Goal: Task Accomplishment & Management: Use online tool/utility

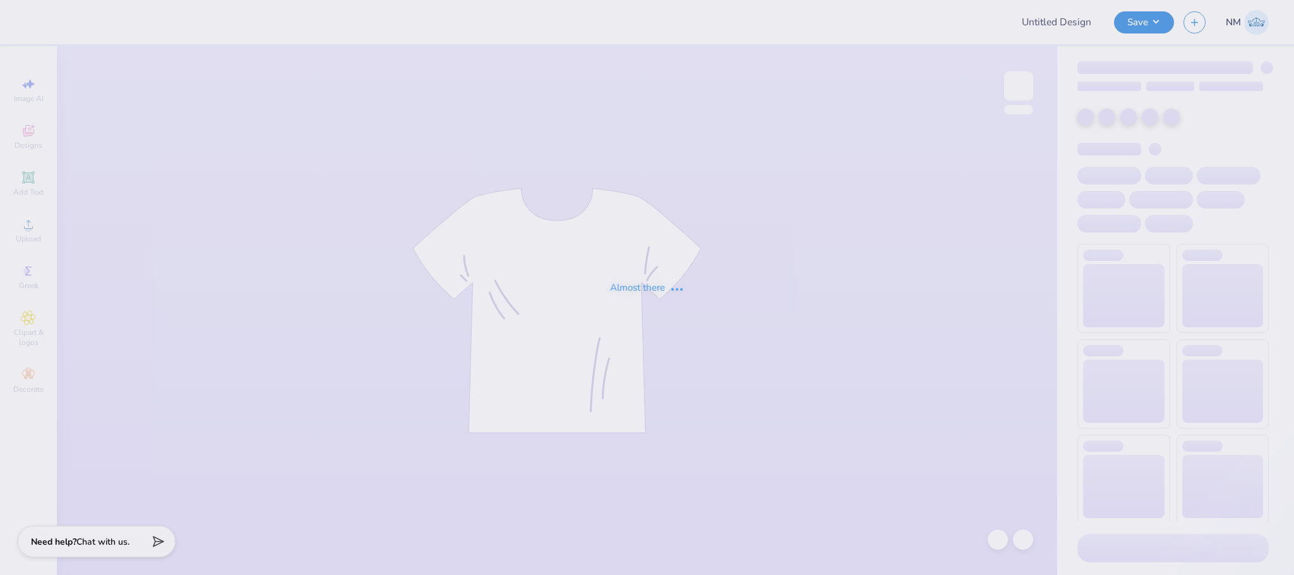
type input "[US_STATE] Tech University : [PERSON_NAME]"
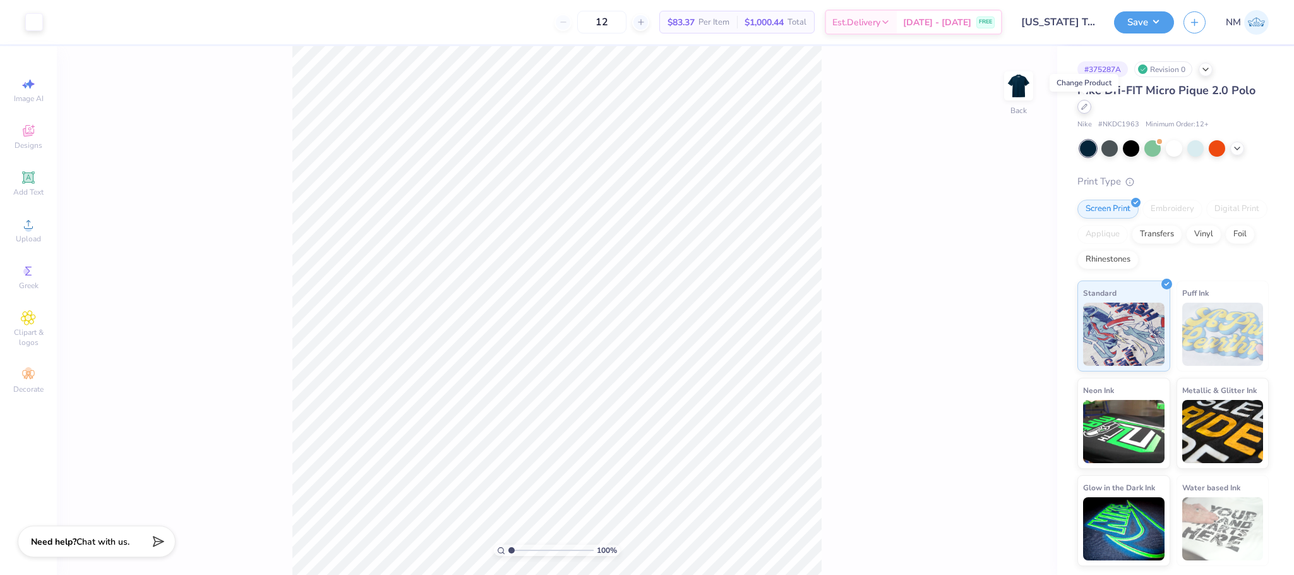
click at [1086, 104] on icon at bounding box center [1084, 107] width 6 height 6
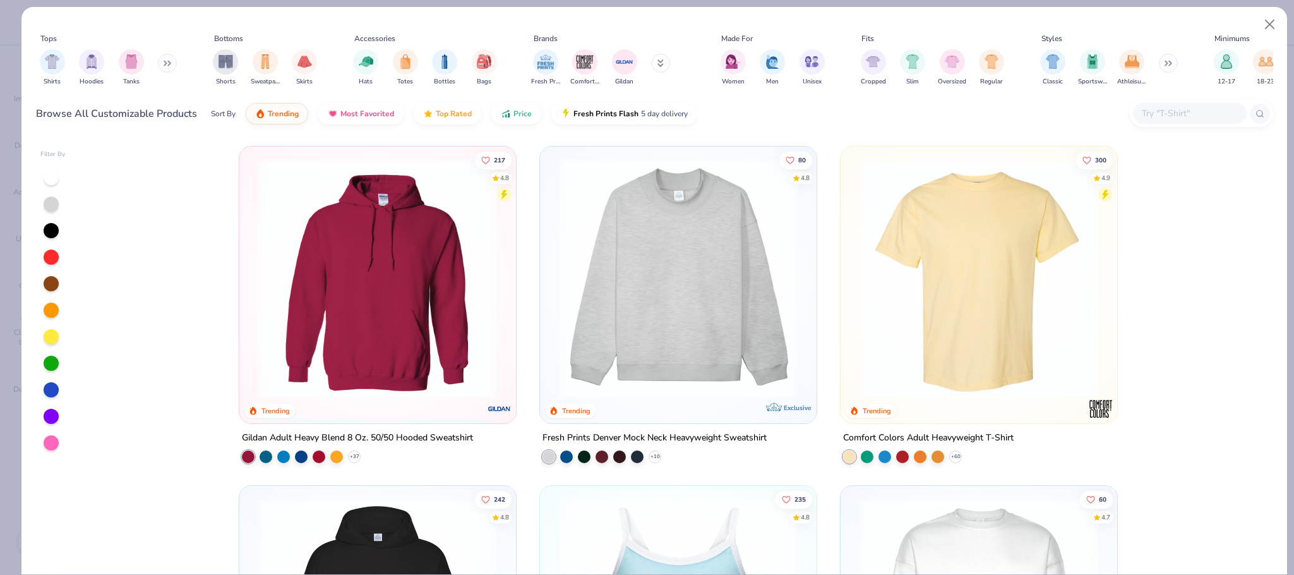
click at [662, 63] on icon at bounding box center [661, 62] width 4 height 2
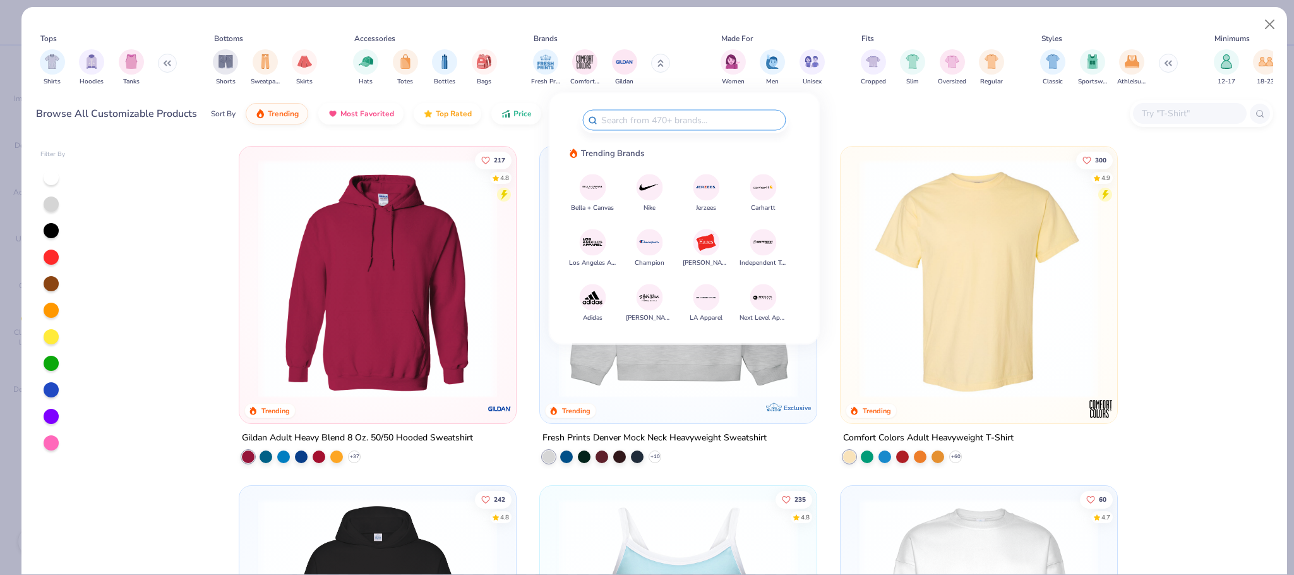
click at [647, 186] on img at bounding box center [650, 187] width 22 height 22
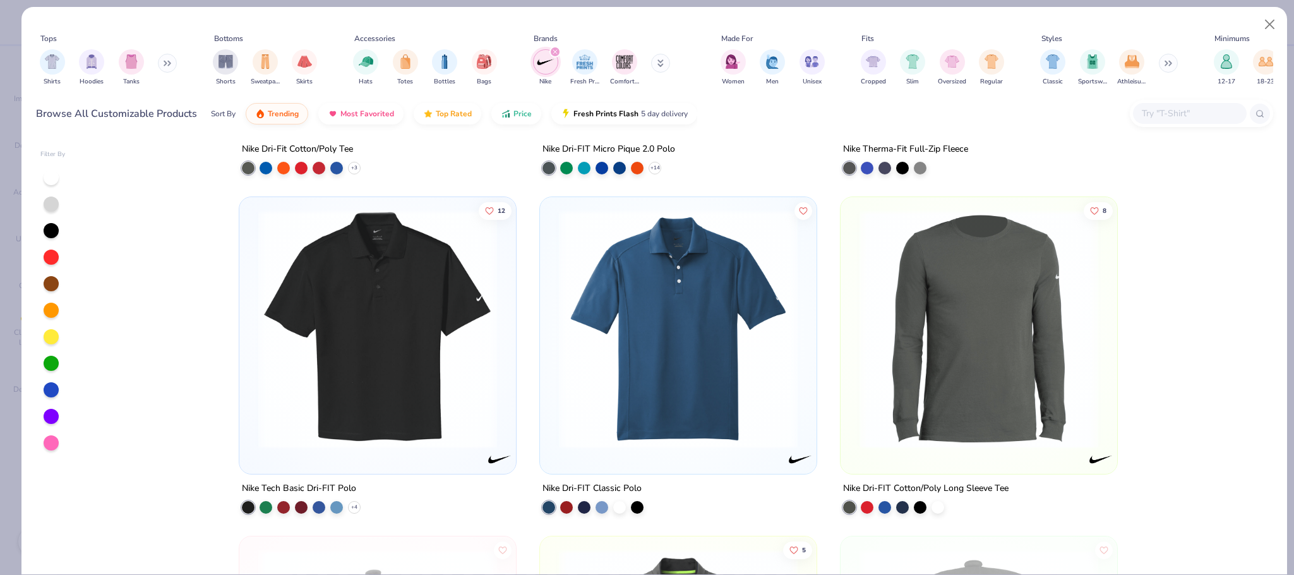
scroll to position [695, 0]
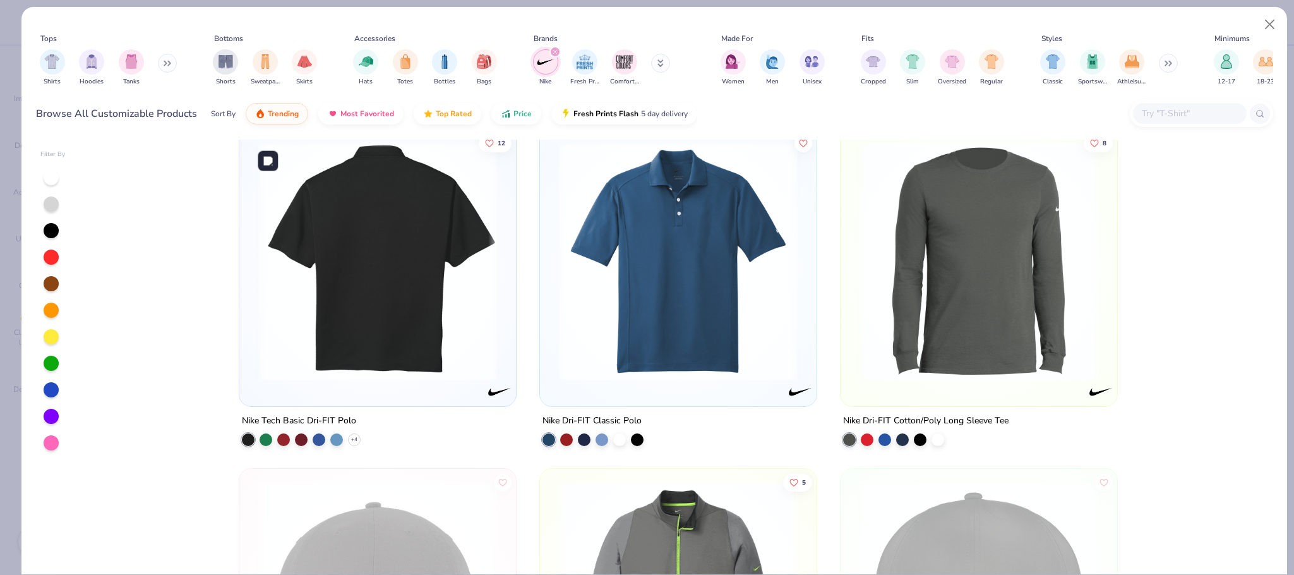
click at [434, 353] on img at bounding box center [377, 261] width 251 height 239
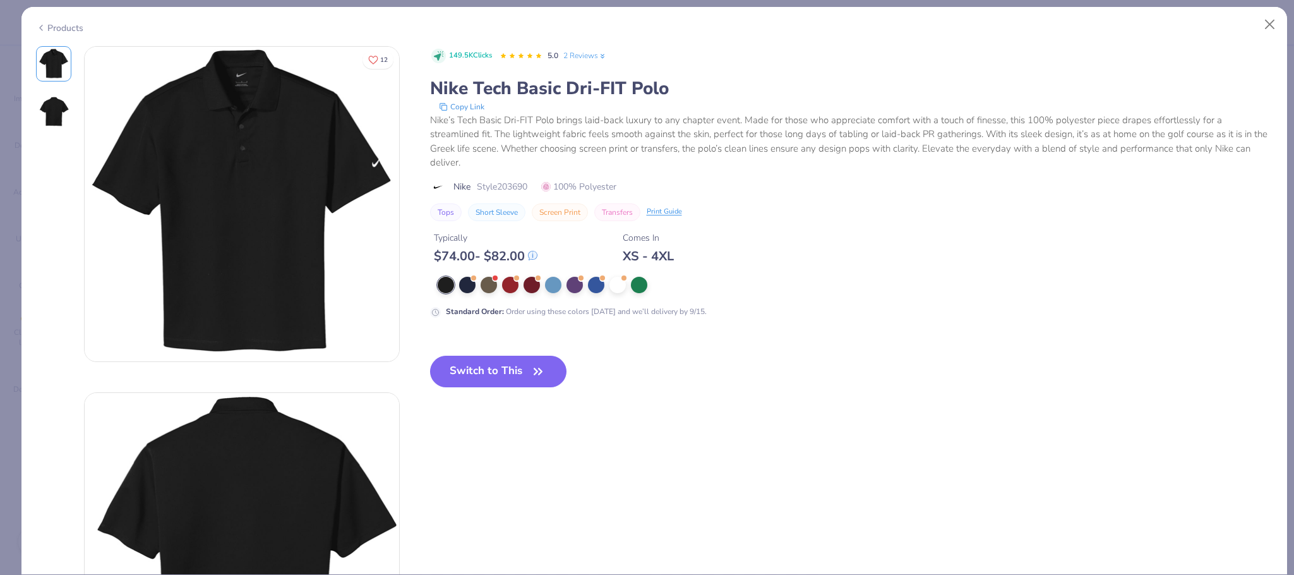
click at [78, 25] on div "Products" at bounding box center [59, 27] width 47 height 13
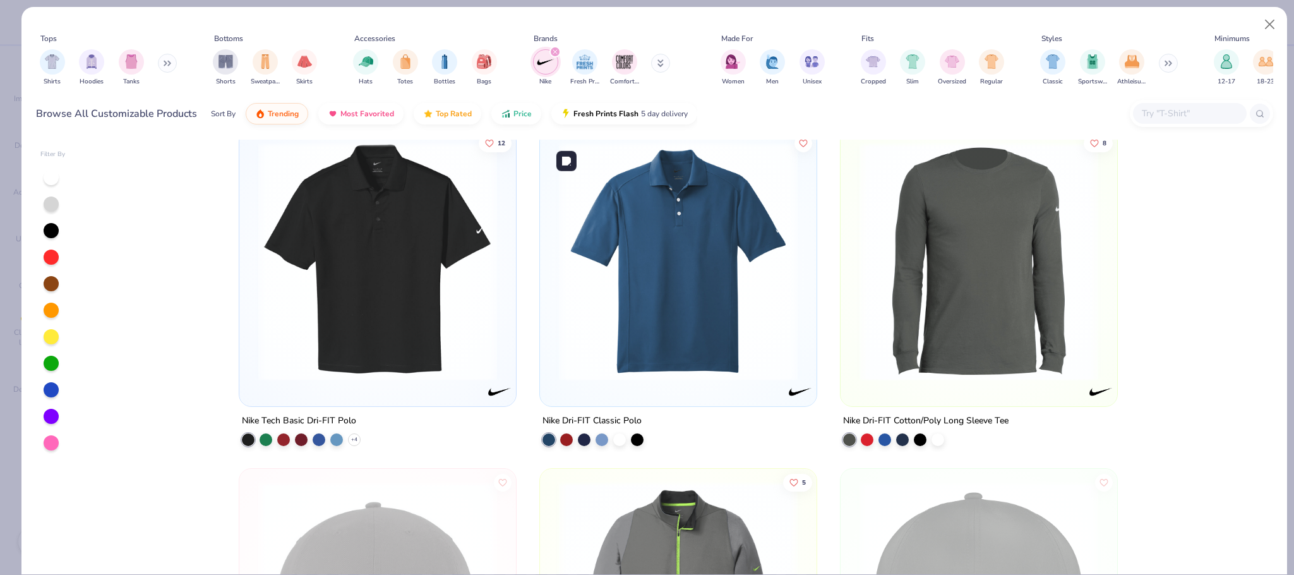
click at [605, 297] on img at bounding box center [678, 261] width 251 height 239
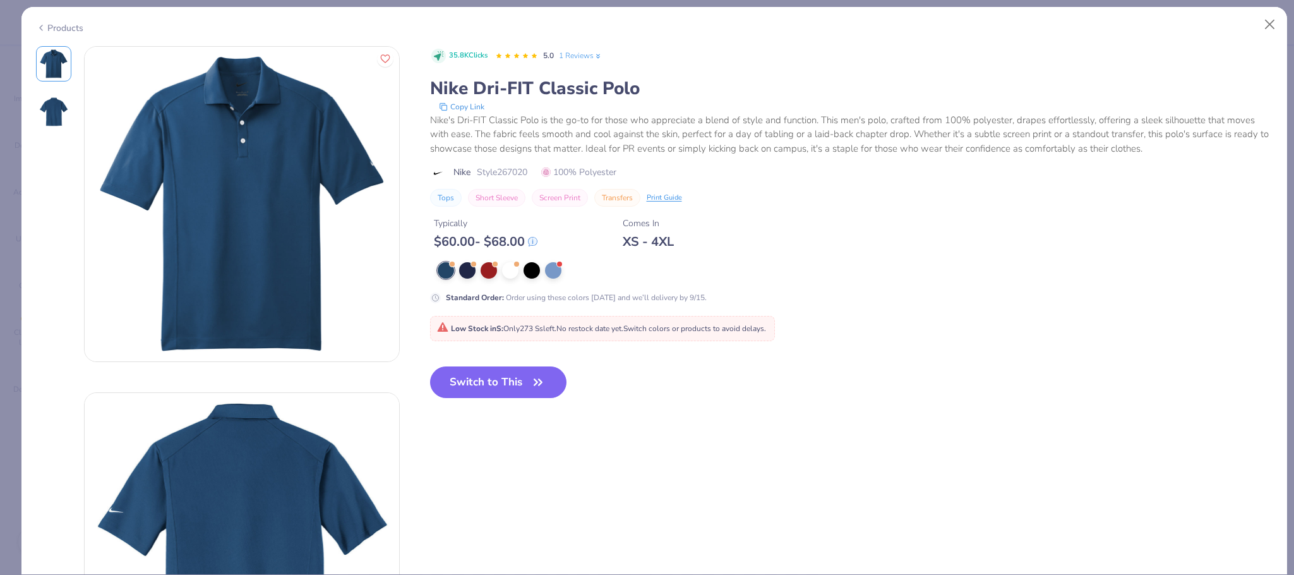
click at [70, 23] on div "Products" at bounding box center [59, 27] width 47 height 13
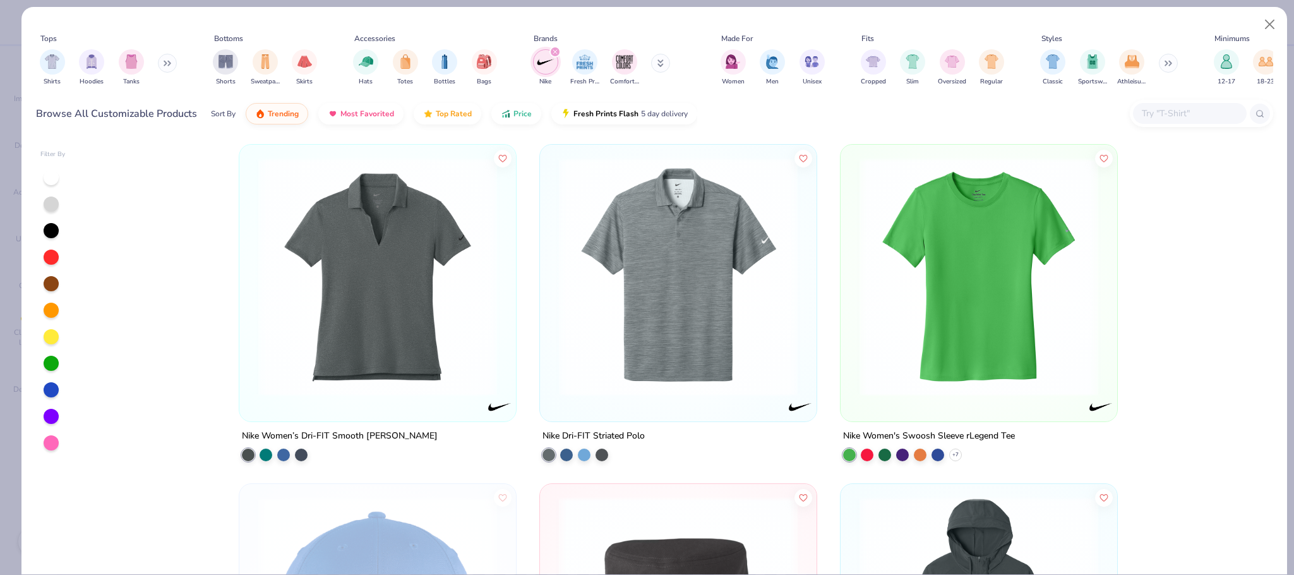
scroll to position [1969, 0]
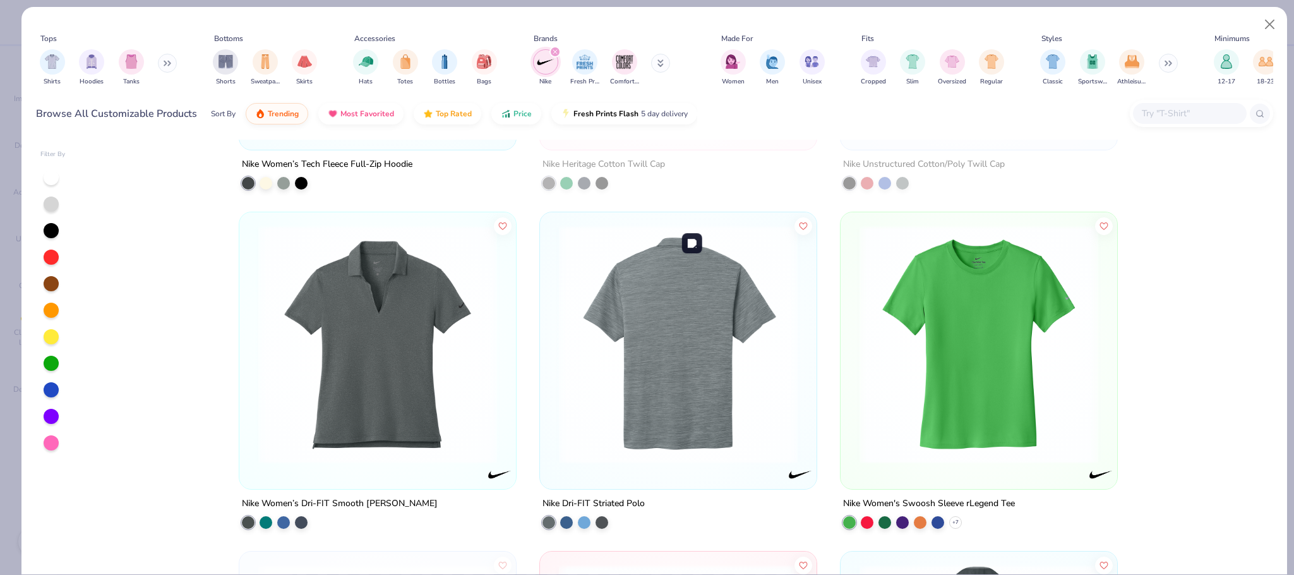
click at [760, 430] on img at bounding box center [678, 344] width 251 height 239
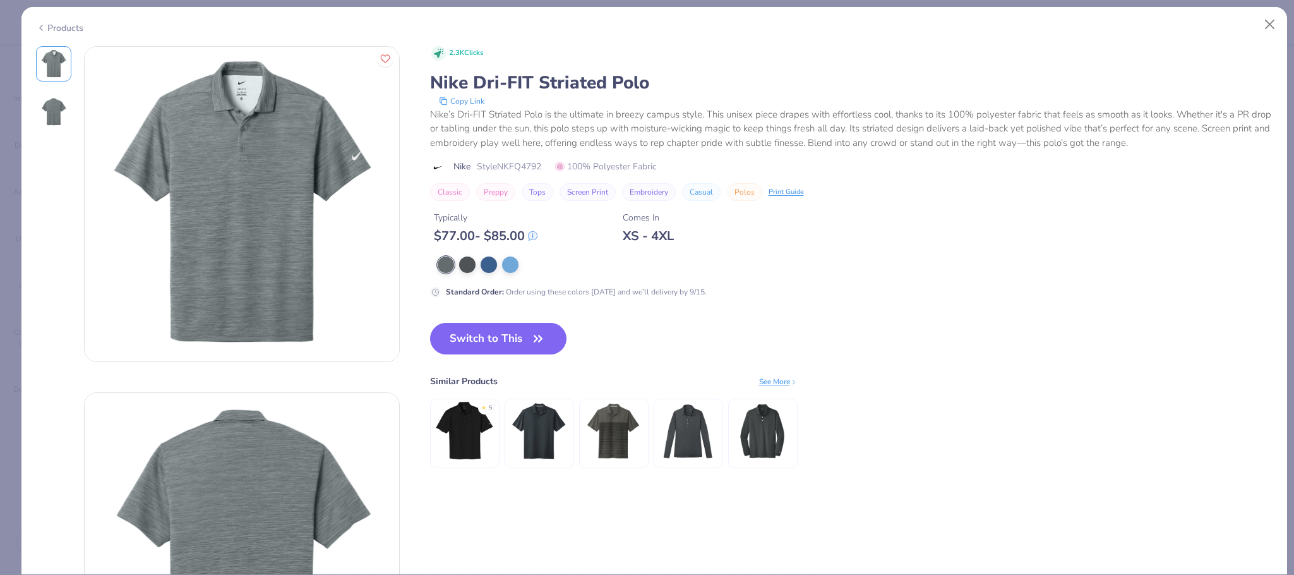
click at [67, 29] on div "Products" at bounding box center [59, 27] width 47 height 13
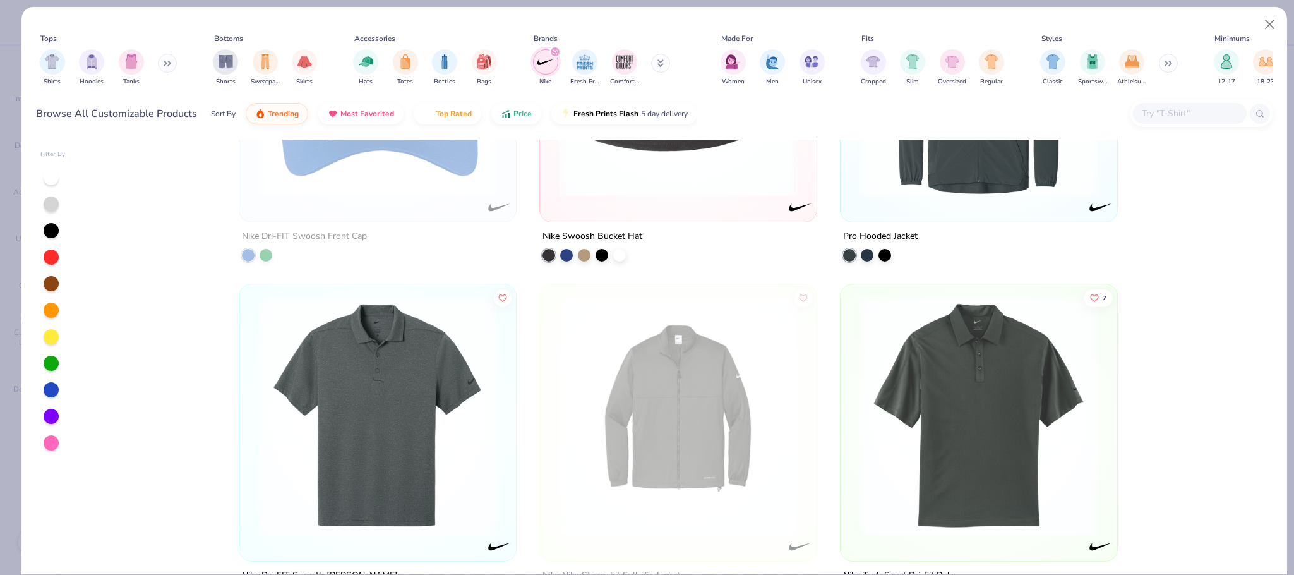
scroll to position [2766, 0]
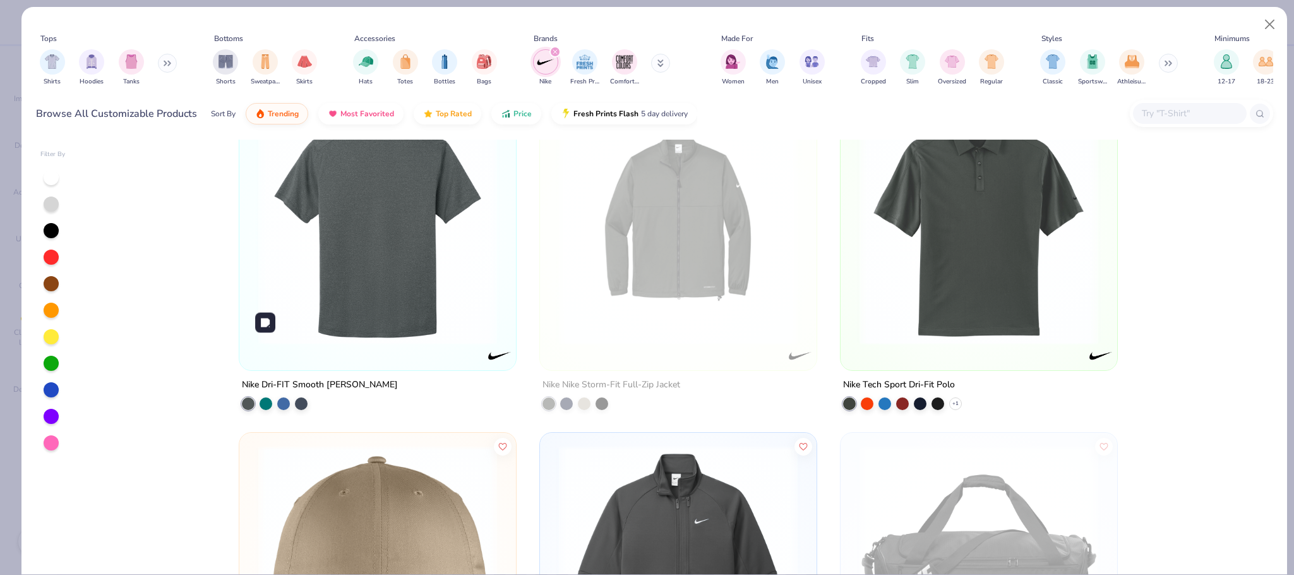
click at [252, 277] on img at bounding box center [126, 225] width 251 height 239
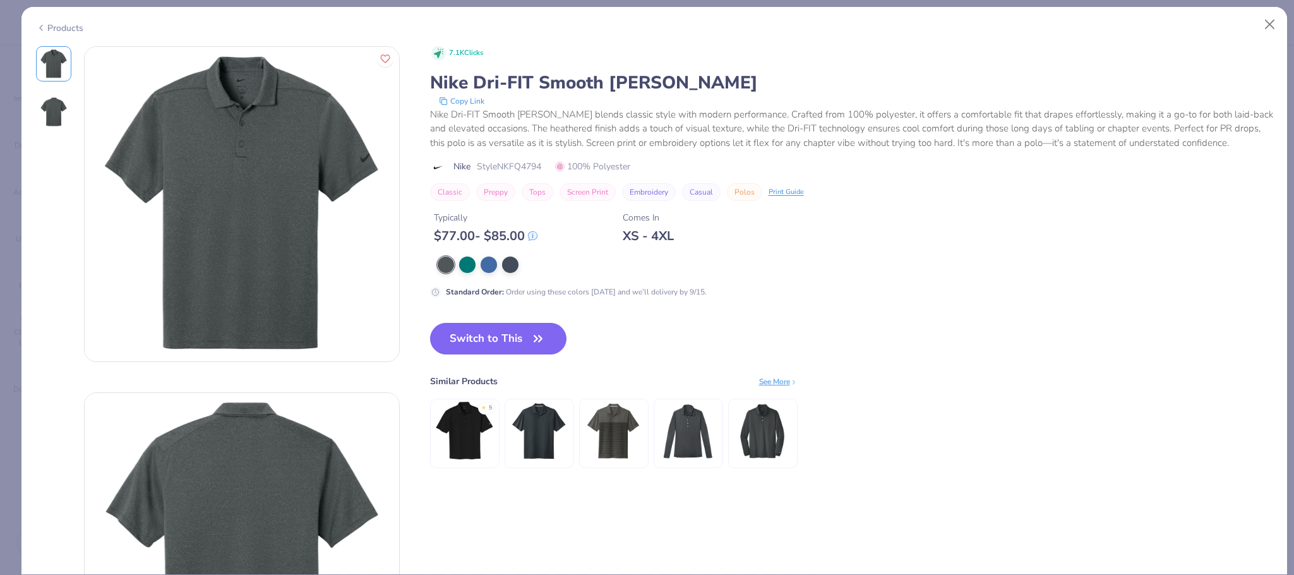
click at [72, 21] on div "Products" at bounding box center [59, 27] width 47 height 13
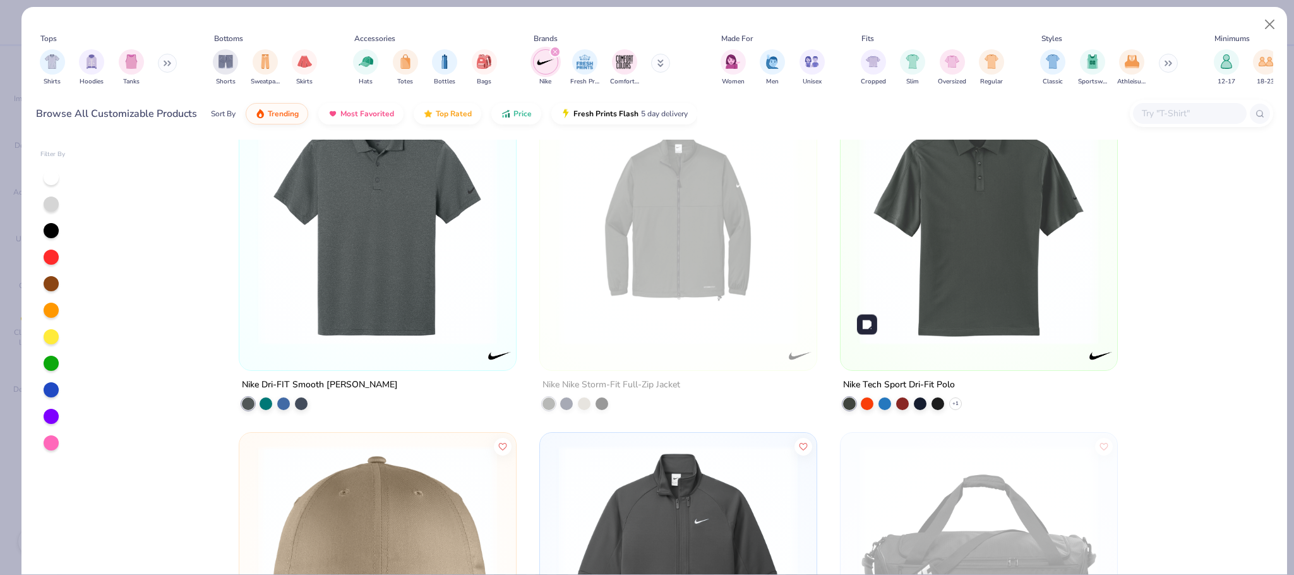
click at [1030, 282] on img at bounding box center [978, 225] width 251 height 239
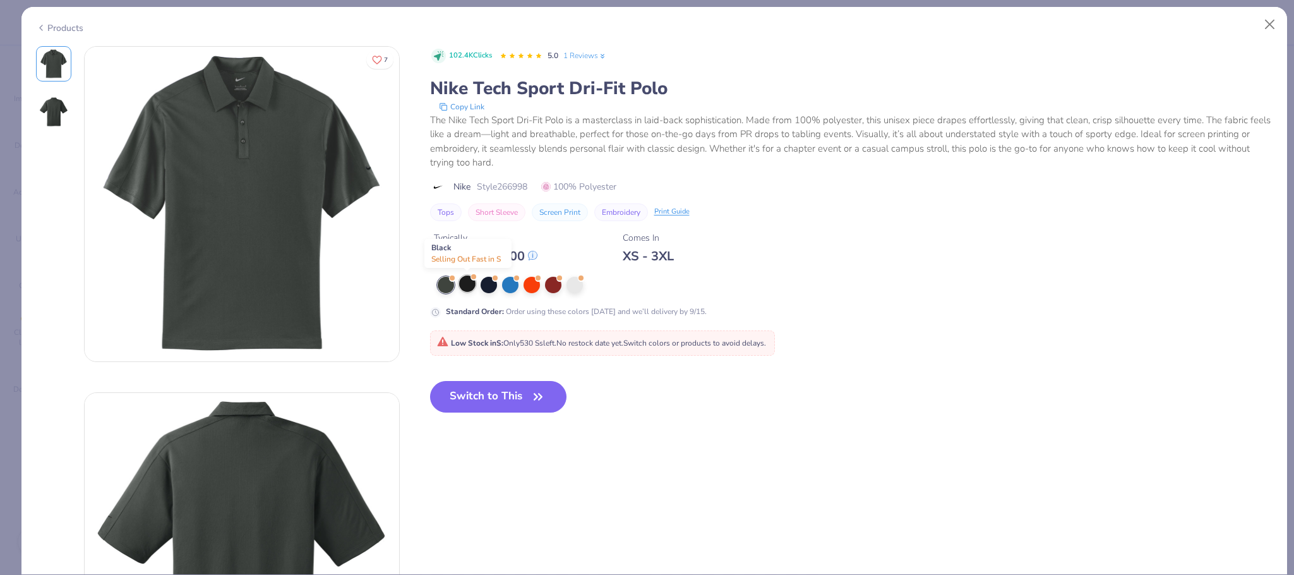
click at [472, 282] on div at bounding box center [467, 283] width 16 height 16
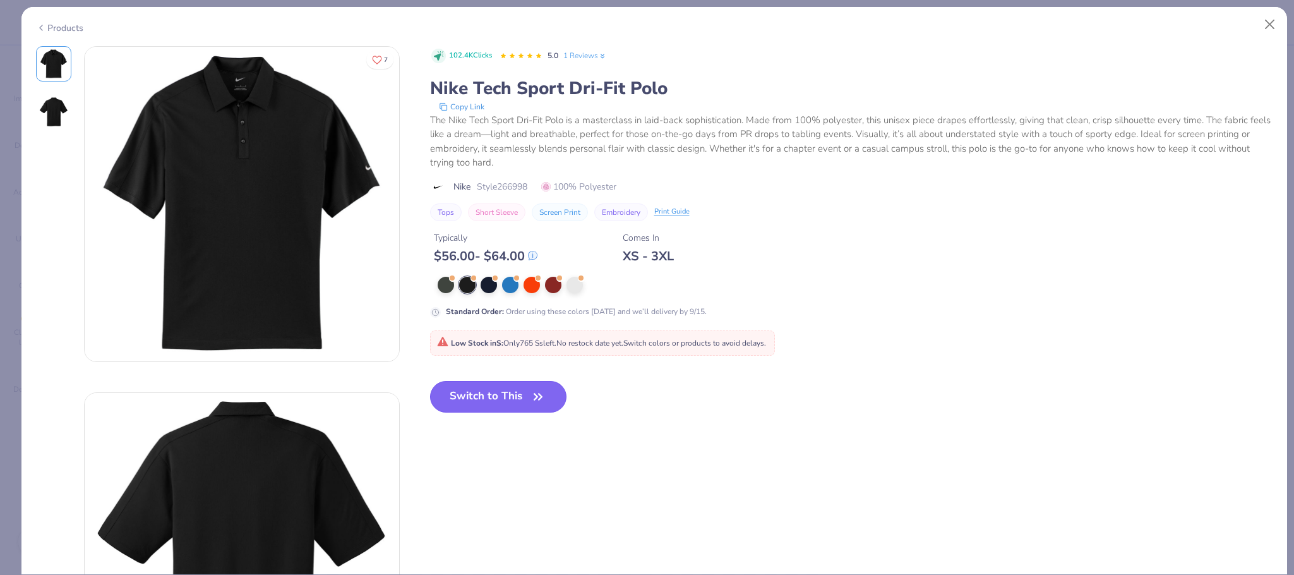
click at [521, 400] on button "Switch to This" at bounding box center [498, 397] width 137 height 32
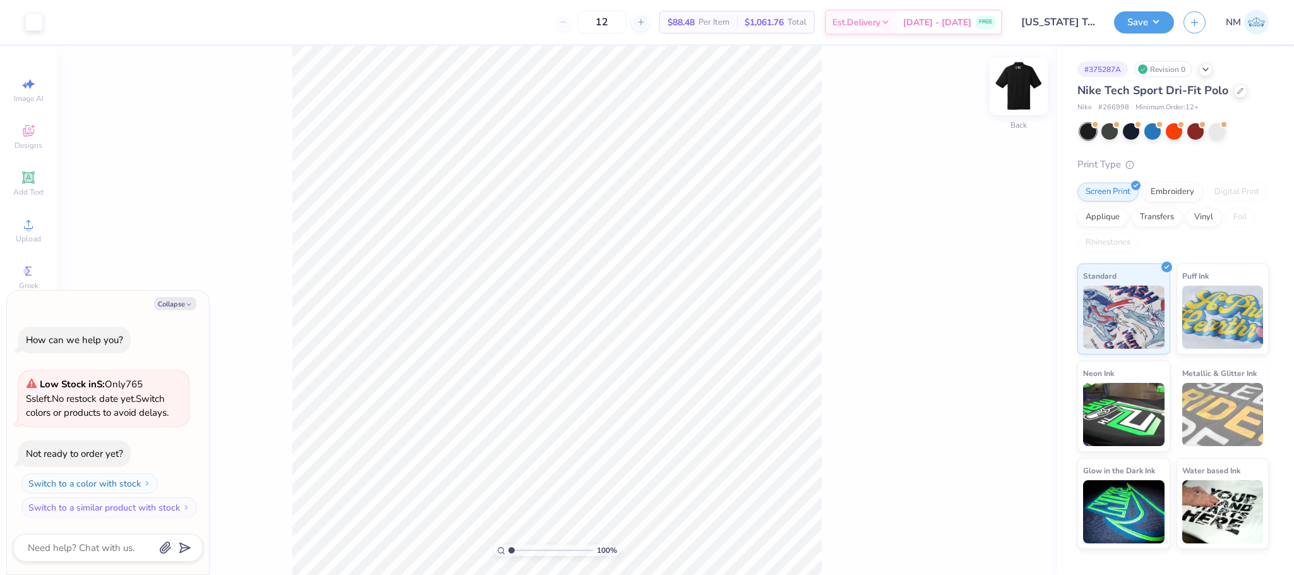
click at [1019, 78] on img at bounding box center [1019, 86] width 51 height 51
click at [1014, 80] on img at bounding box center [1019, 86] width 51 height 51
type textarea "x"
click at [624, 27] on input "12" at bounding box center [601, 22] width 49 height 23
type input "1"
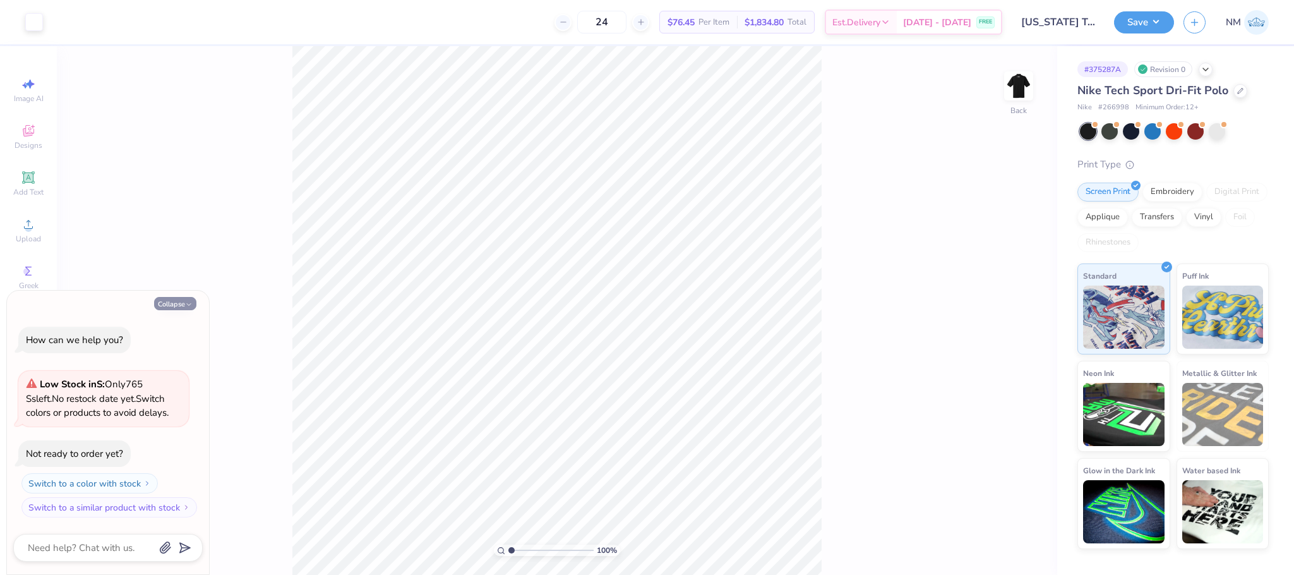
type input "24"
click at [164, 302] on button "Collapse" at bounding box center [175, 303] width 42 height 13
type textarea "x"
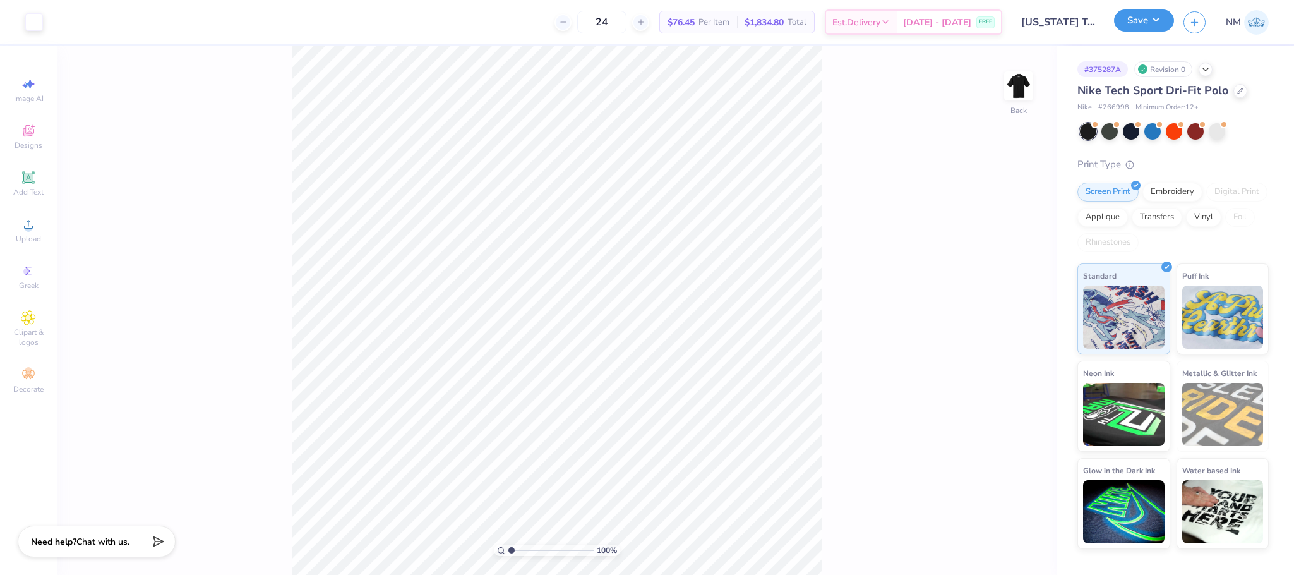
click at [1147, 25] on button "Save" at bounding box center [1144, 20] width 60 height 22
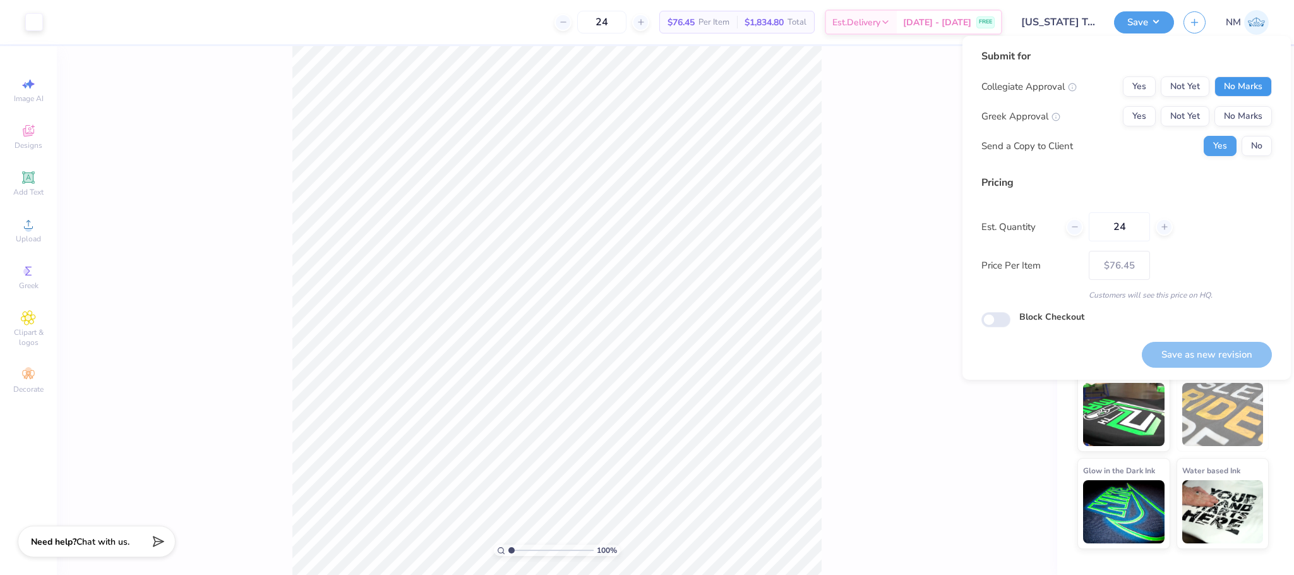
click at [1230, 92] on button "No Marks" at bounding box center [1243, 86] width 57 height 20
click at [1230, 108] on button "No Marks" at bounding box center [1243, 116] width 57 height 20
click at [1128, 123] on button "Yes" at bounding box center [1139, 116] width 33 height 20
click at [1251, 146] on button "No" at bounding box center [1257, 146] width 30 height 20
click at [1211, 147] on button "Yes" at bounding box center [1220, 146] width 33 height 20
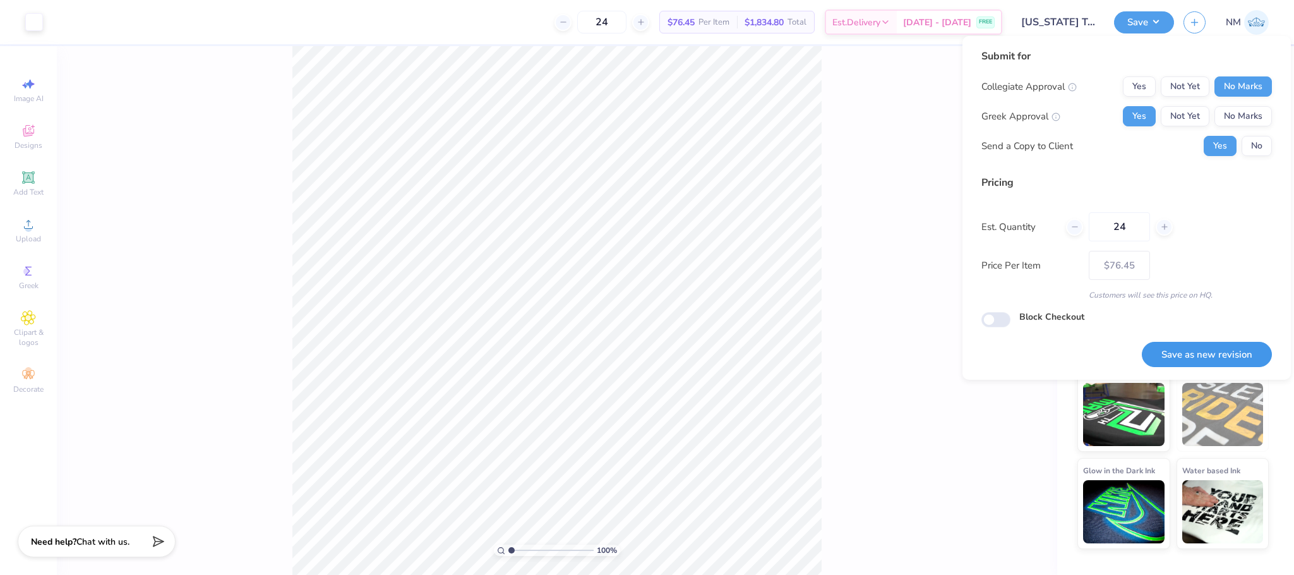
click at [1211, 349] on button "Save as new revision" at bounding box center [1207, 355] width 130 height 26
type input "$76.45"
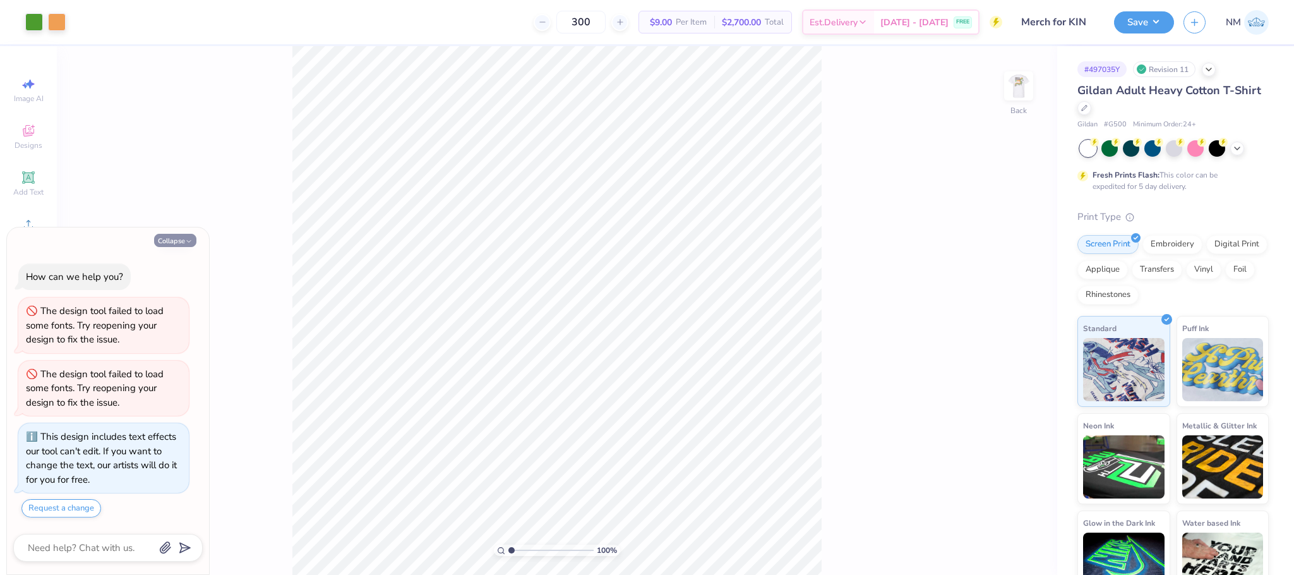
click at [186, 237] on icon "button" at bounding box center [189, 241] width 8 height 8
type textarea "x"
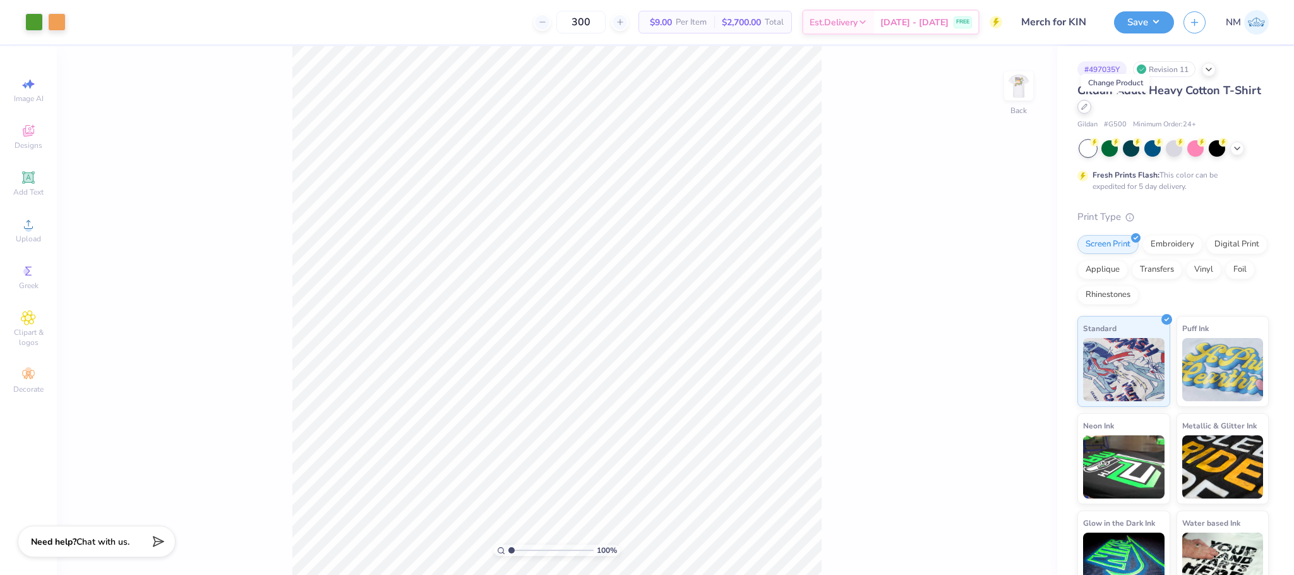
click at [1091, 111] on div at bounding box center [1085, 107] width 14 height 14
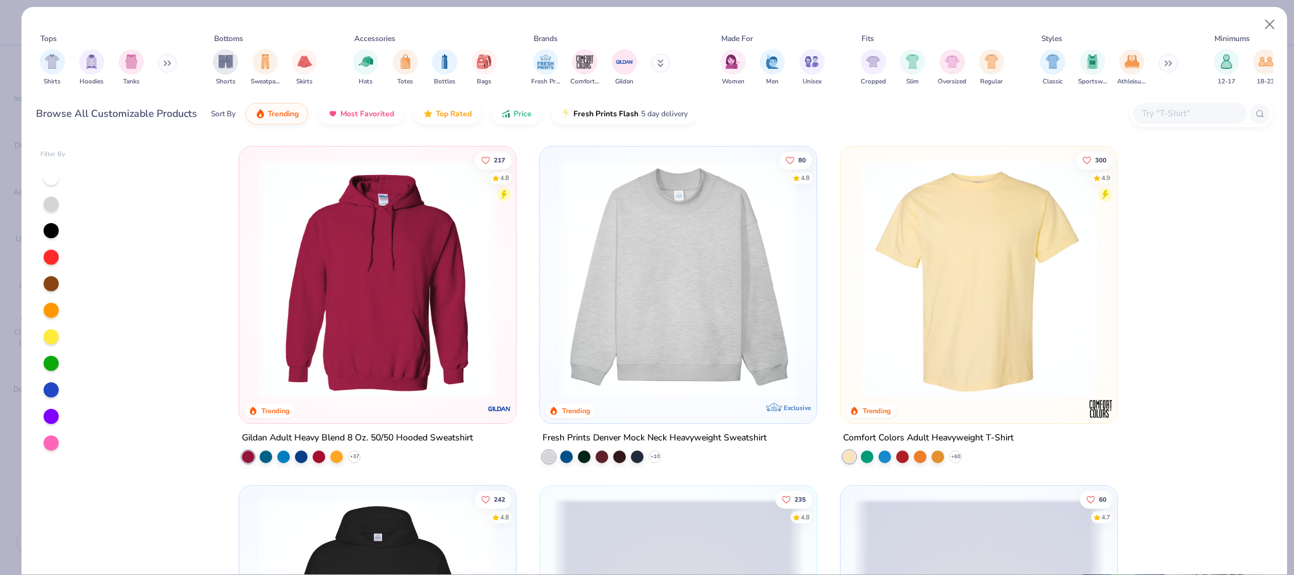
click at [1166, 116] on input "text" at bounding box center [1189, 113] width 97 height 15
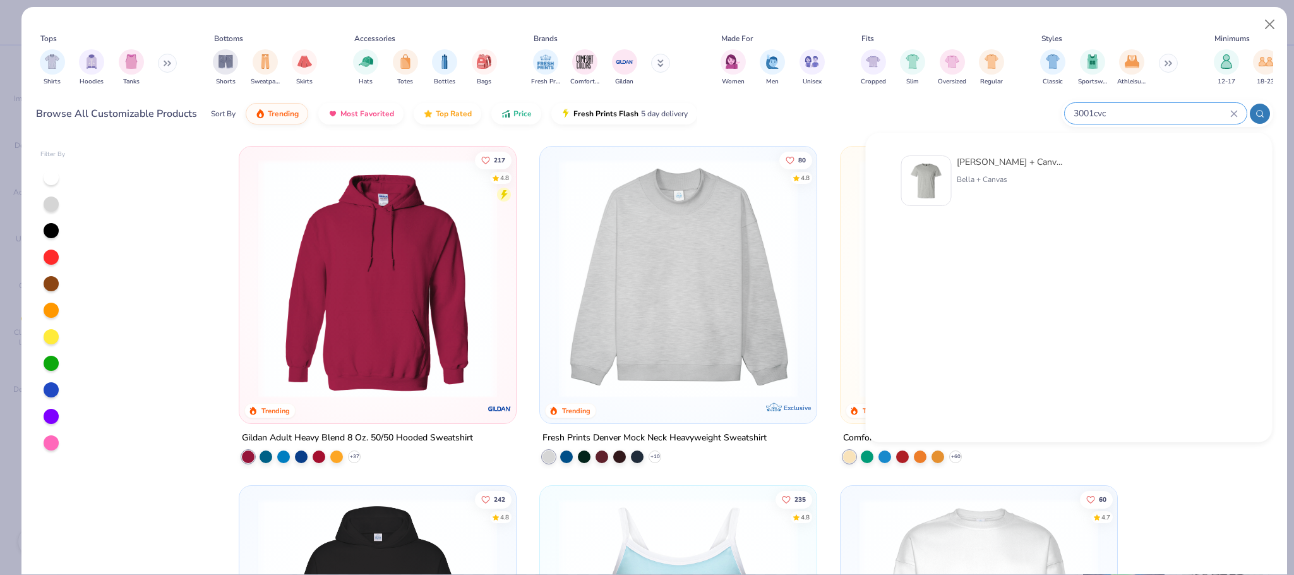
type input "3001cvc"
click at [957, 179] on div "Bella + Canvas" at bounding box center [1010, 179] width 106 height 11
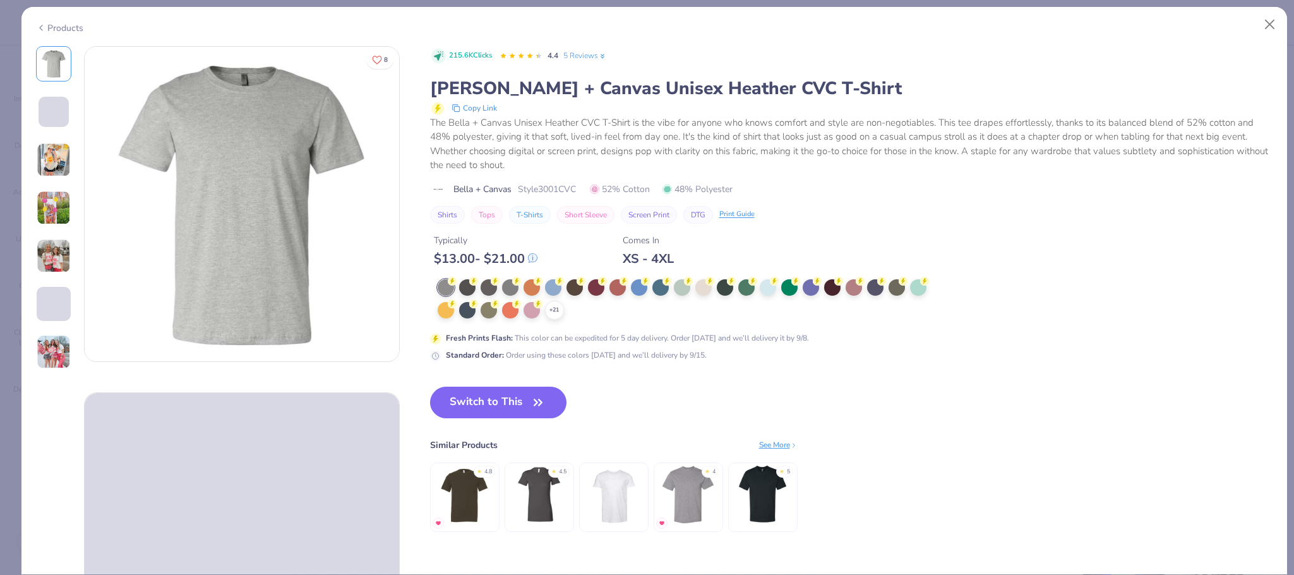
click at [559, 302] on div "+ 21" at bounding box center [687, 299] width 498 height 40
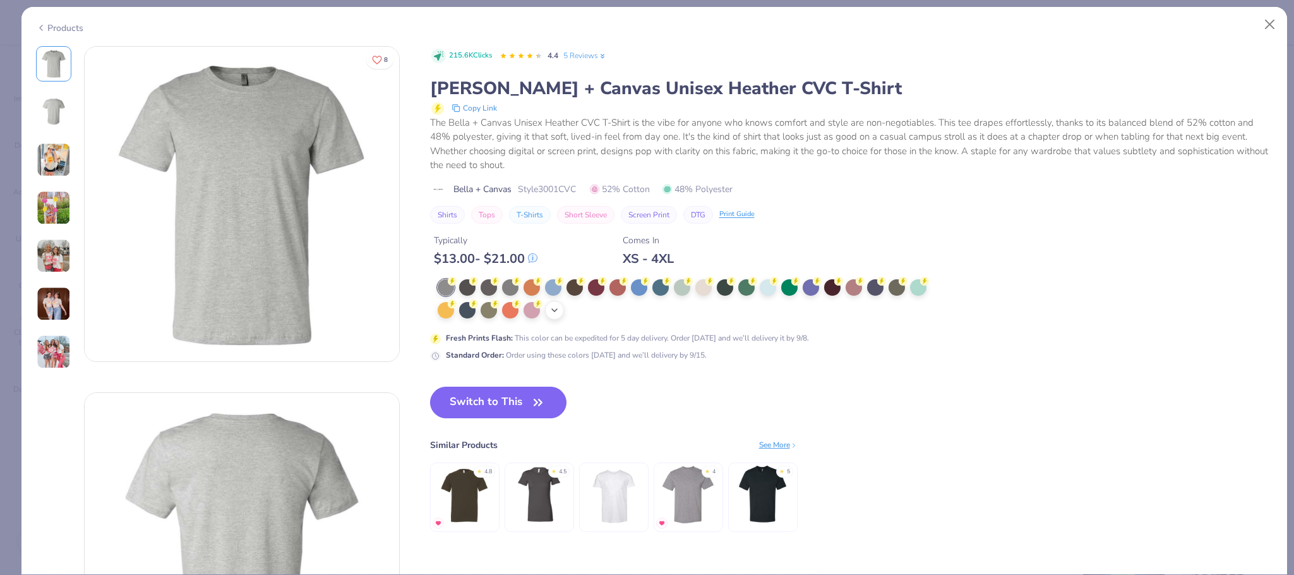
click at [548, 316] on div "+ 21" at bounding box center [554, 310] width 19 height 19
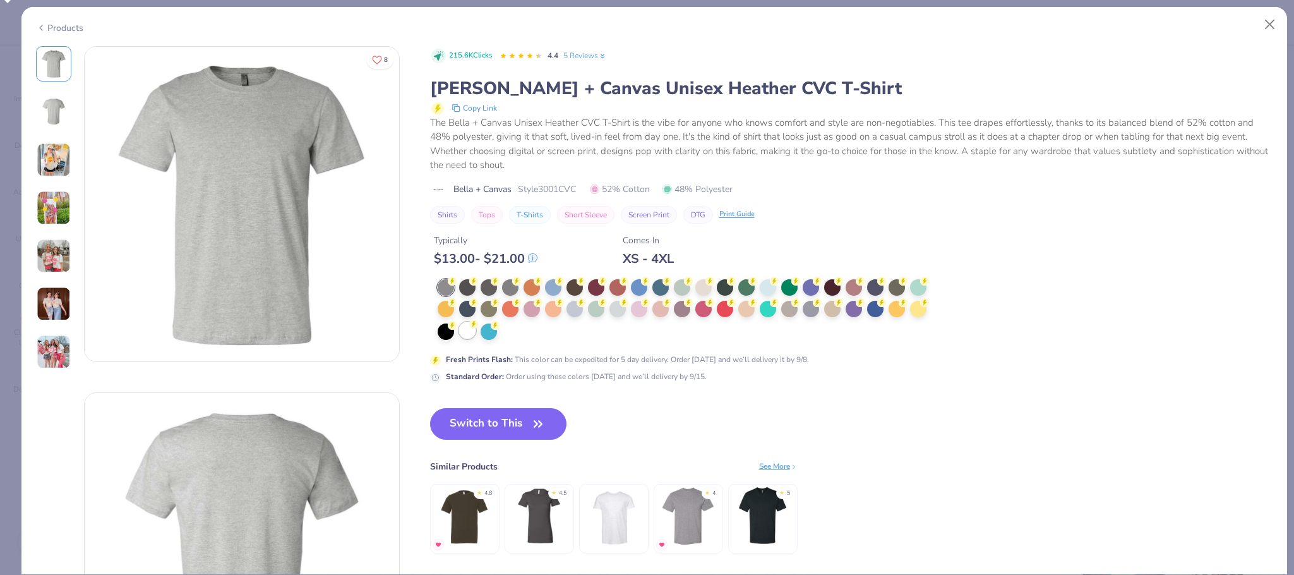
click at [462, 334] on div at bounding box center [467, 330] width 16 height 16
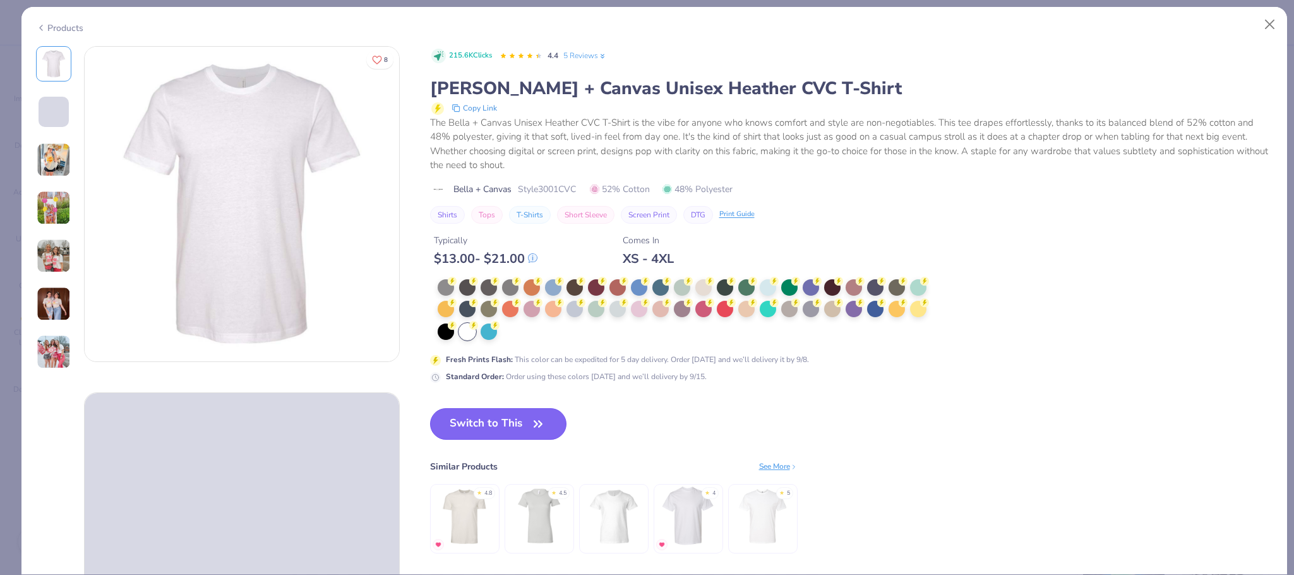
click at [489, 423] on button "Switch to This" at bounding box center [498, 424] width 137 height 32
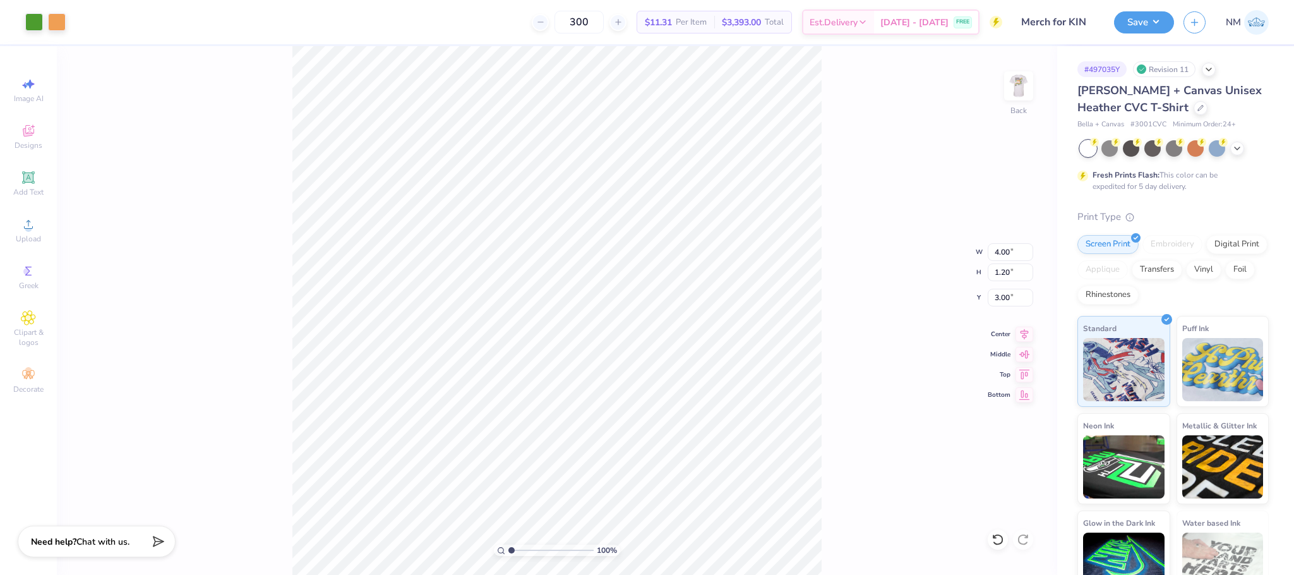
type input "3.00"
click at [1022, 97] on img at bounding box center [1019, 86] width 51 height 51
type input "3.00"
click at [1154, 17] on button "Save" at bounding box center [1144, 20] width 60 height 22
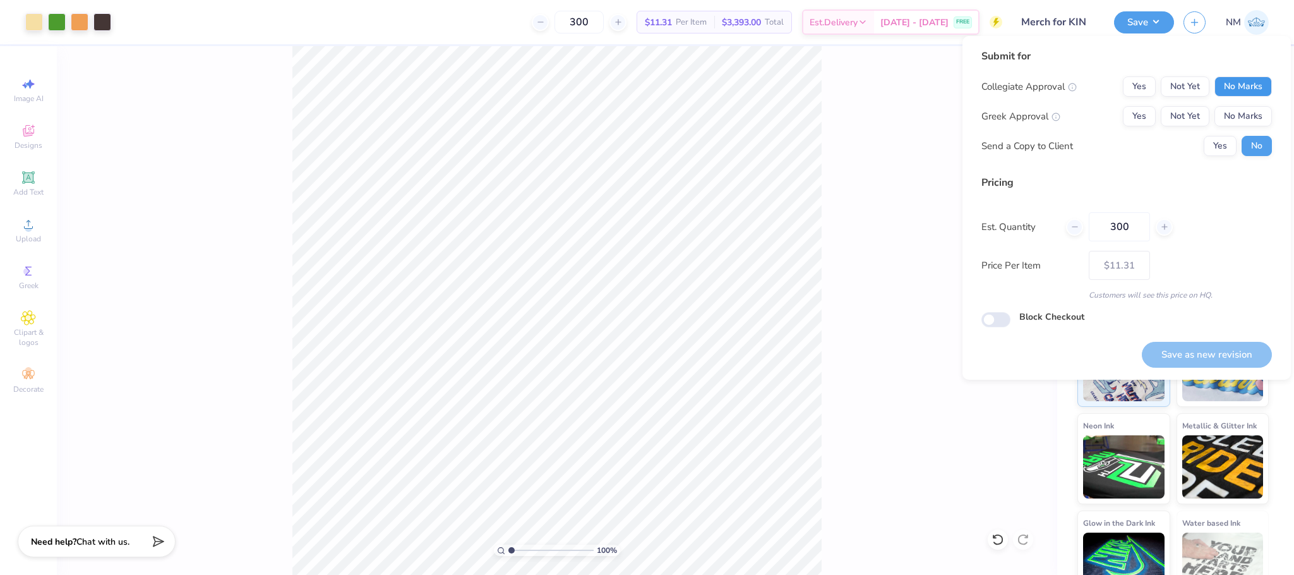
click at [1258, 82] on button "No Marks" at bounding box center [1243, 86] width 57 height 20
click at [1252, 110] on button "No Marks" at bounding box center [1243, 116] width 57 height 20
click at [1211, 352] on button "Save as new revision" at bounding box center [1207, 355] width 130 height 26
type input "$11.31"
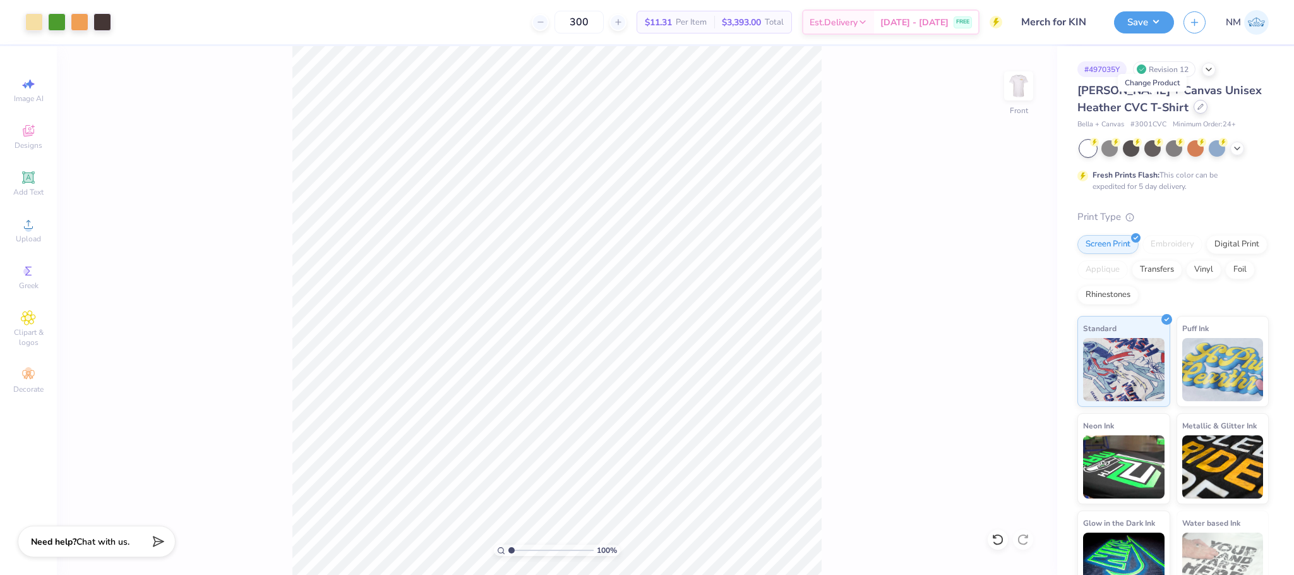
click at [1198, 105] on icon at bounding box center [1201, 107] width 6 height 6
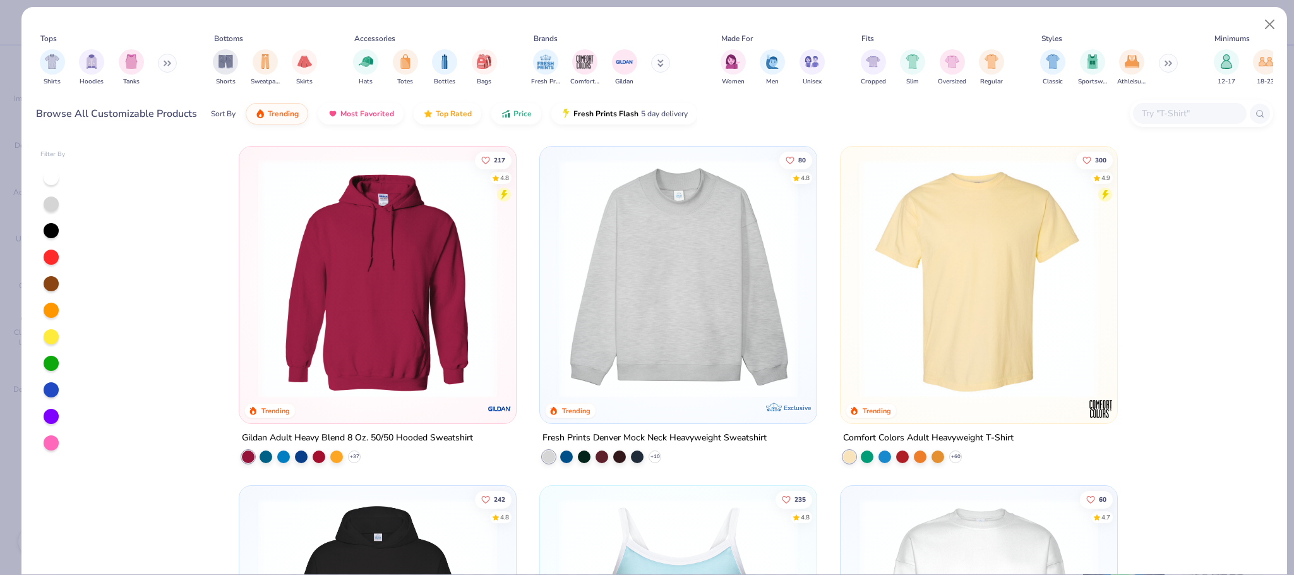
scroll to position [123, 0]
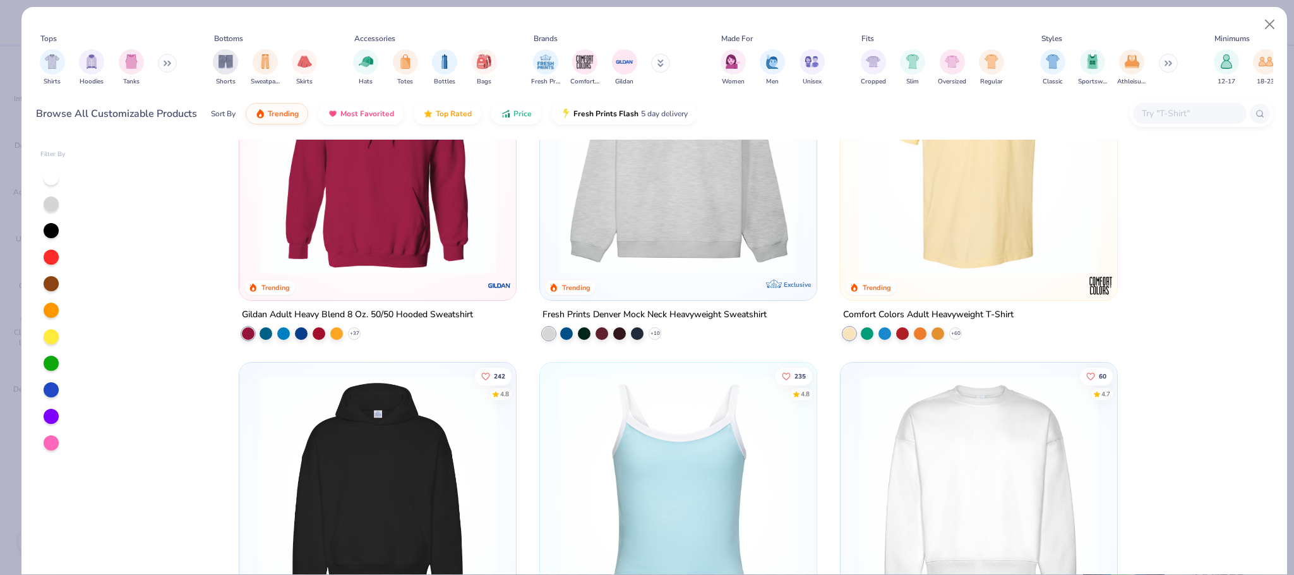
click at [1152, 114] on input "text" at bounding box center [1189, 113] width 97 height 15
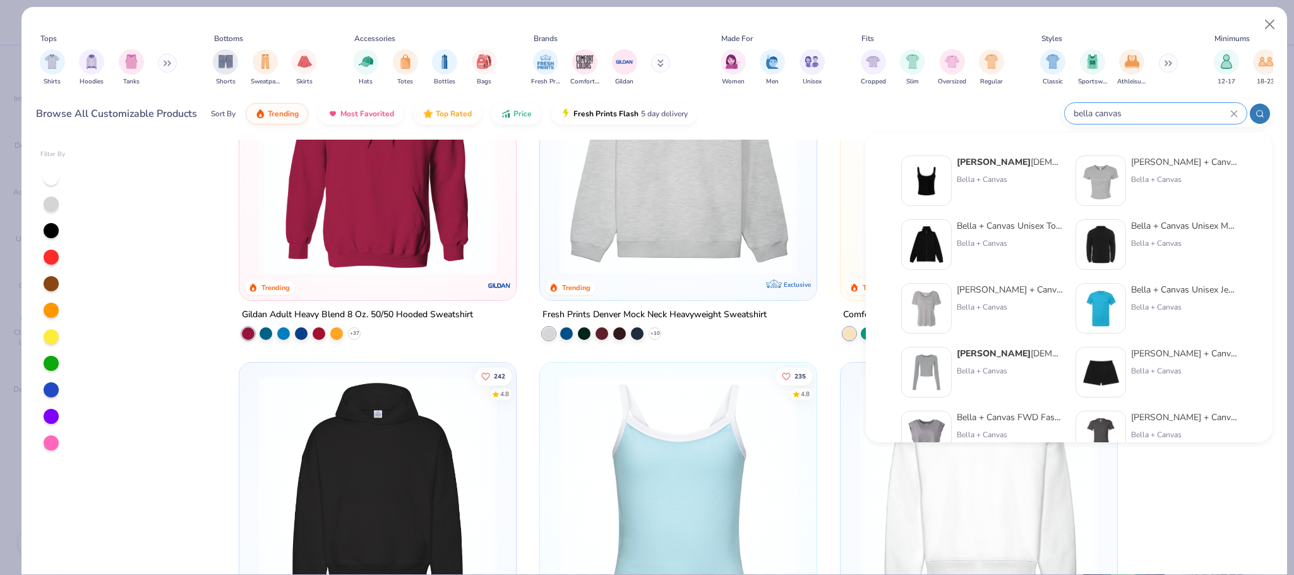
click at [1258, 121] on div at bounding box center [1260, 114] width 20 height 20
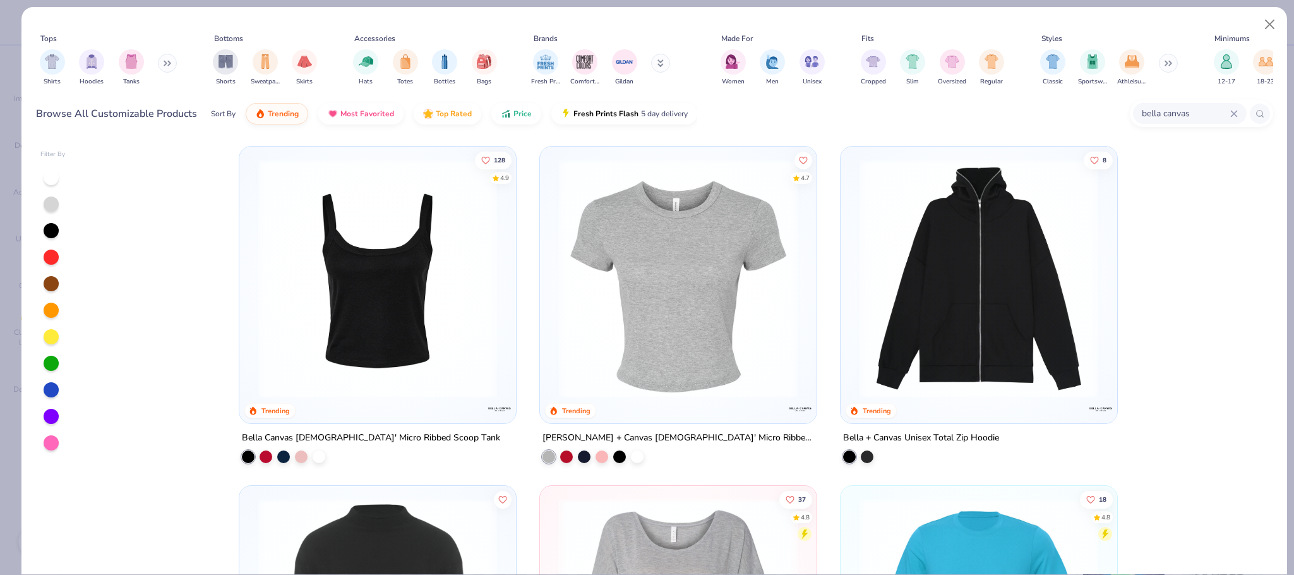
type input "bella canvas"
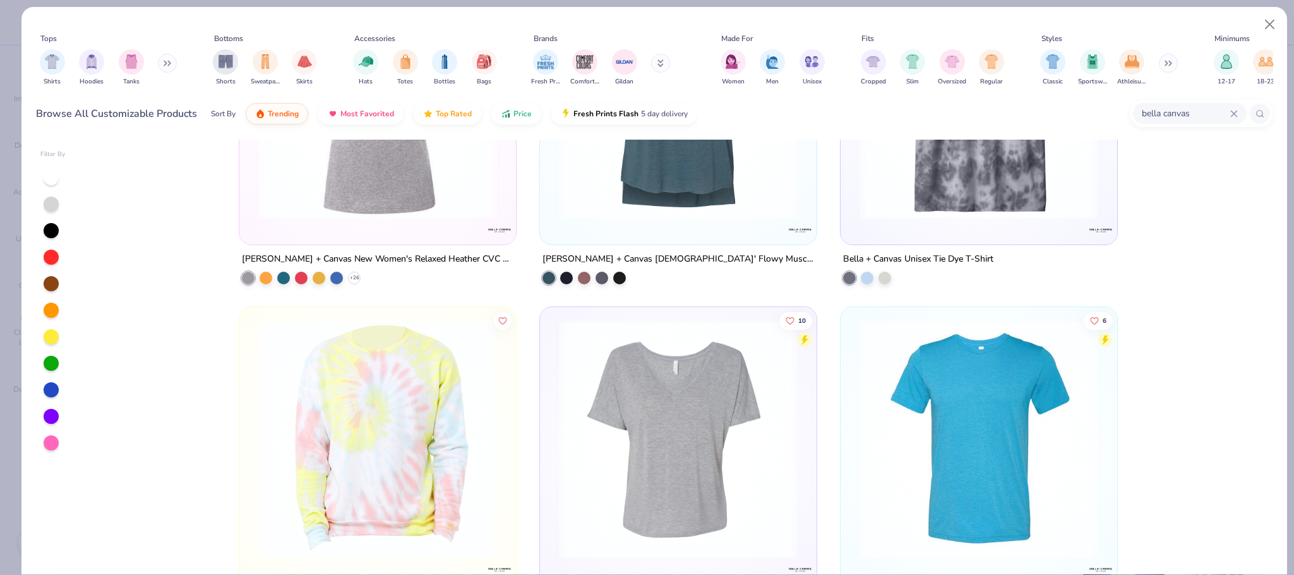
scroll to position [2542, 0]
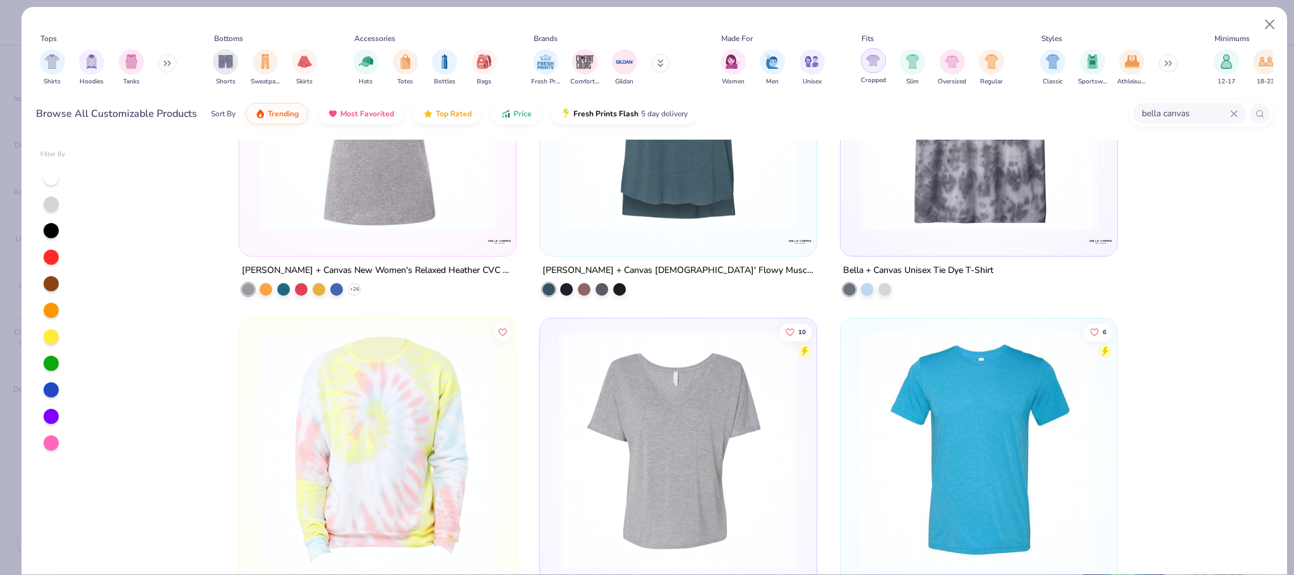
click at [867, 68] on div "filter for Cropped" at bounding box center [873, 60] width 25 height 25
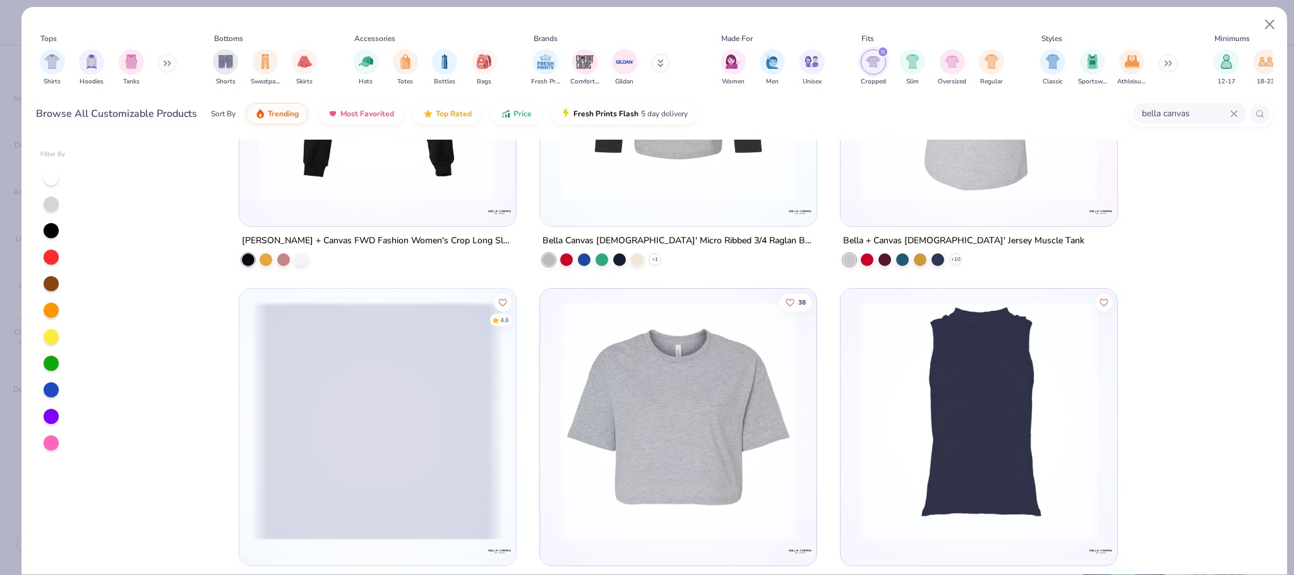
scroll to position [881, 0]
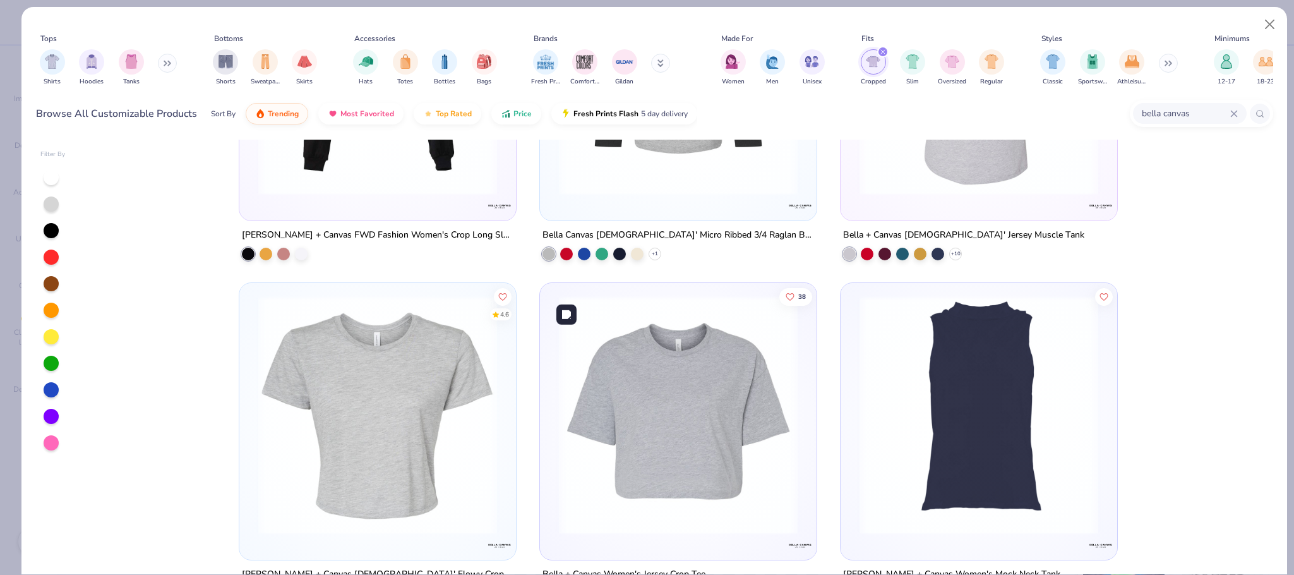
click at [740, 423] on img at bounding box center [678, 415] width 251 height 239
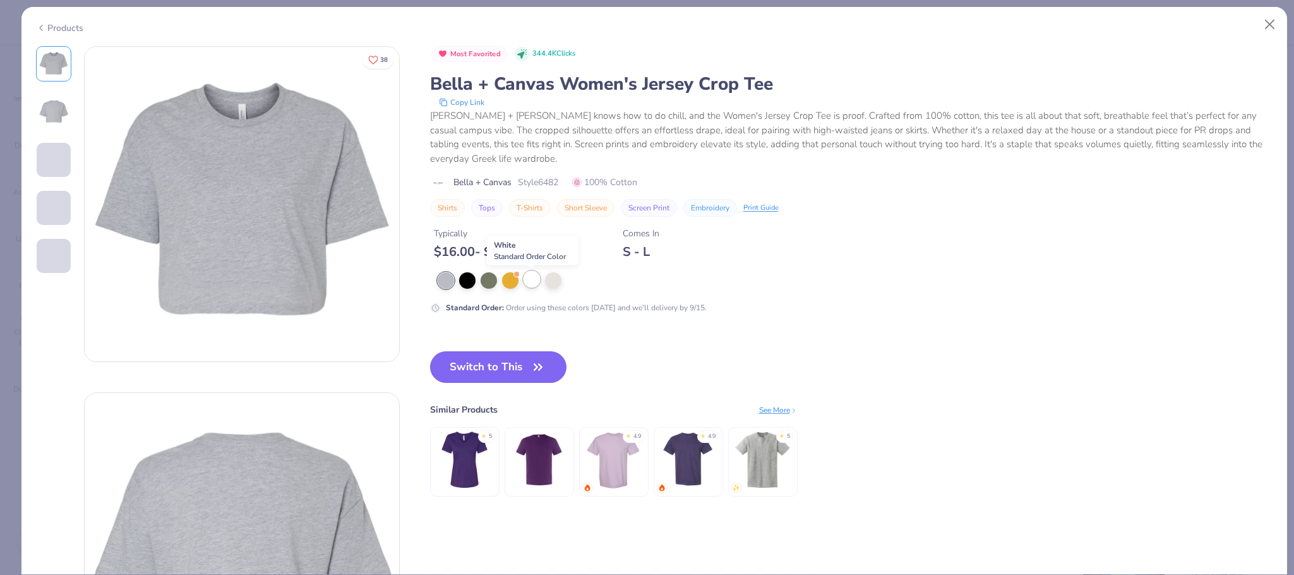
click at [525, 285] on div at bounding box center [532, 279] width 16 height 16
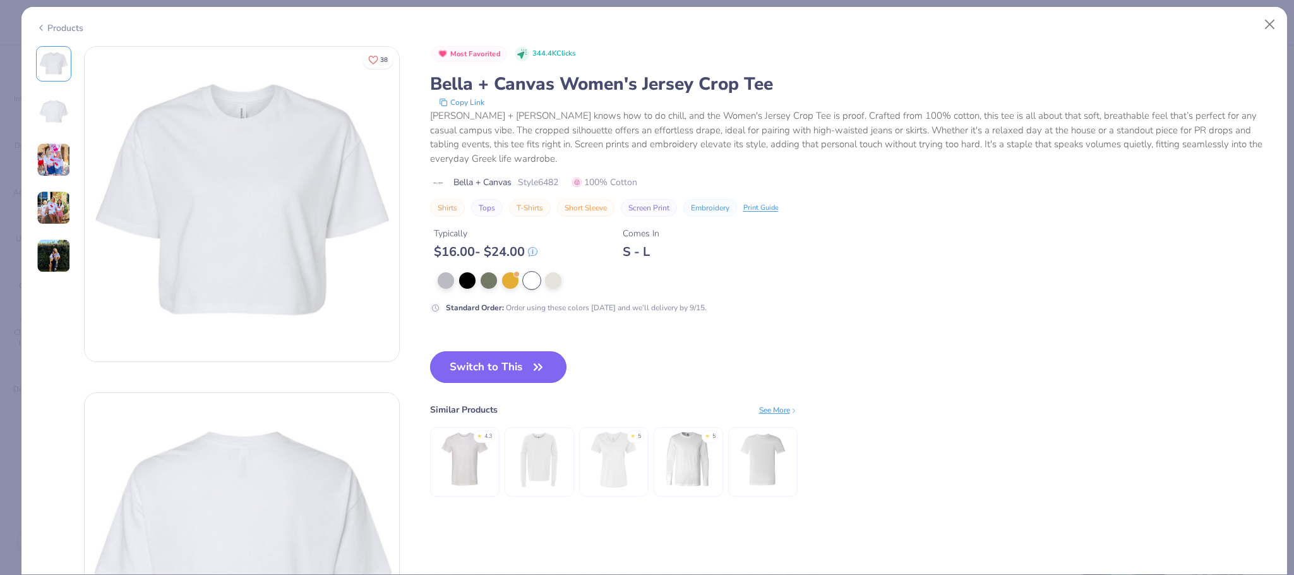
click at [505, 376] on button "Switch to This" at bounding box center [498, 367] width 137 height 32
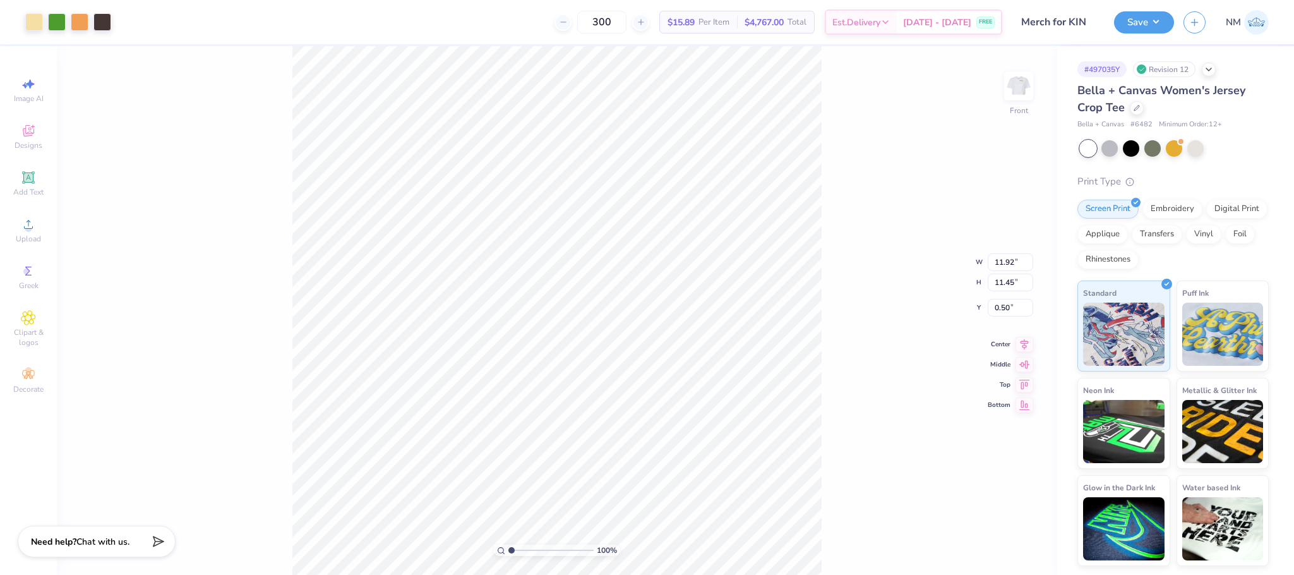
type input "3.00"
click at [1031, 80] on img at bounding box center [1019, 86] width 51 height 51
type input "3.00"
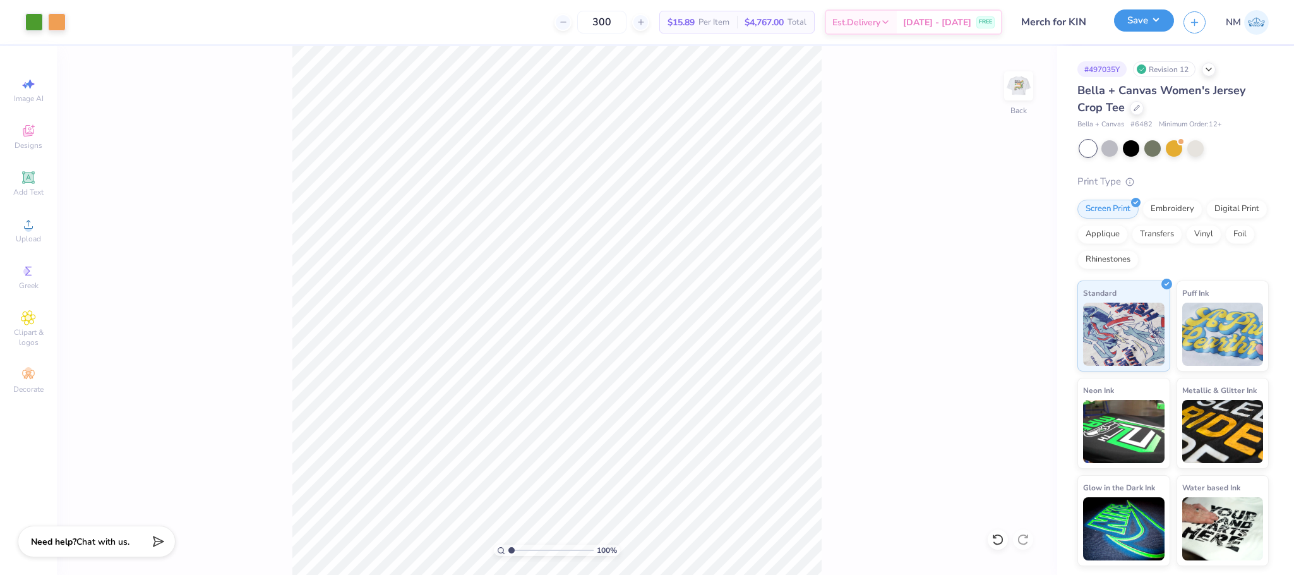
click at [1133, 25] on button "Save" at bounding box center [1144, 20] width 60 height 22
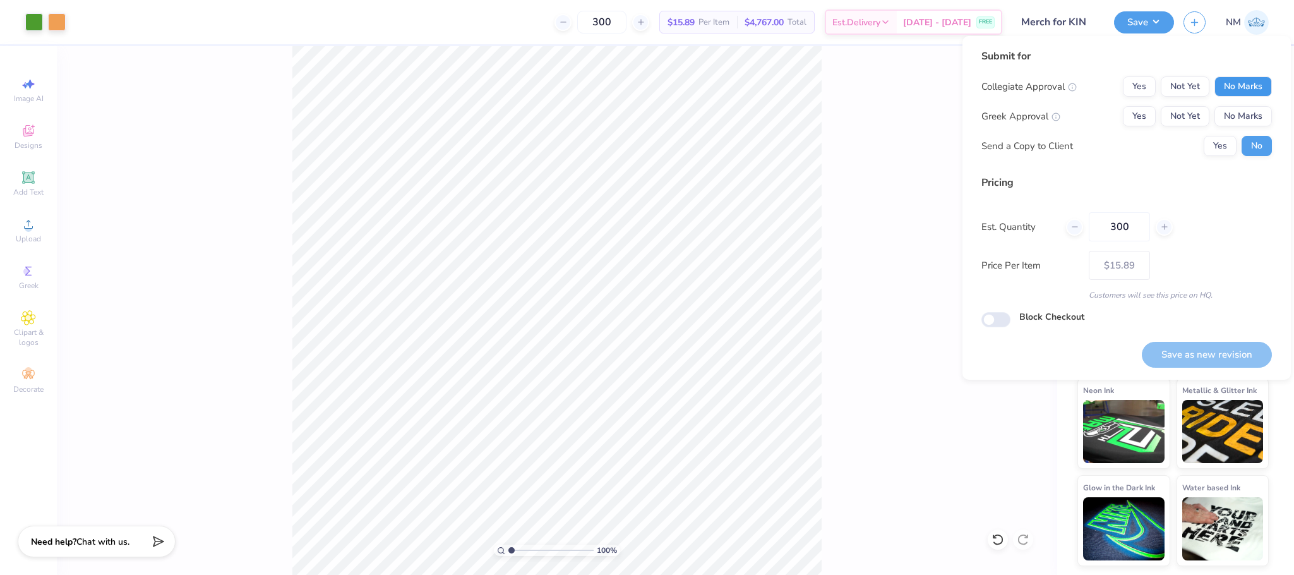
click at [1259, 76] on button "No Marks" at bounding box center [1243, 86] width 57 height 20
click at [1242, 106] on button "No Marks" at bounding box center [1243, 116] width 57 height 20
click at [1211, 347] on button "Save as new revision" at bounding box center [1207, 355] width 130 height 26
type input "$15.89"
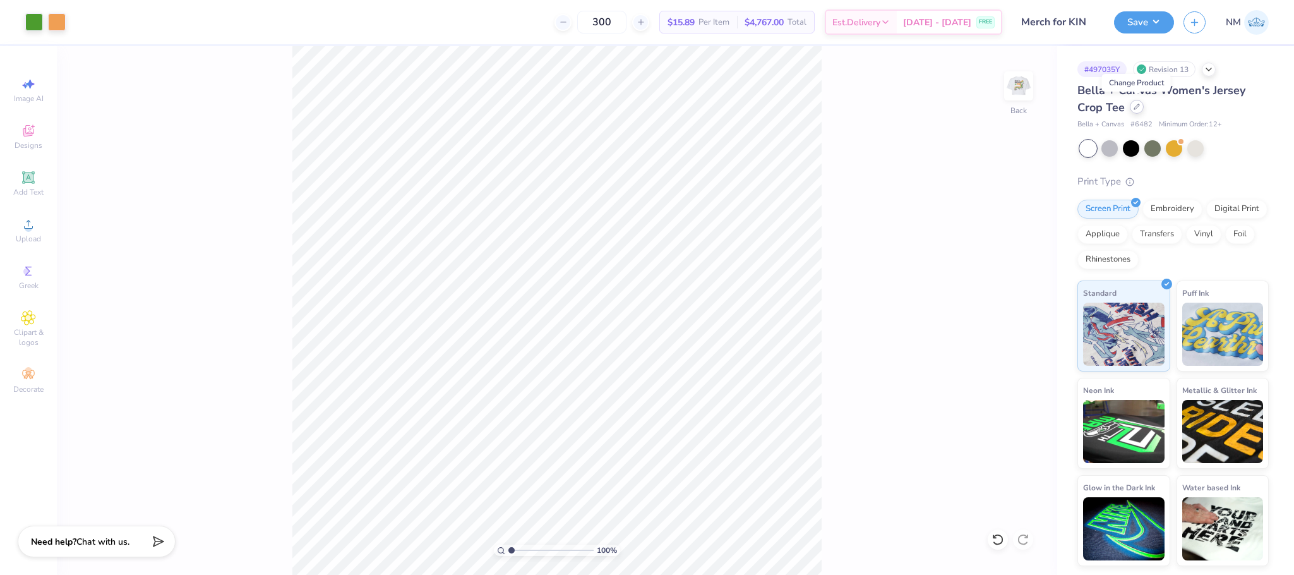
click at [1134, 104] on icon at bounding box center [1137, 107] width 6 height 6
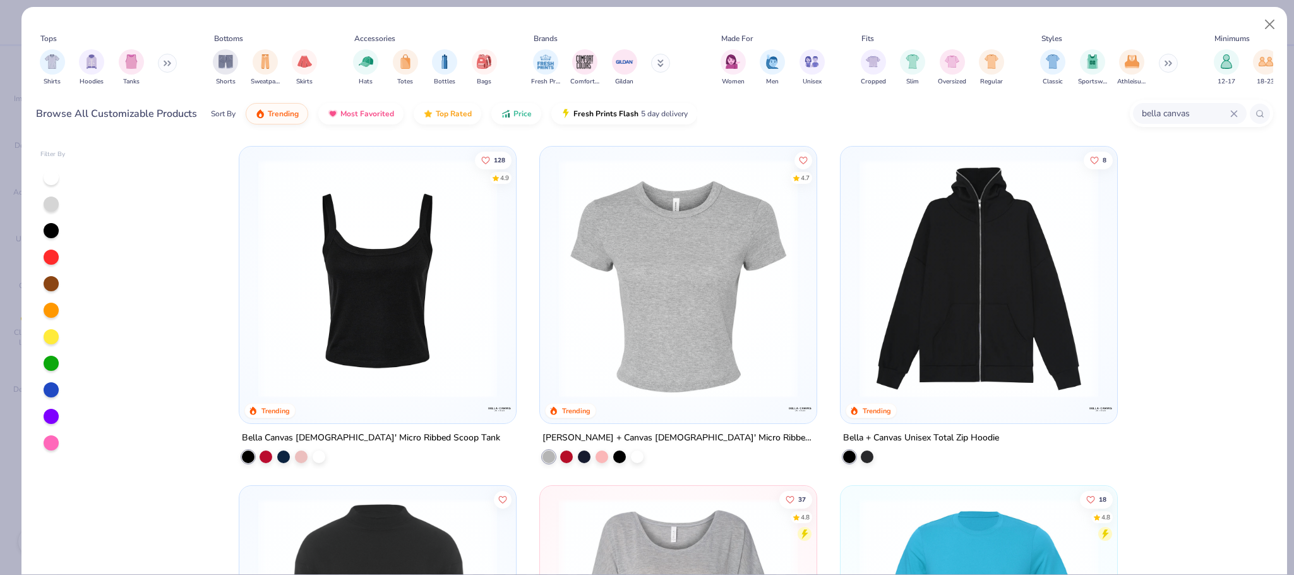
click at [1237, 110] on icon at bounding box center [1234, 114] width 8 height 8
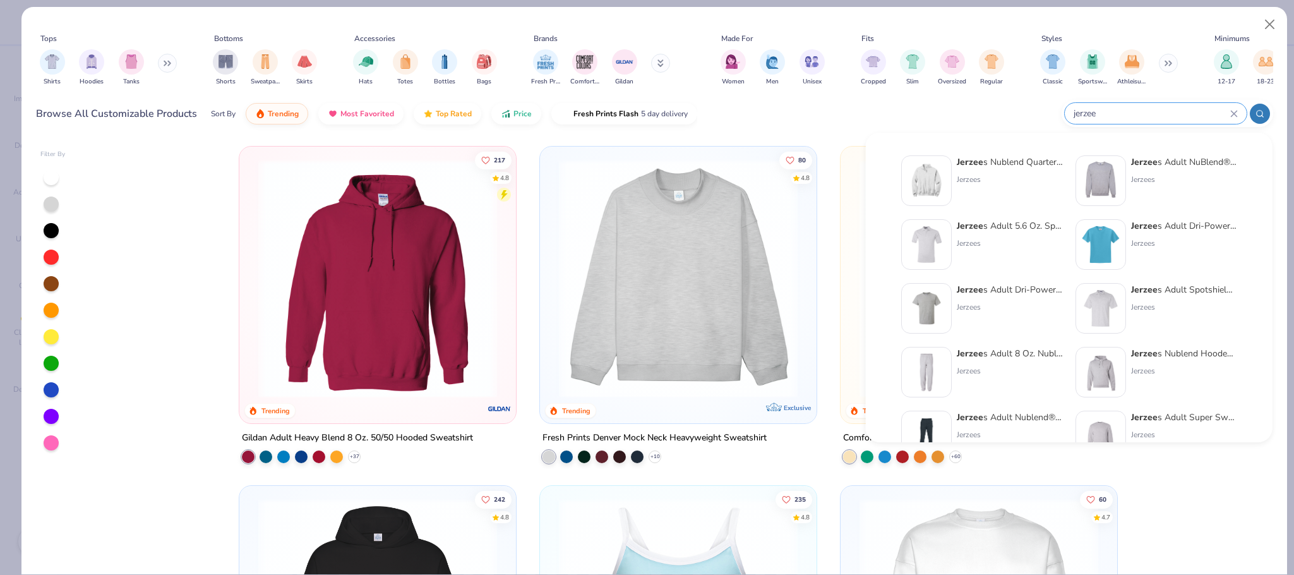
click at [1256, 114] on circle at bounding box center [1259, 114] width 6 height 6
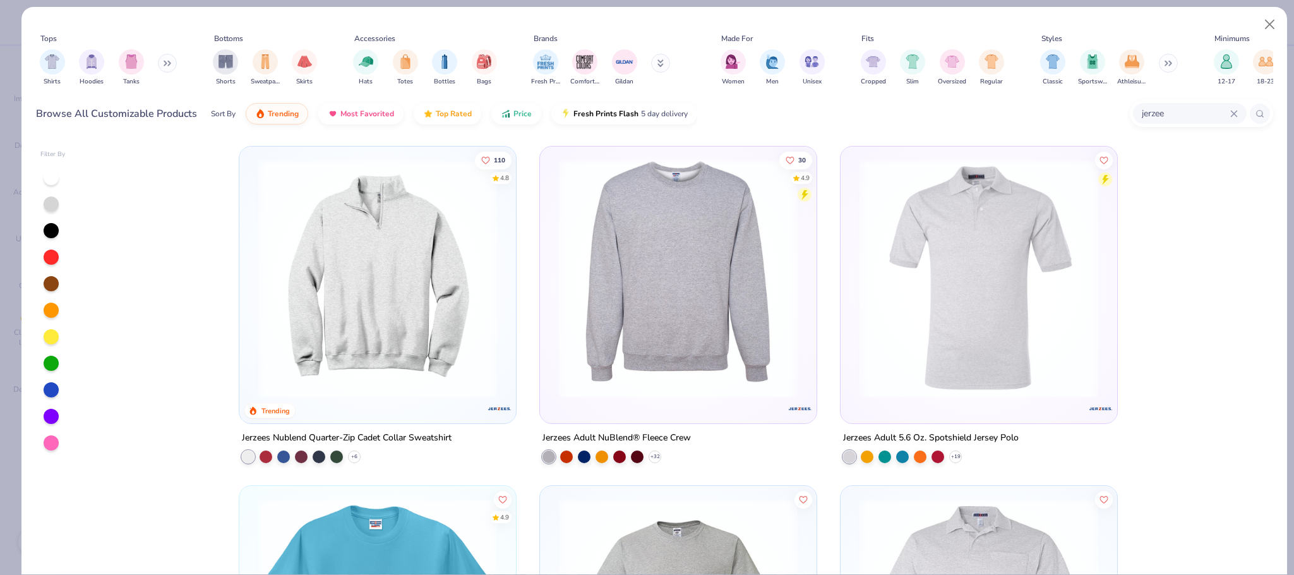
type input "jerzee"
click at [709, 269] on img at bounding box center [678, 278] width 251 height 239
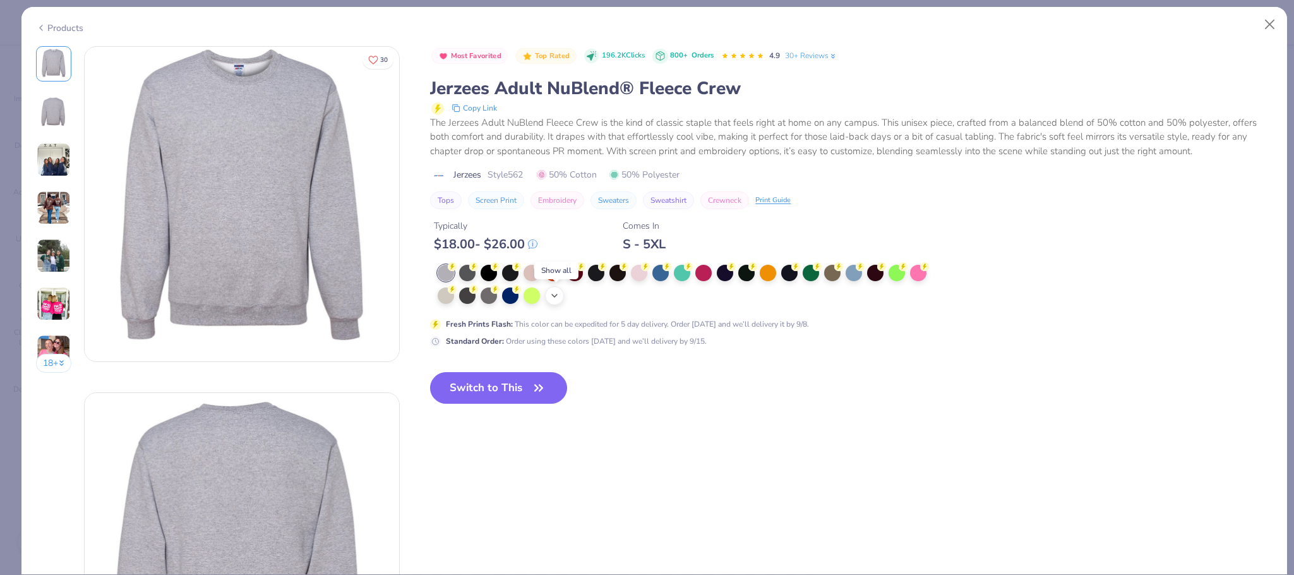
click at [558, 298] on icon at bounding box center [554, 296] width 10 height 10
click at [621, 294] on div at bounding box center [617, 294] width 16 height 16
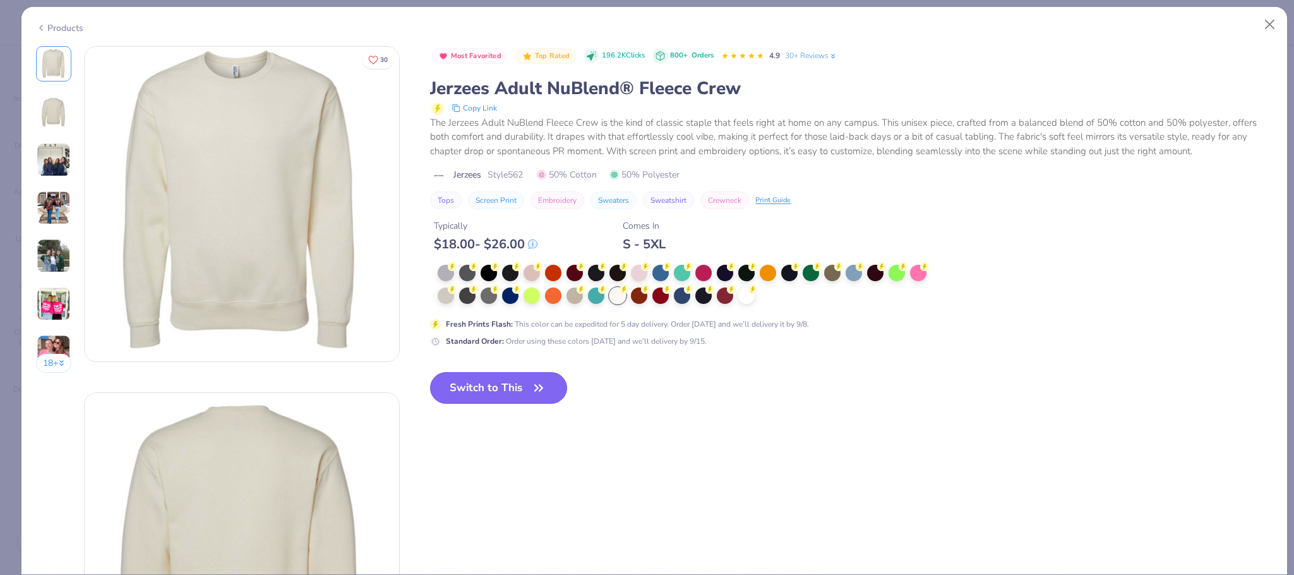
click at [505, 378] on button "Switch to This" at bounding box center [498, 388] width 137 height 32
click at [527, 385] on button "Switch to This" at bounding box center [498, 388] width 137 height 32
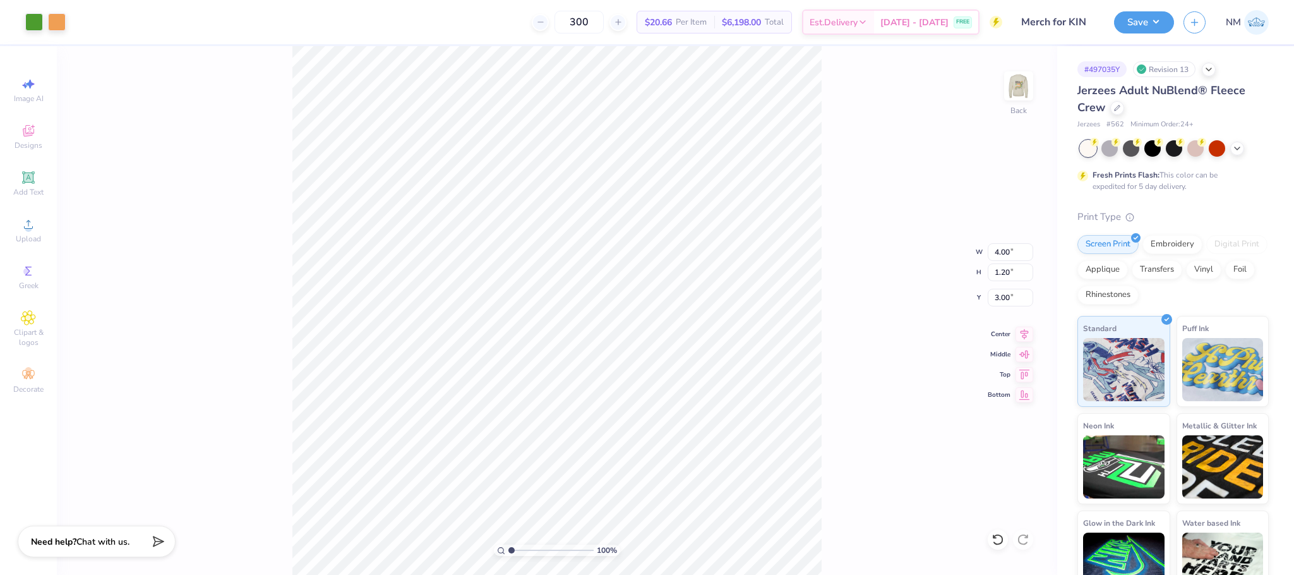
type input "3.00"
click at [1024, 89] on img at bounding box center [1019, 86] width 51 height 51
type input "3.00"
click at [1144, 15] on button "Save" at bounding box center [1144, 20] width 60 height 22
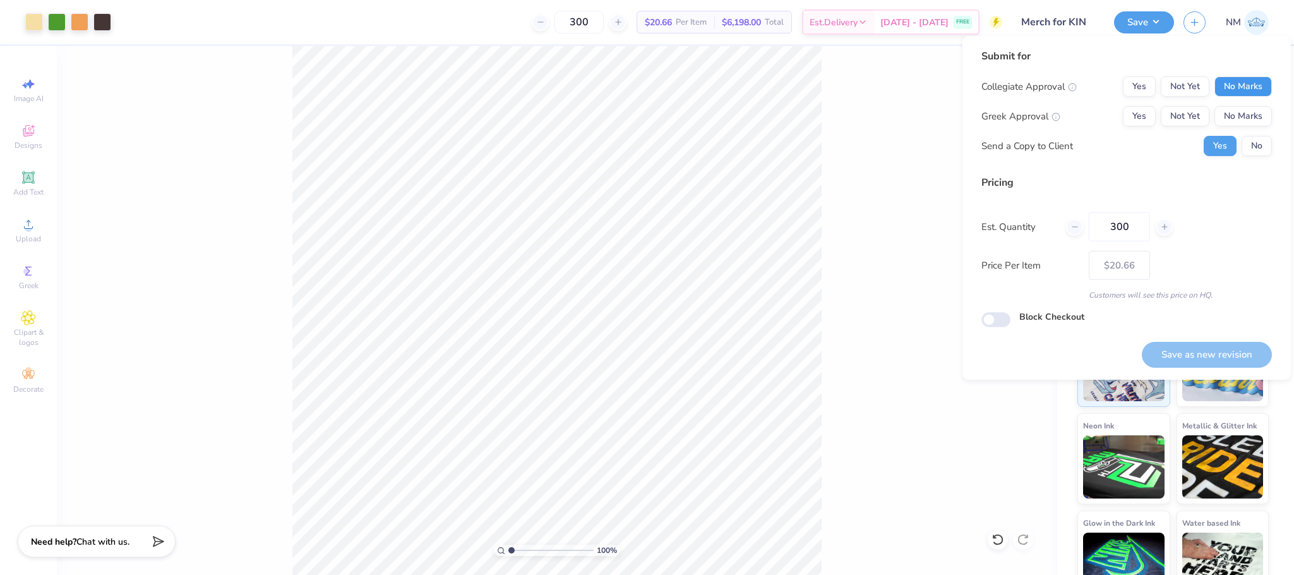
click at [1234, 86] on button "No Marks" at bounding box center [1243, 86] width 57 height 20
click at [1240, 112] on button "No Marks" at bounding box center [1243, 116] width 57 height 20
click at [1253, 135] on div "Collegiate Approval Yes Not Yet No Marks Greek Approval Yes Not Yet No Marks Se…" at bounding box center [1127, 116] width 291 height 80
click at [1253, 136] on button "No" at bounding box center [1257, 146] width 30 height 20
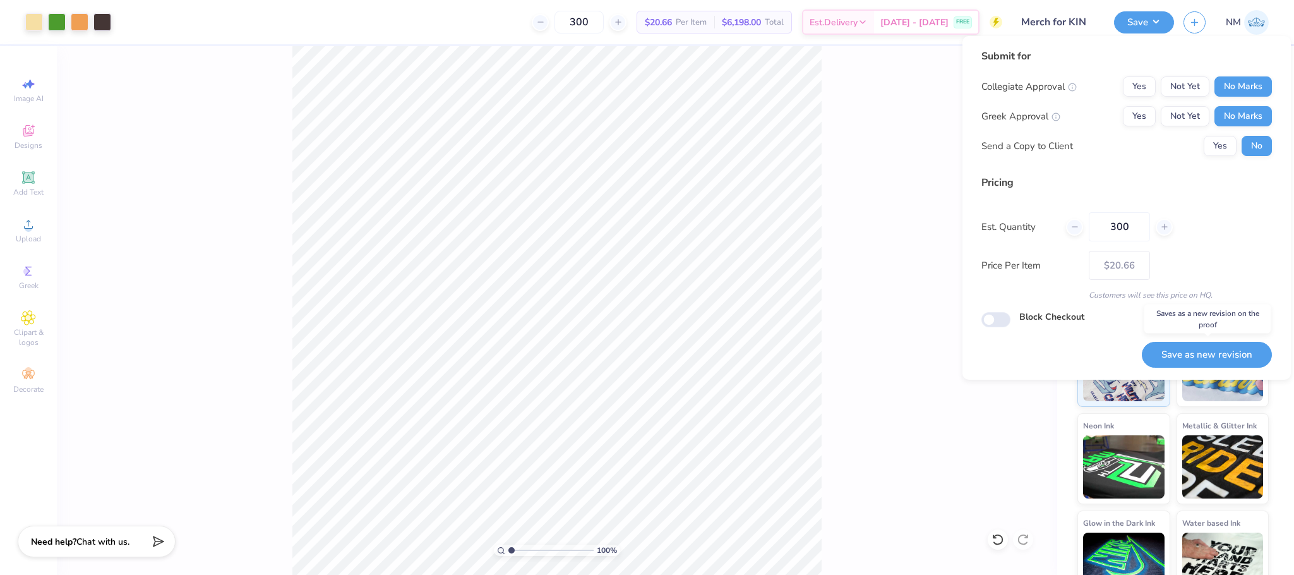
drag, startPoint x: 1203, startPoint y: 355, endPoint x: 1147, endPoint y: 316, distance: 68.1
click at [1201, 355] on button "Save as new revision" at bounding box center [1207, 355] width 130 height 26
type input "$20.66"
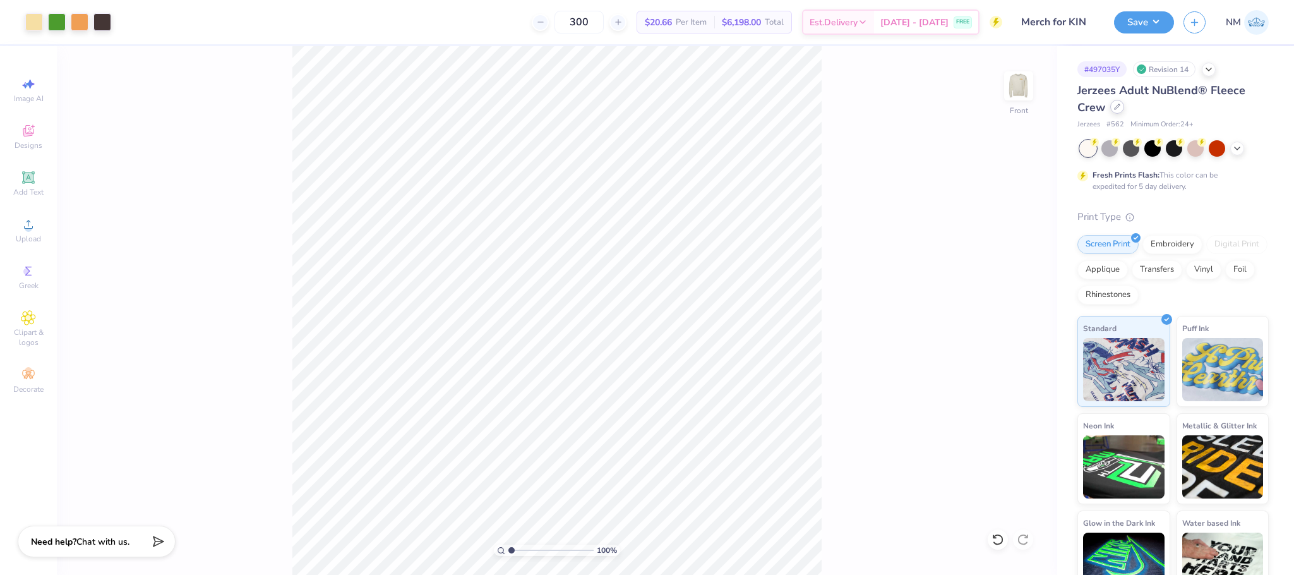
click at [1114, 101] on div at bounding box center [1117, 107] width 14 height 14
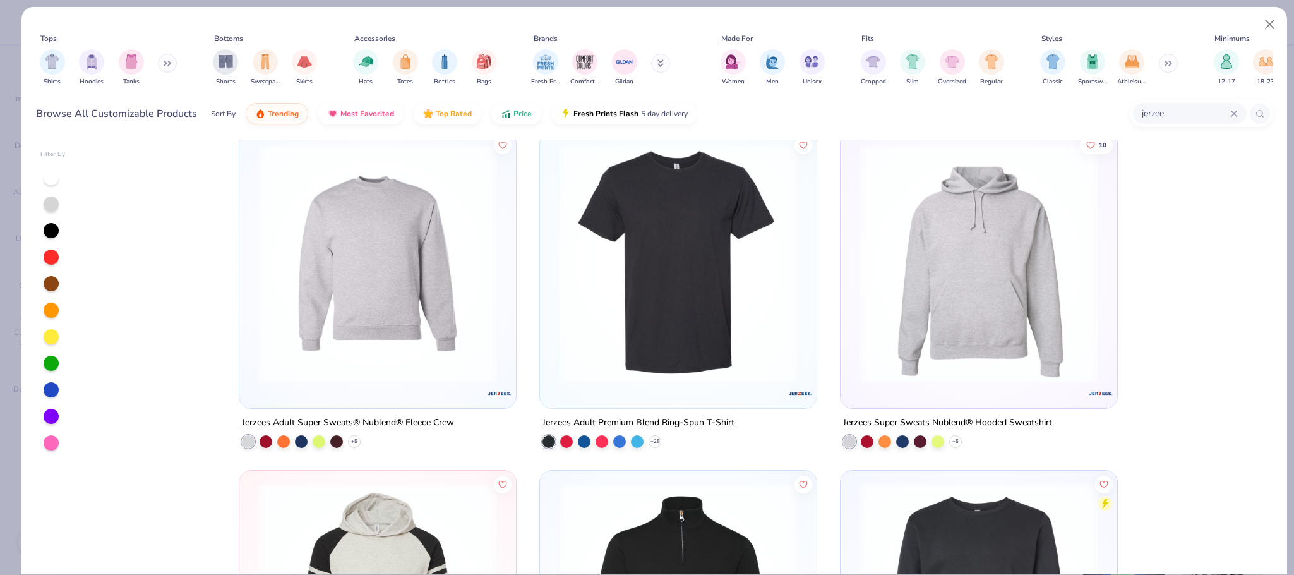
scroll to position [1037, 0]
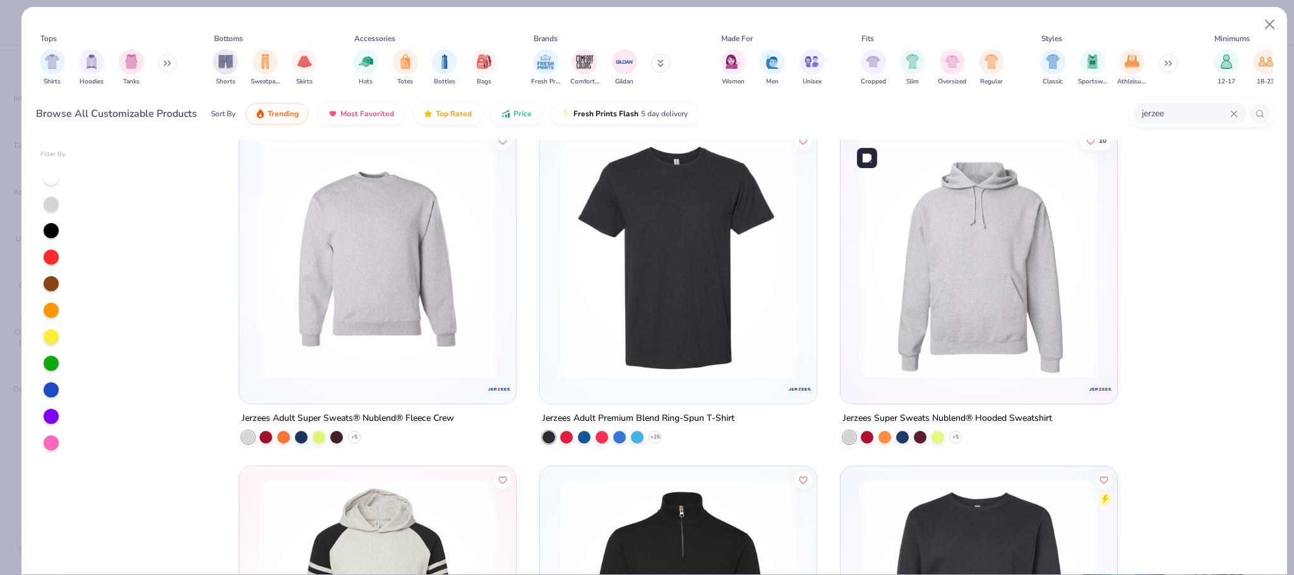
click at [1041, 327] on img at bounding box center [978, 259] width 251 height 239
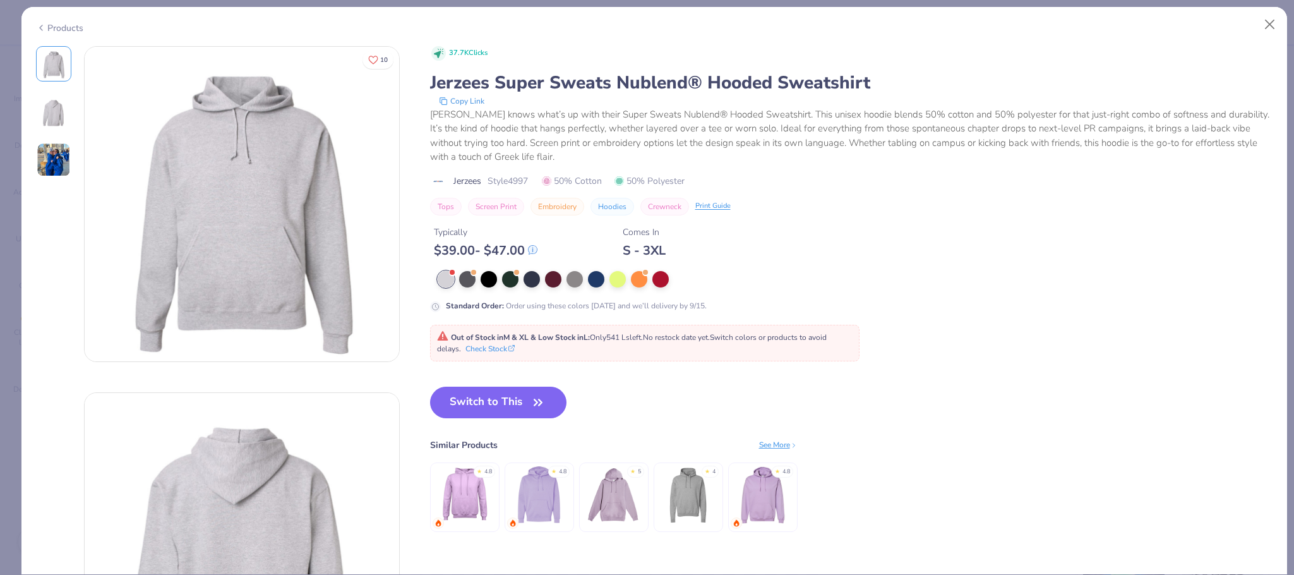
click at [40, 20] on icon at bounding box center [41, 27] width 10 height 15
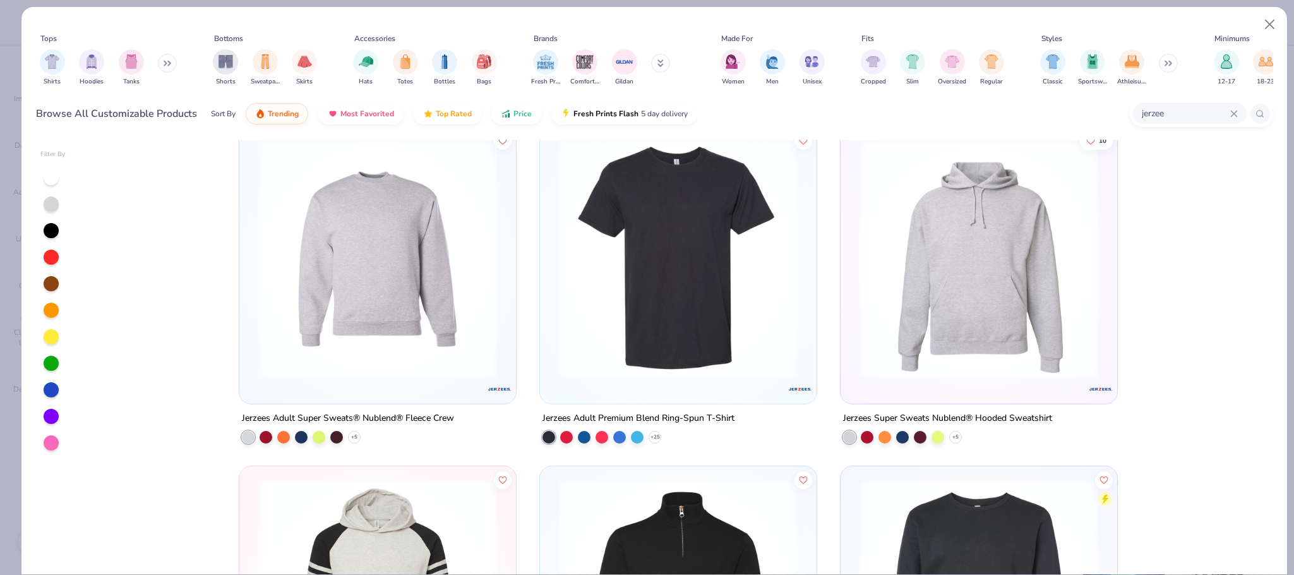
scroll to position [657, 0]
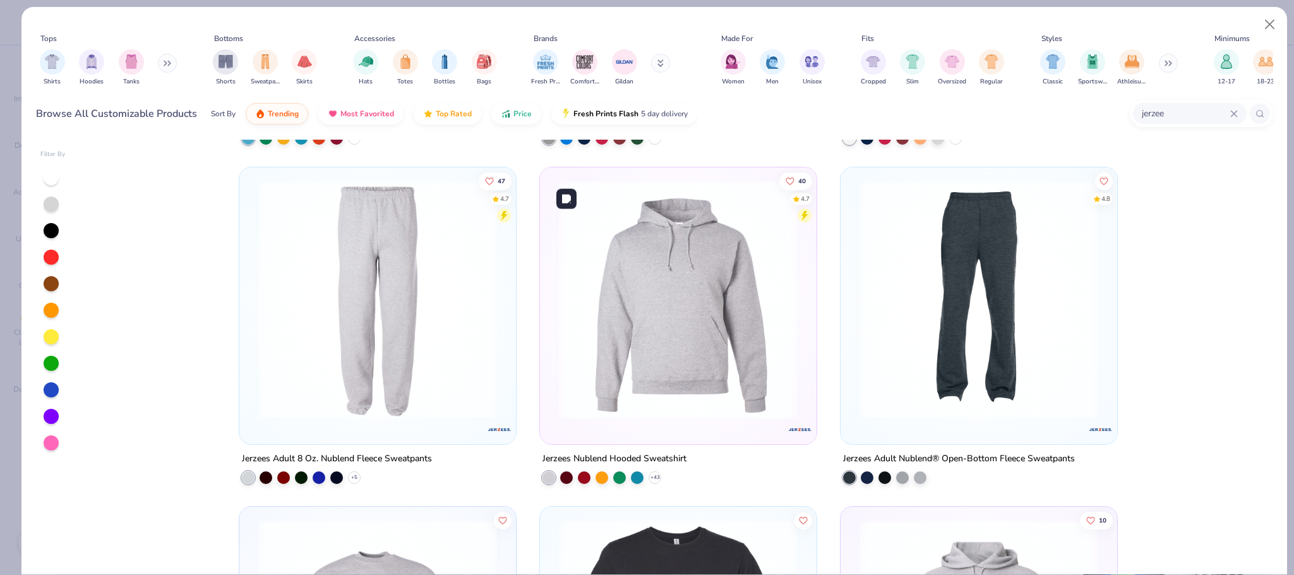
click at [654, 347] on img at bounding box center [678, 299] width 251 height 239
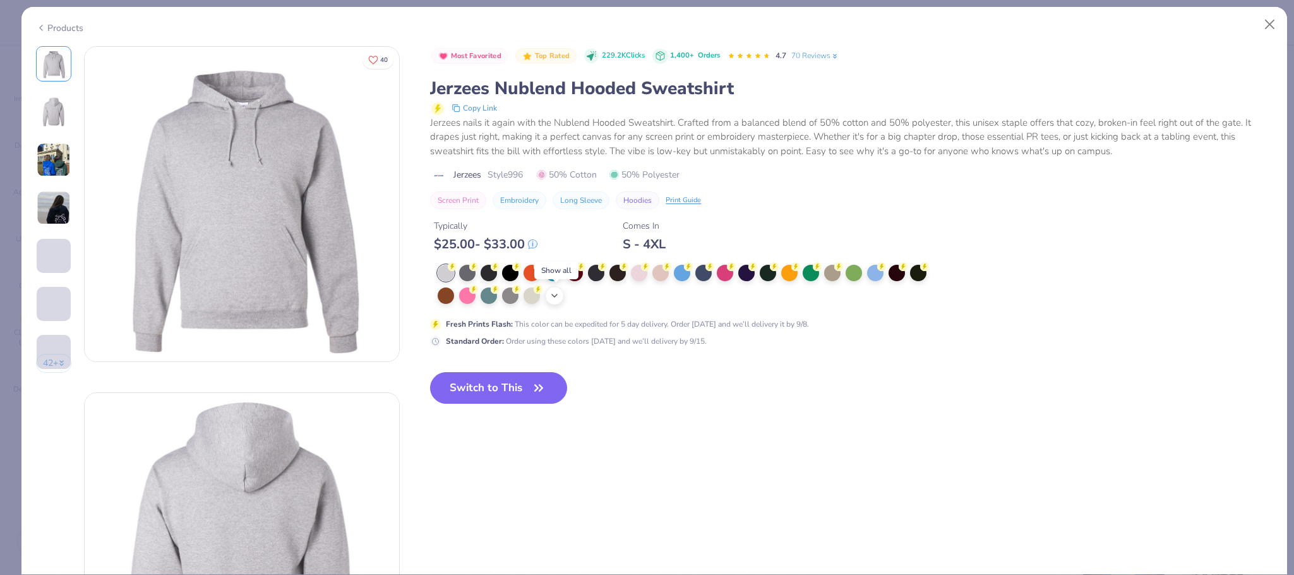
click at [560, 294] on icon at bounding box center [554, 296] width 10 height 10
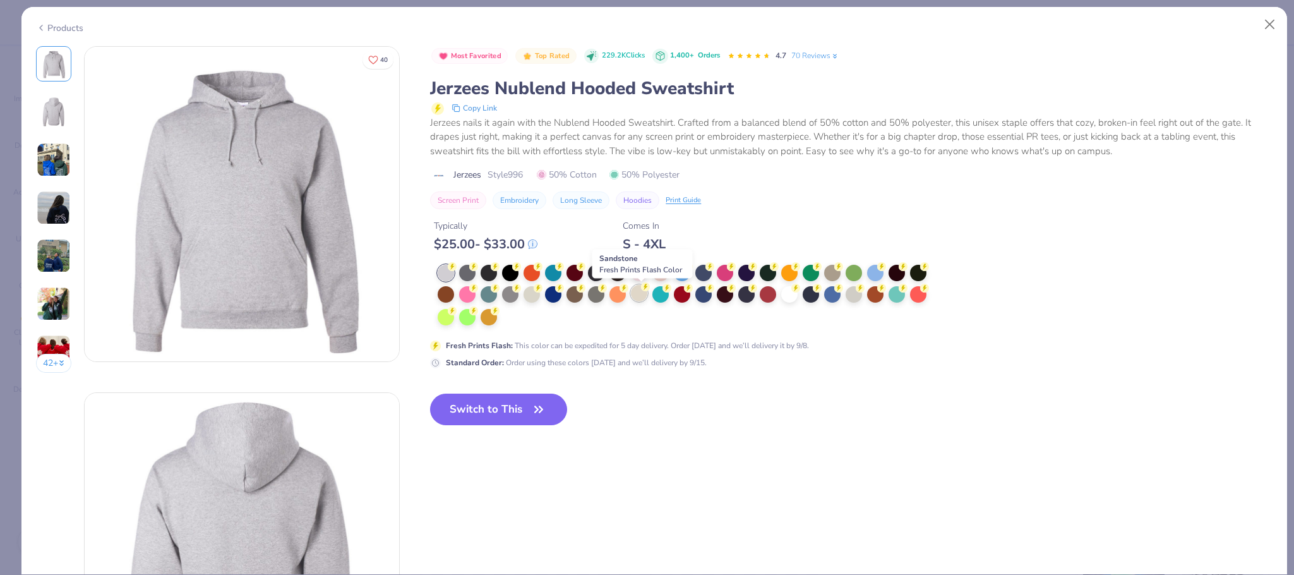
click at [641, 292] on div at bounding box center [639, 293] width 16 height 16
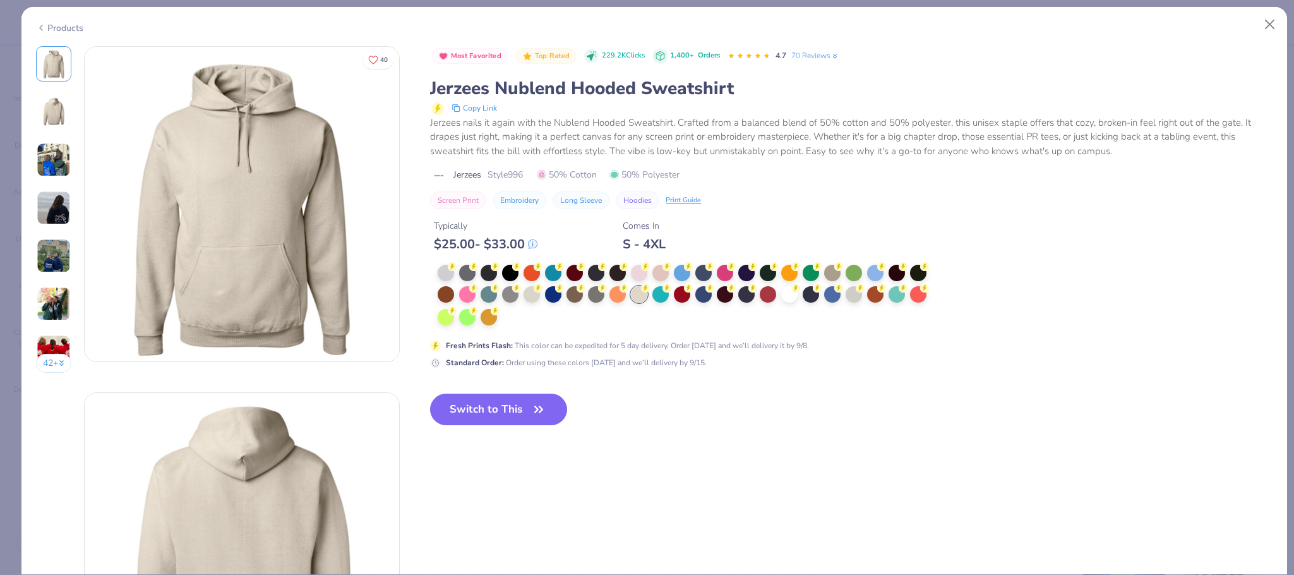
click at [597, 275] on div "Sandstone Fresh Prints Flash Color" at bounding box center [642, 264] width 100 height 29
click at [666, 275] on div at bounding box center [660, 271] width 16 height 16
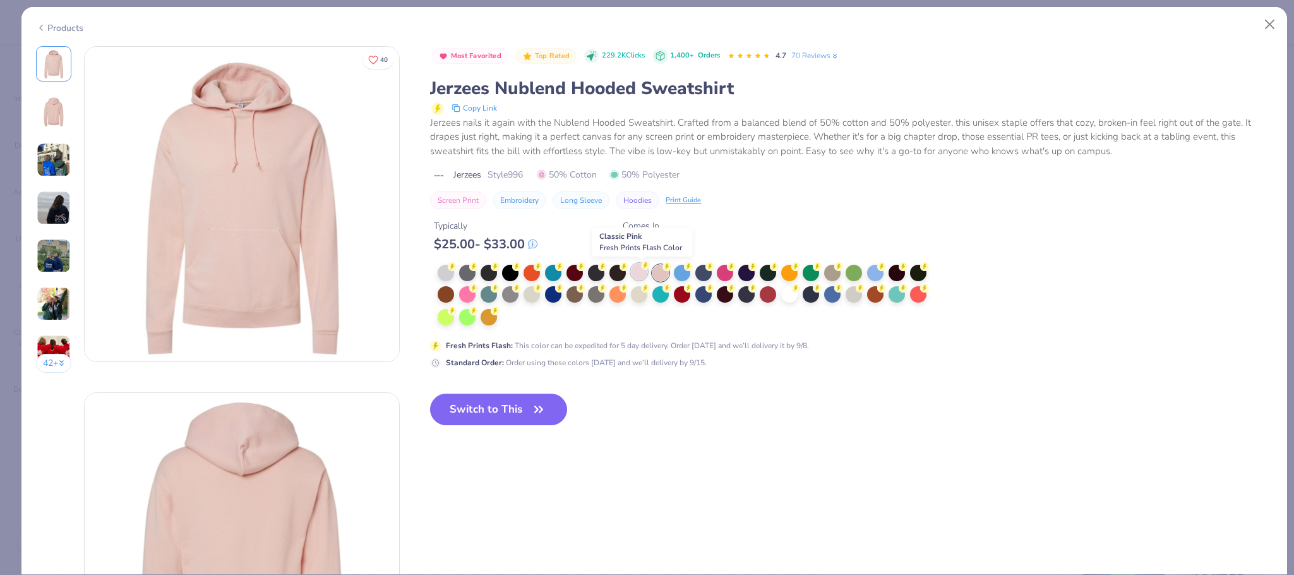
click at [639, 272] on div at bounding box center [639, 271] width 16 height 16
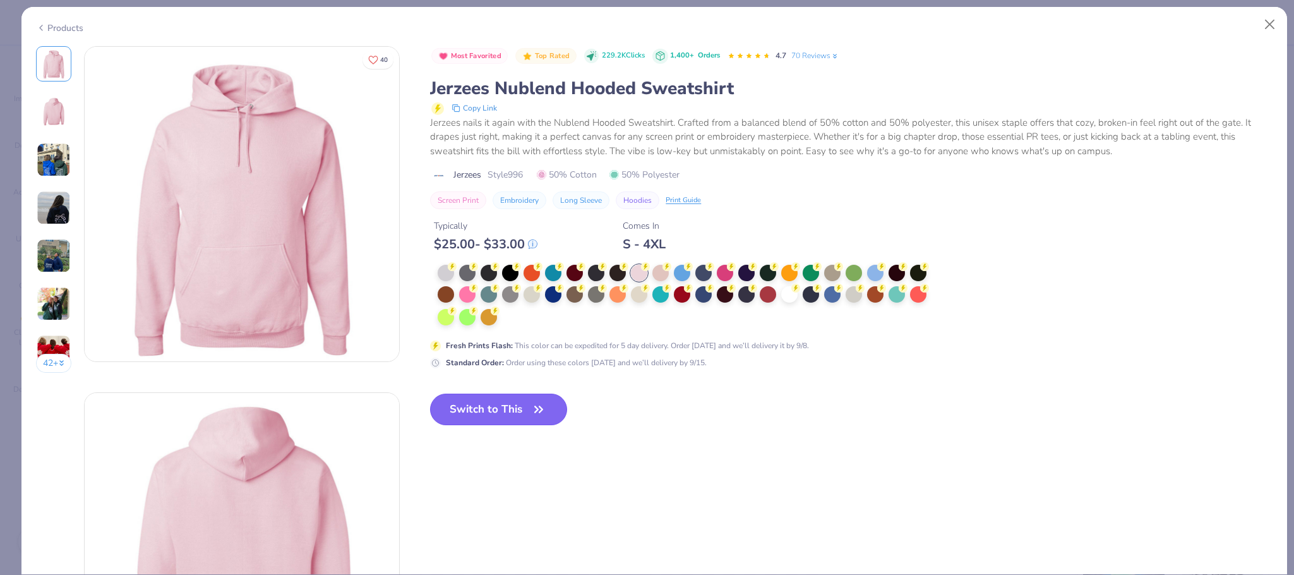
click at [476, 400] on button "Switch to This" at bounding box center [498, 409] width 137 height 32
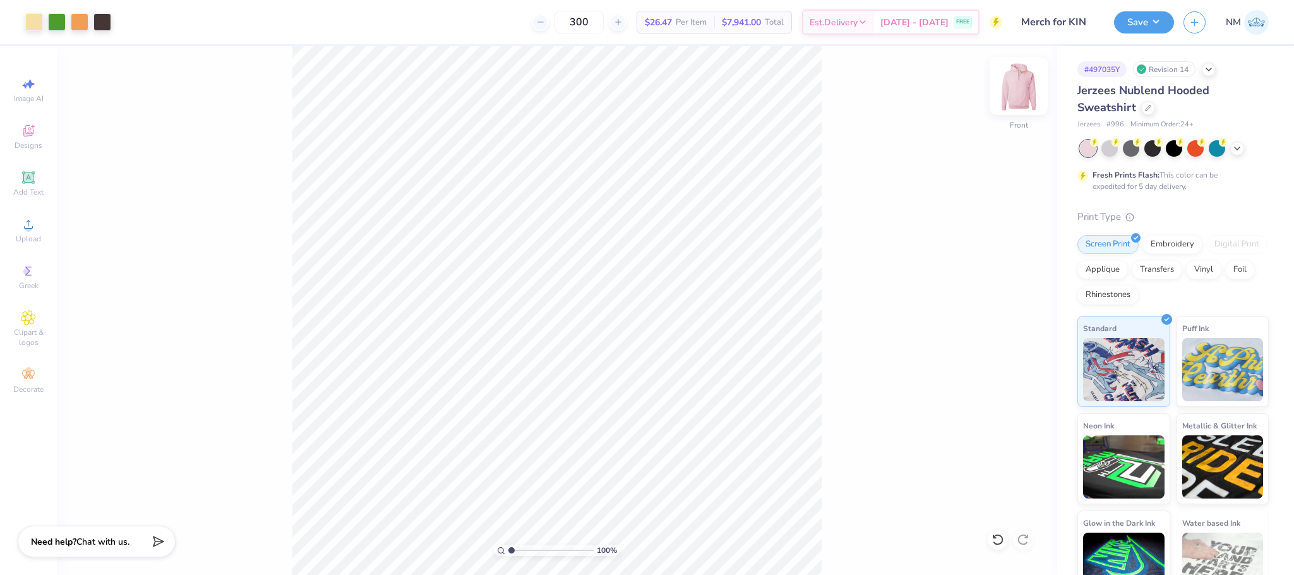
click at [1014, 84] on img at bounding box center [1019, 86] width 51 height 51
type input "3.00"
click at [1232, 143] on icon at bounding box center [1237, 147] width 10 height 10
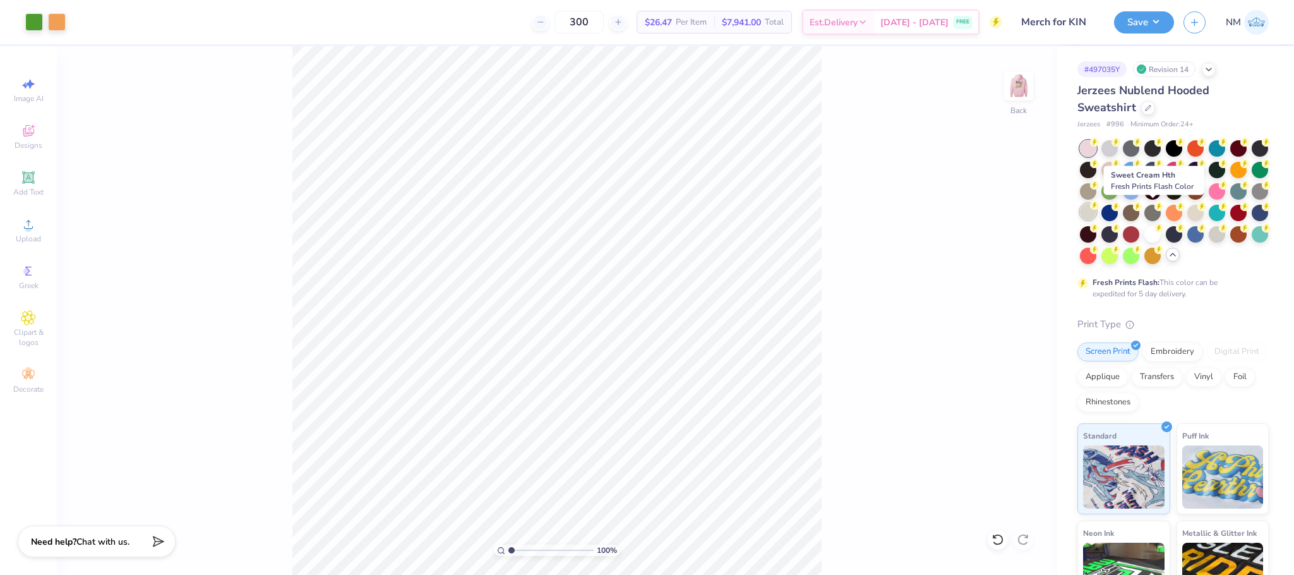
click at [1096, 210] on div at bounding box center [1088, 211] width 16 height 16
click at [1160, 12] on button "Save" at bounding box center [1144, 20] width 60 height 22
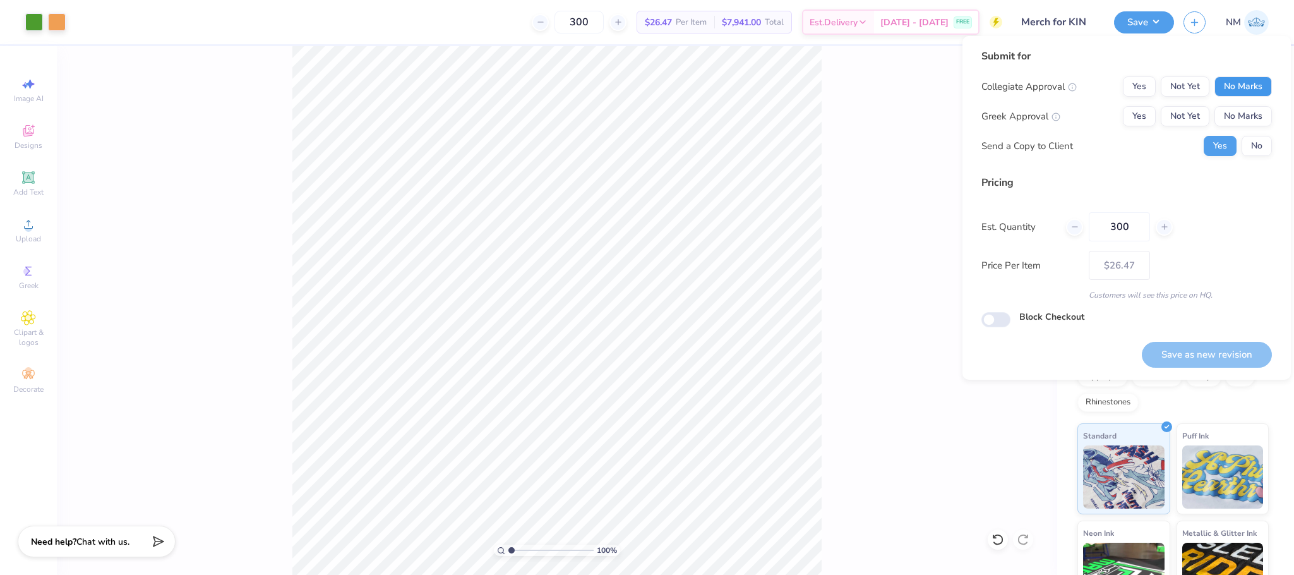
click at [1246, 93] on button "No Marks" at bounding box center [1243, 86] width 57 height 20
click at [1242, 111] on button "No Marks" at bounding box center [1243, 116] width 57 height 20
click at [1262, 148] on button "No" at bounding box center [1257, 146] width 30 height 20
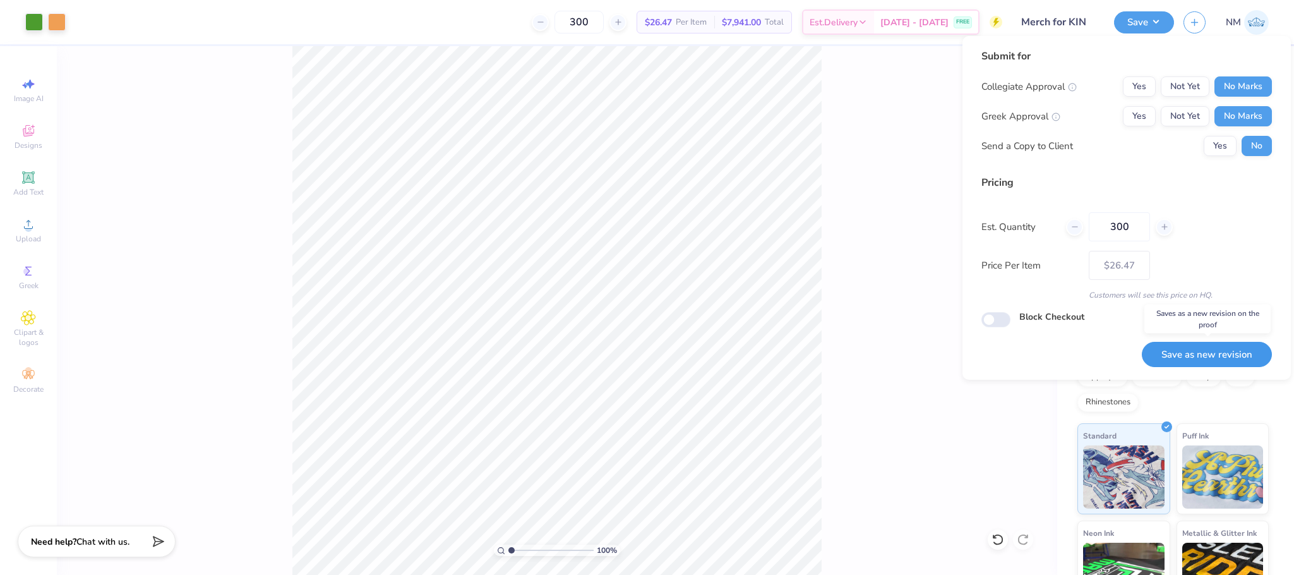
click at [1196, 355] on button "Save as new revision" at bounding box center [1207, 355] width 130 height 26
type input "$26.47"
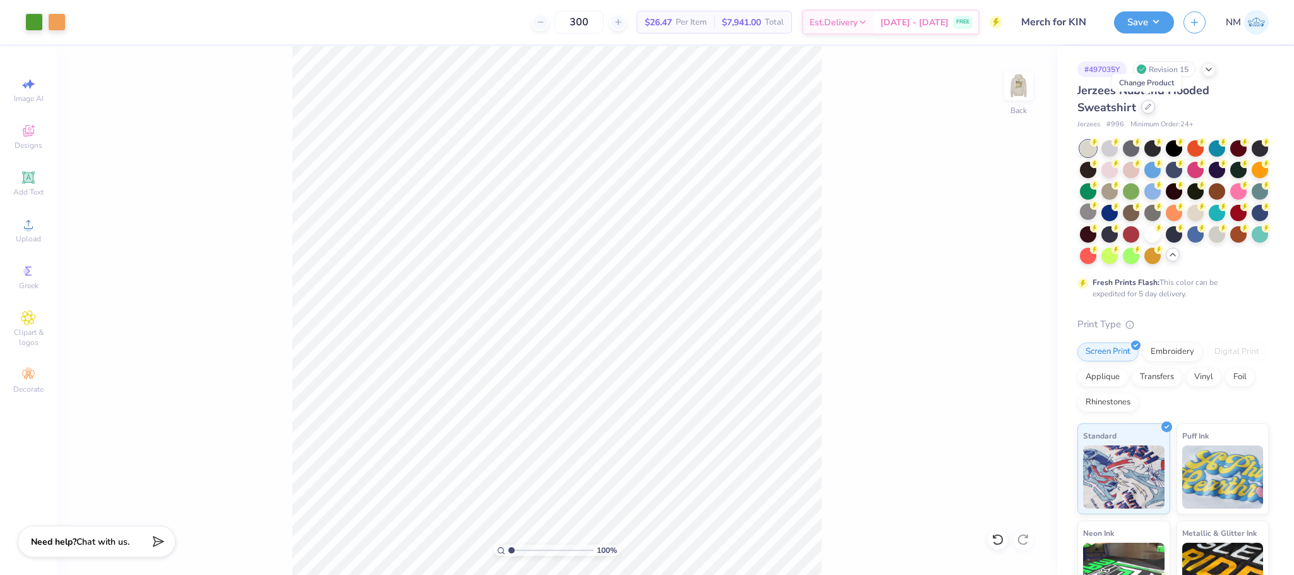
click at [1147, 112] on div at bounding box center [1148, 107] width 14 height 14
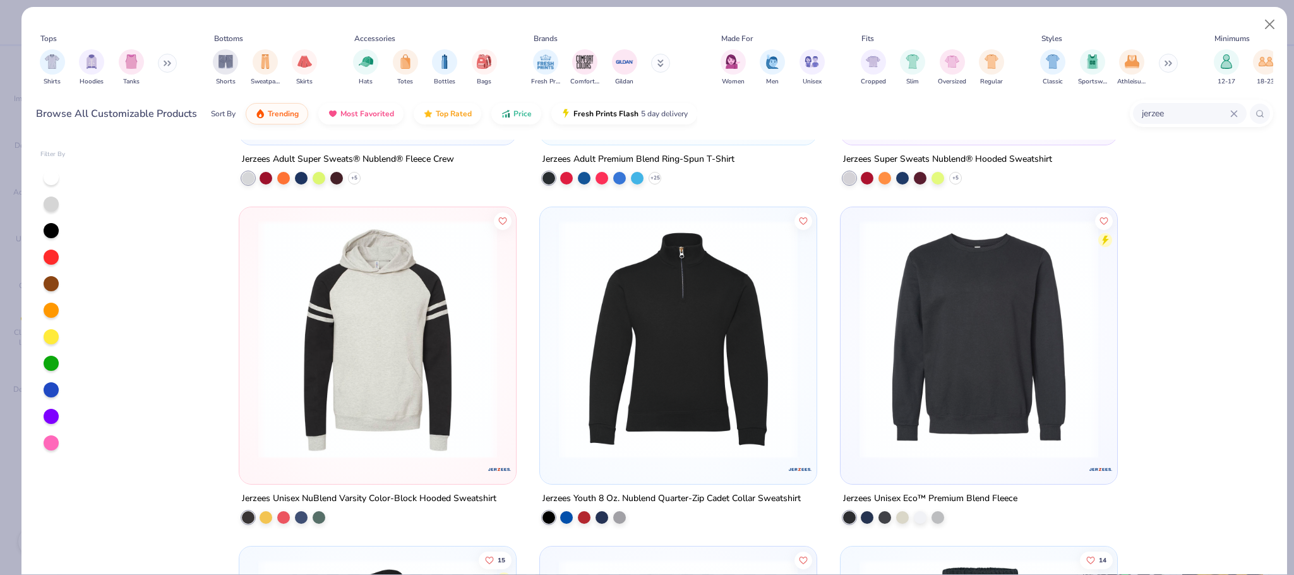
scroll to position [1307, 0]
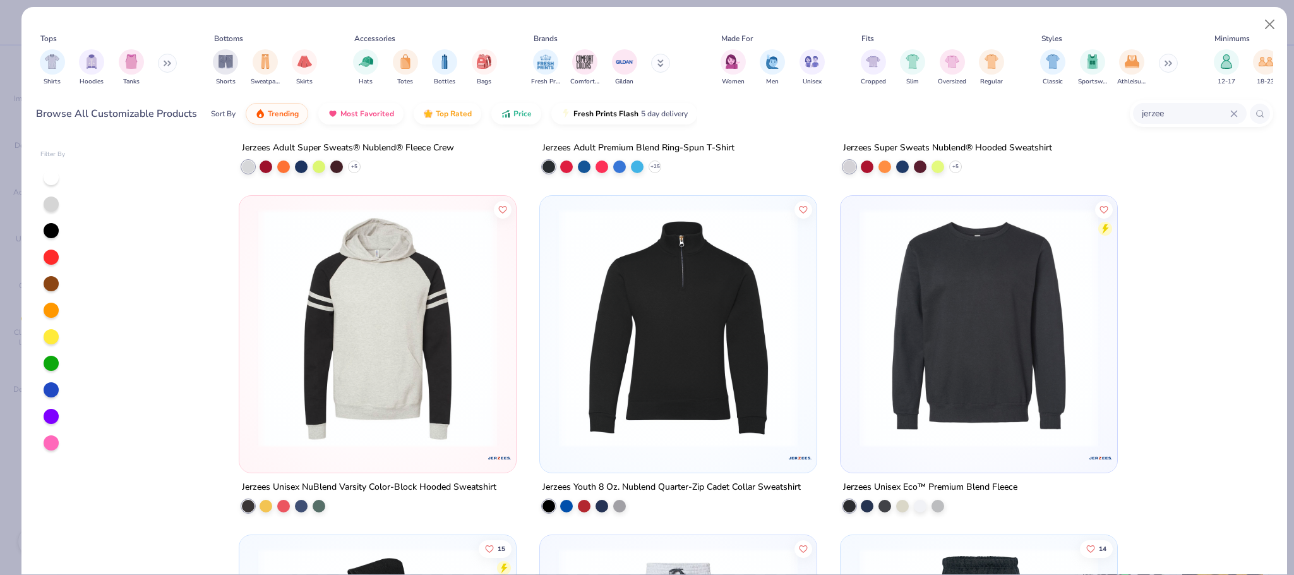
click at [1232, 116] on icon at bounding box center [1234, 114] width 8 height 8
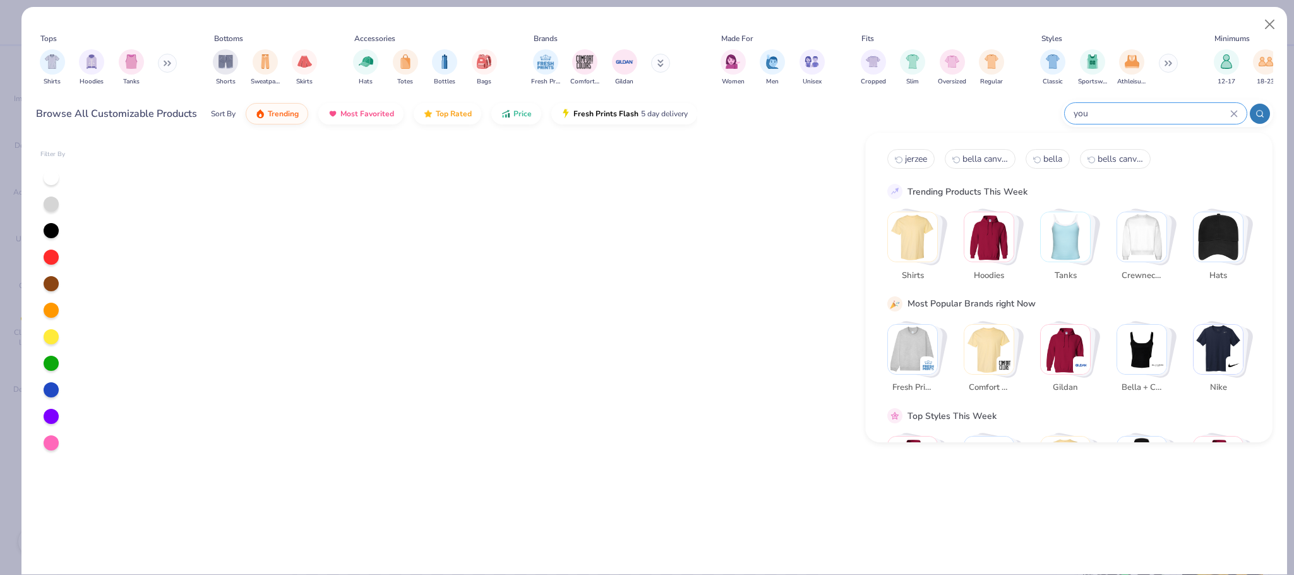
scroll to position [0, 0]
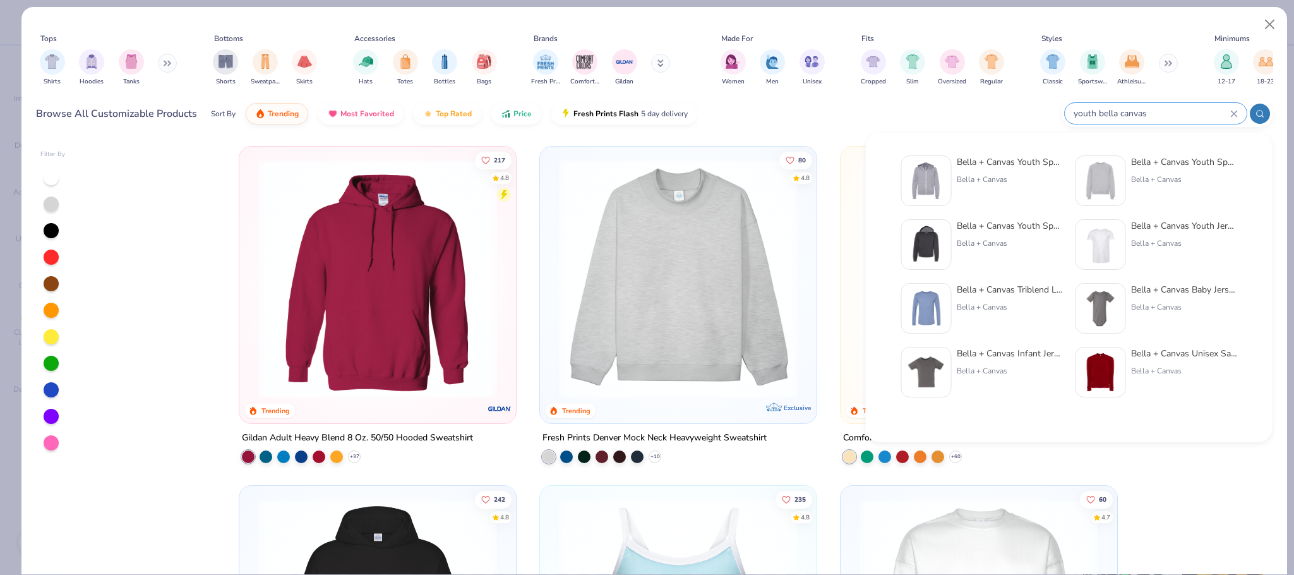
type input "youth bella canvas"
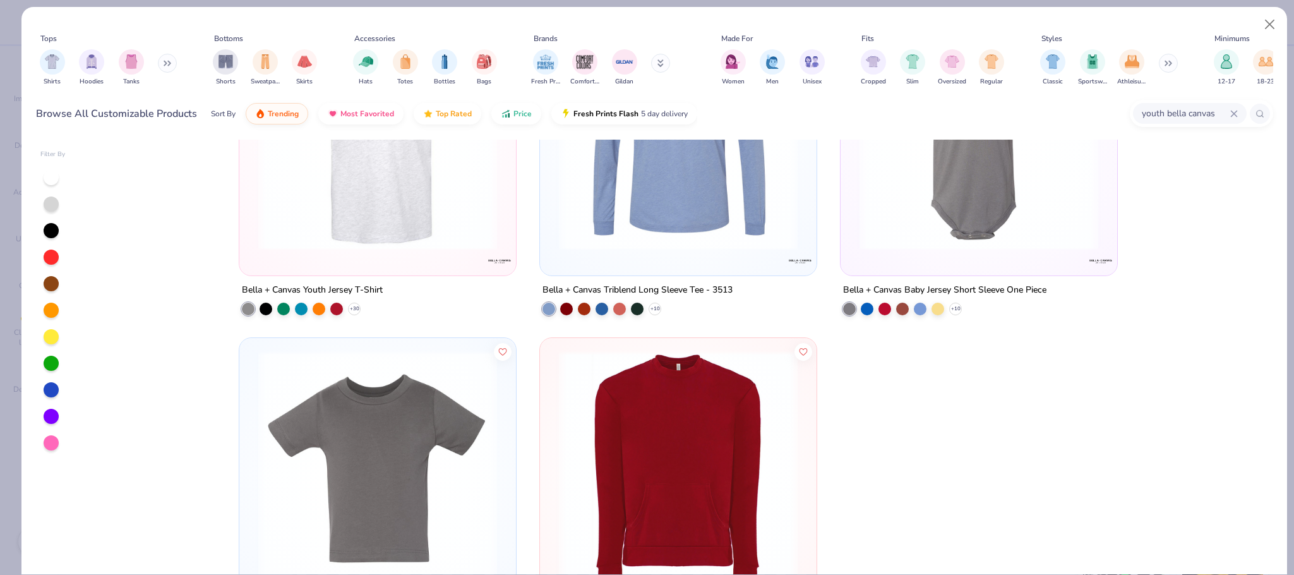
scroll to position [470, 0]
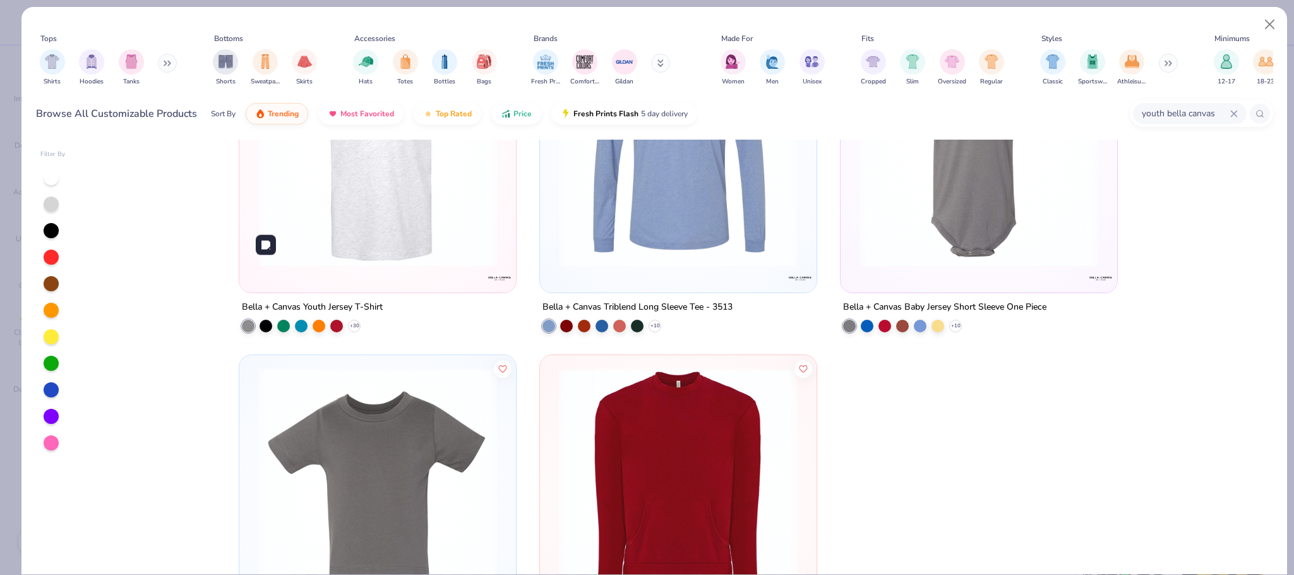
click at [322, 217] on img at bounding box center [377, 147] width 251 height 239
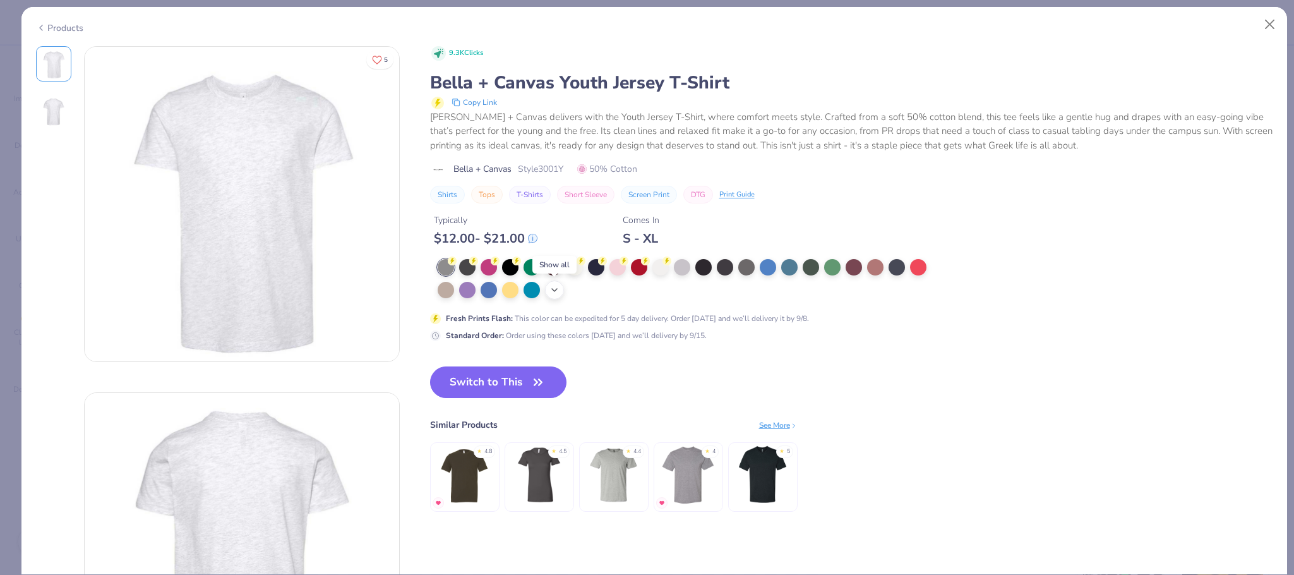
click at [556, 290] on icon at bounding box center [554, 290] width 10 height 10
click at [656, 271] on div at bounding box center [660, 266] width 16 height 16
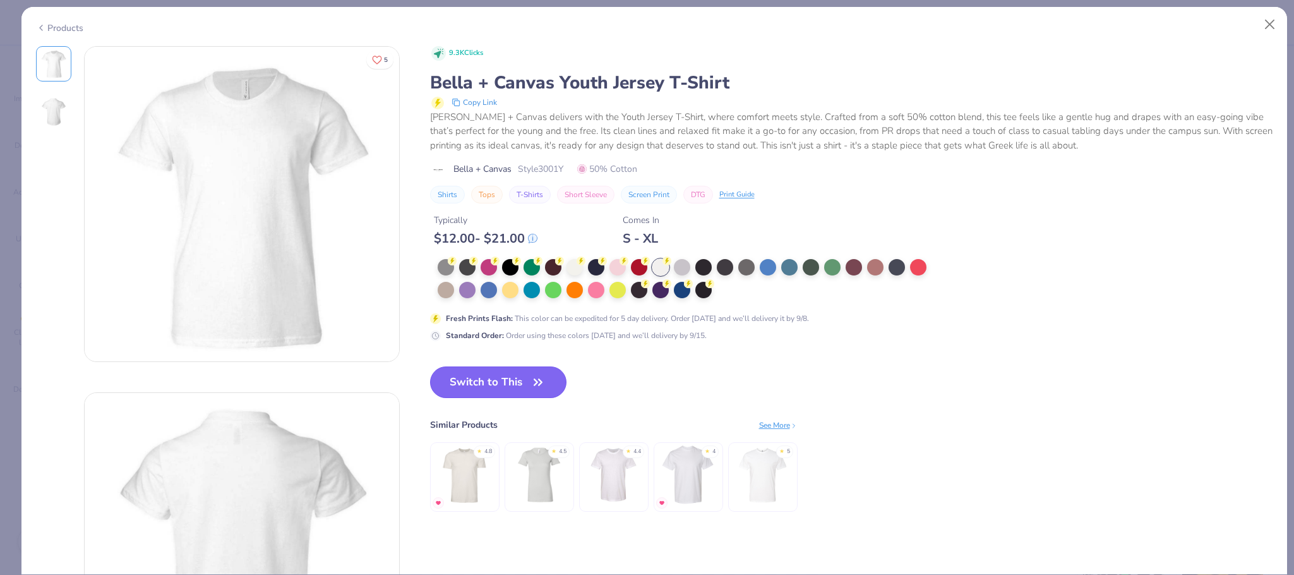
click at [479, 393] on button "Switch to This" at bounding box center [498, 382] width 137 height 32
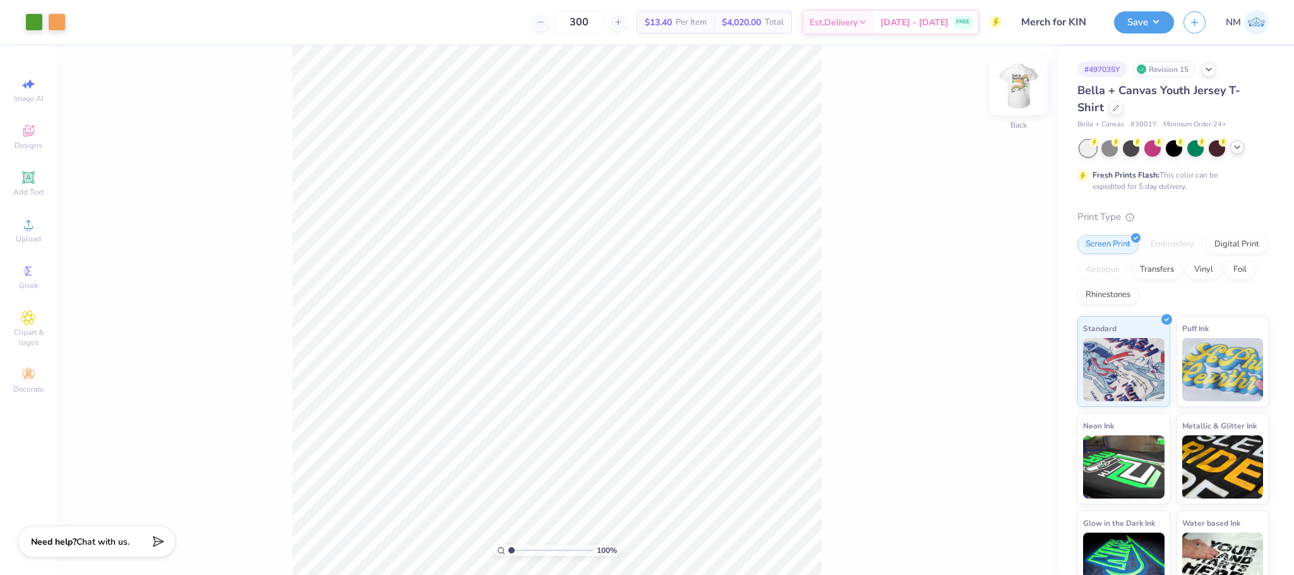
click at [1029, 82] on img at bounding box center [1019, 86] width 51 height 51
type input "3.00"
click at [1155, 18] on button "Save" at bounding box center [1144, 20] width 60 height 22
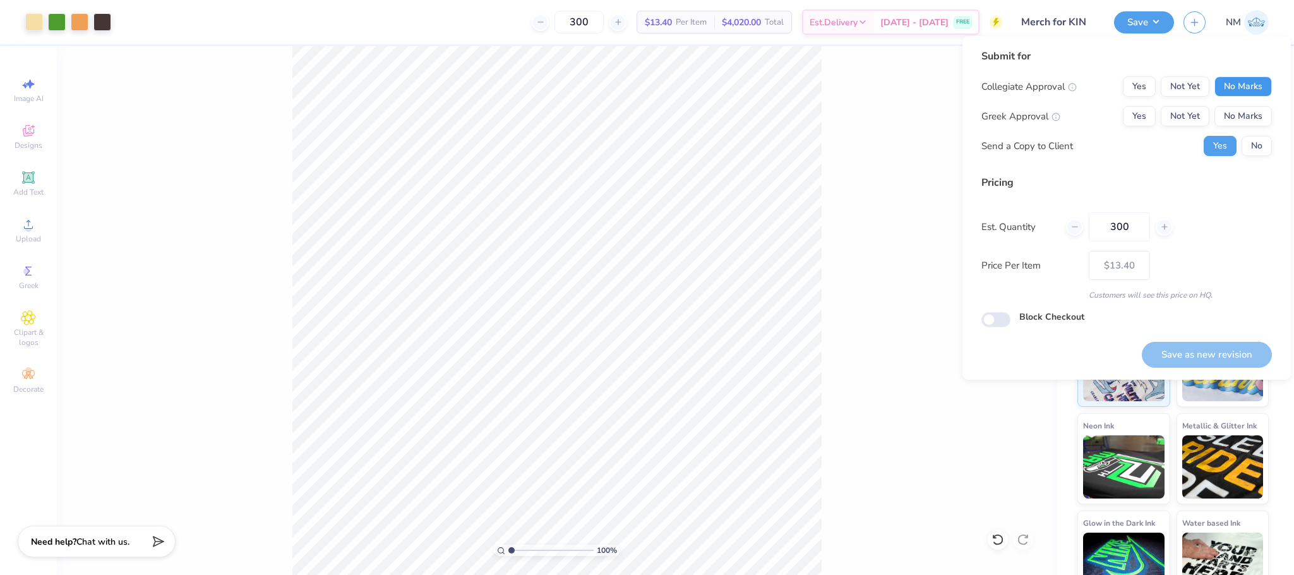
click at [1247, 80] on button "No Marks" at bounding box center [1243, 86] width 57 height 20
click at [1247, 116] on button "No Marks" at bounding box center [1243, 116] width 57 height 20
click at [1264, 142] on button "No" at bounding box center [1257, 146] width 30 height 20
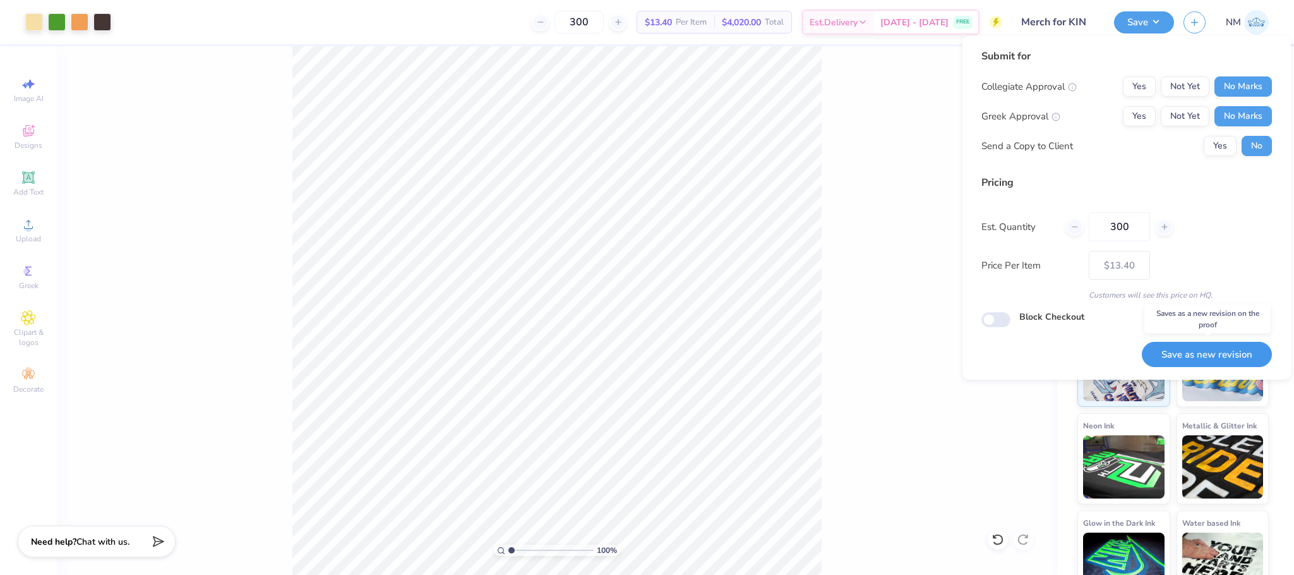
click at [1204, 361] on button "Save as new revision" at bounding box center [1207, 355] width 130 height 26
type input "$13.40"
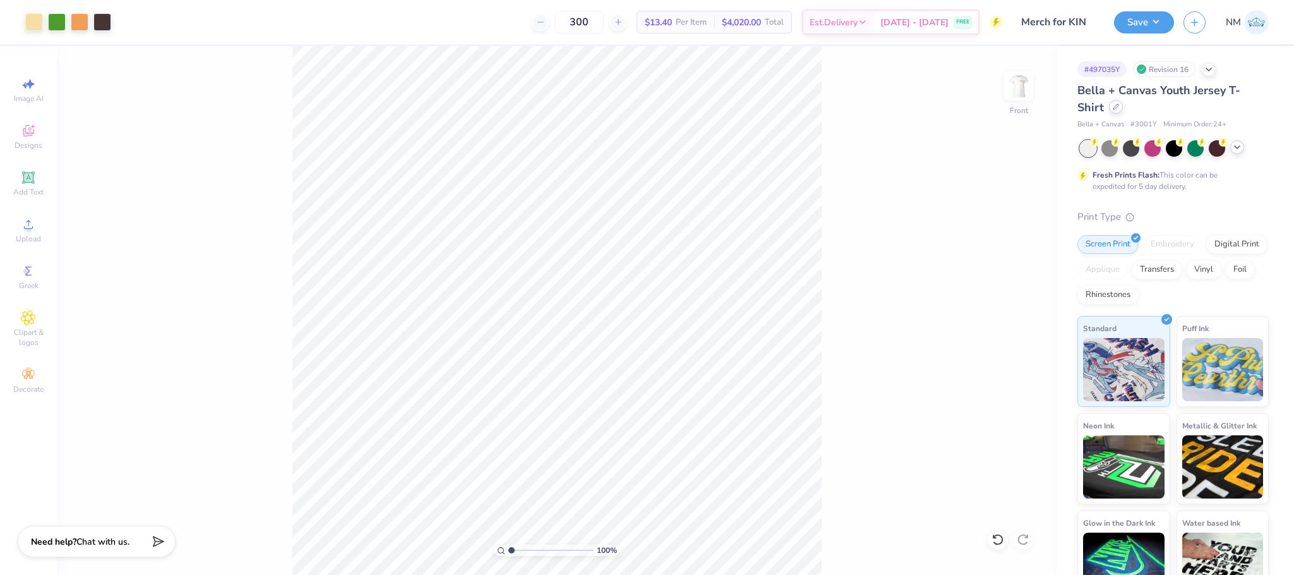
click at [1115, 104] on icon at bounding box center [1116, 107] width 6 height 6
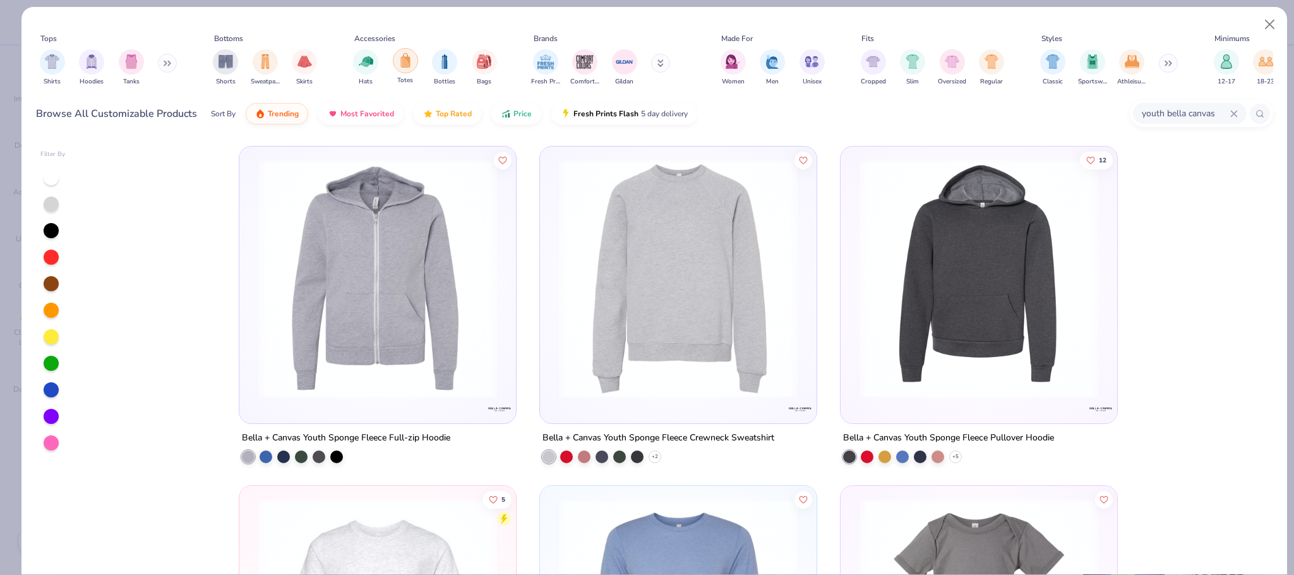
click at [404, 63] on img "filter for Totes" at bounding box center [406, 60] width 14 height 15
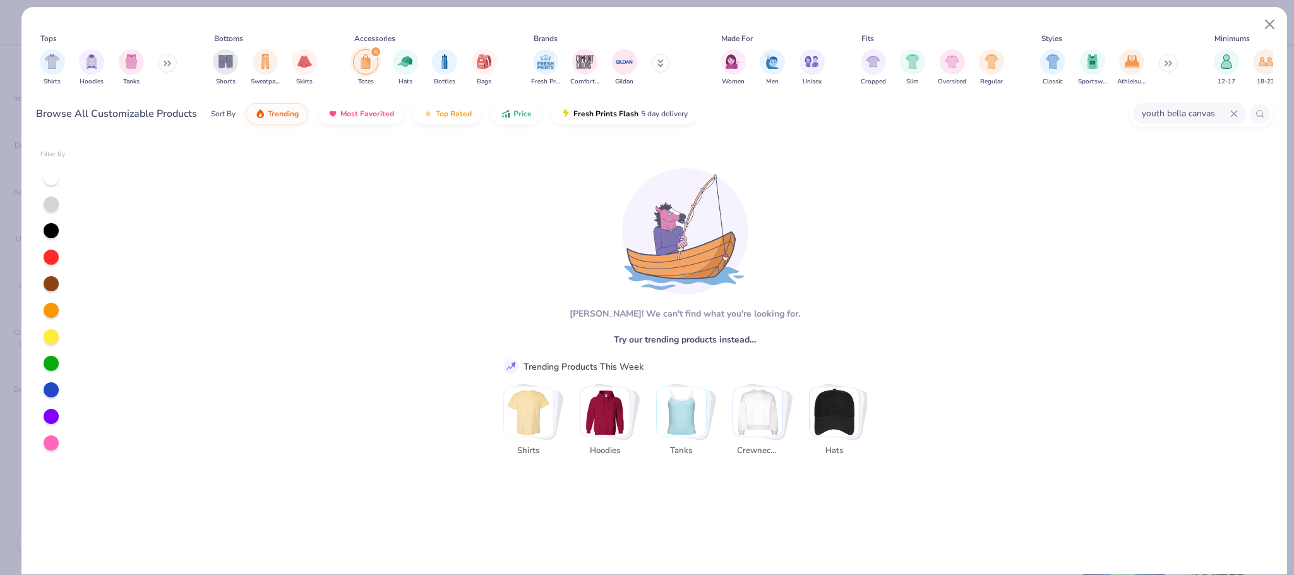
click at [1235, 112] on icon at bounding box center [1234, 114] width 6 height 6
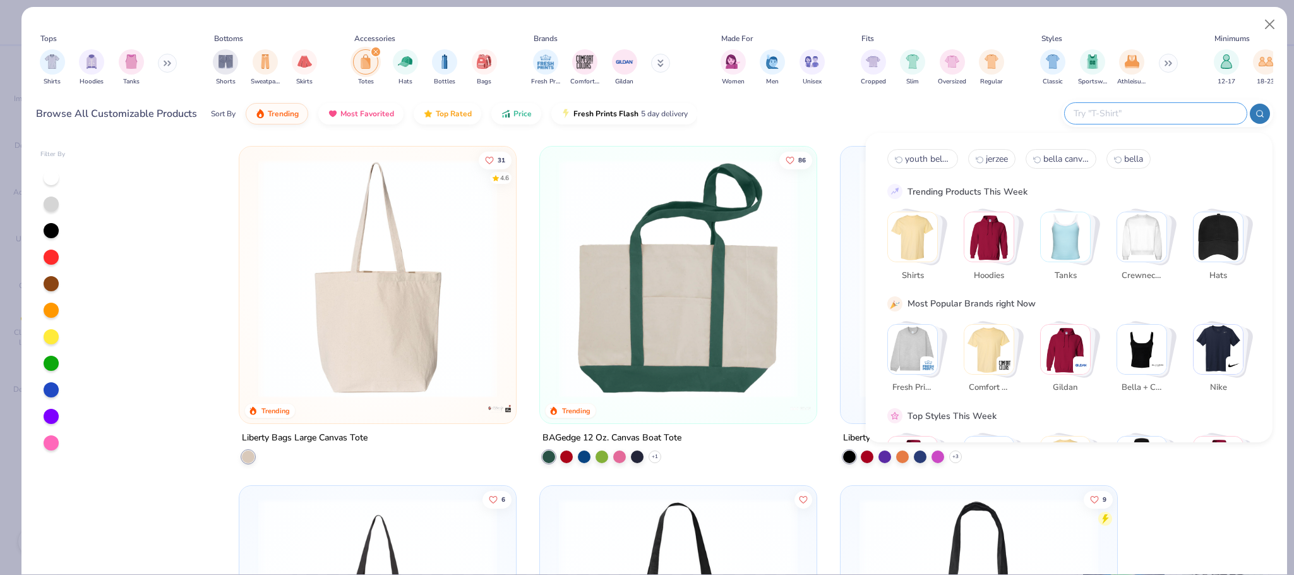
click at [783, 110] on div "Browse All Customizable Products Sort By Trending Most Favorited Top Rated Pric…" at bounding box center [654, 113] width 1237 height 35
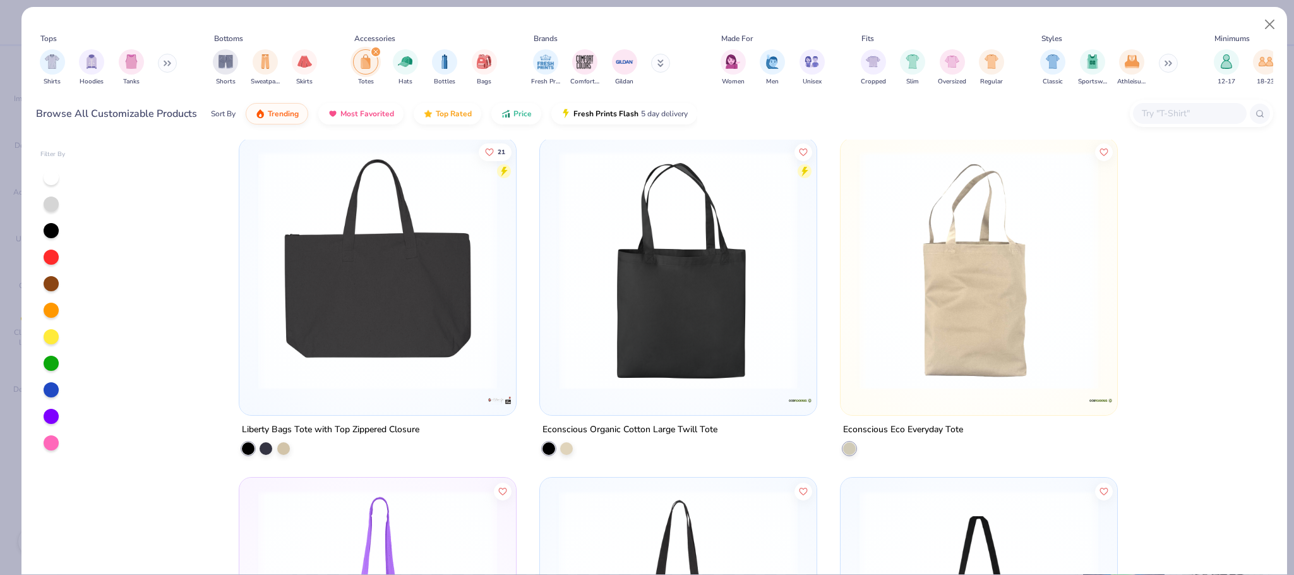
scroll to position [1012, 0]
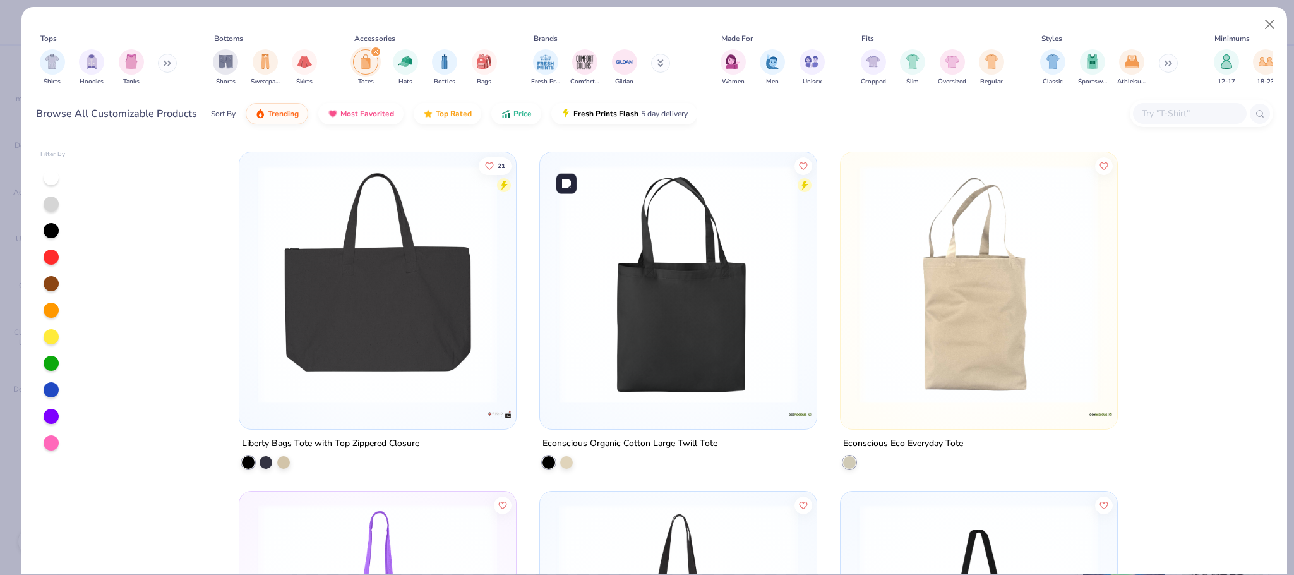
click at [747, 262] on img at bounding box center [678, 284] width 251 height 239
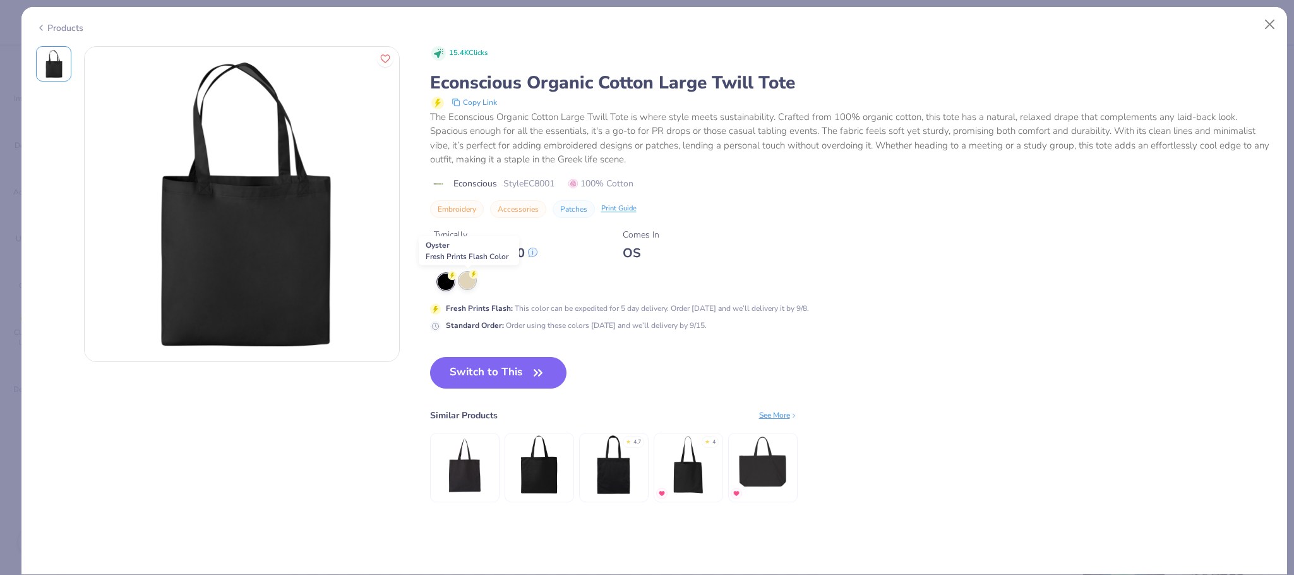
click at [455, 275] on icon at bounding box center [452, 275] width 4 height 6
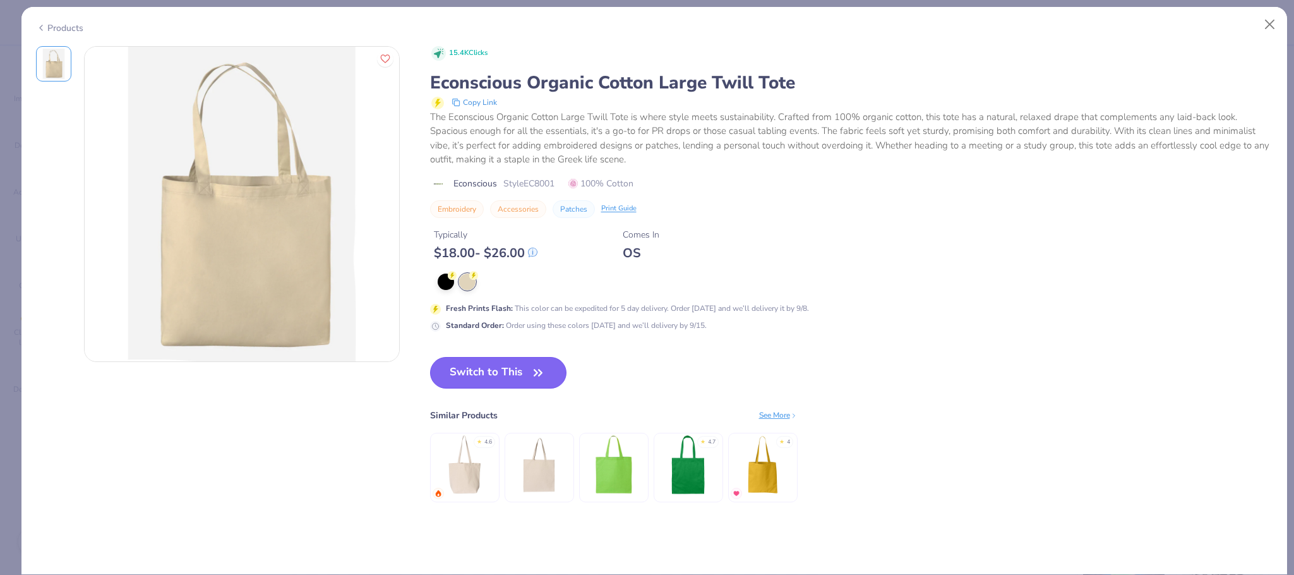
click at [491, 369] on button "Switch to This" at bounding box center [498, 373] width 137 height 32
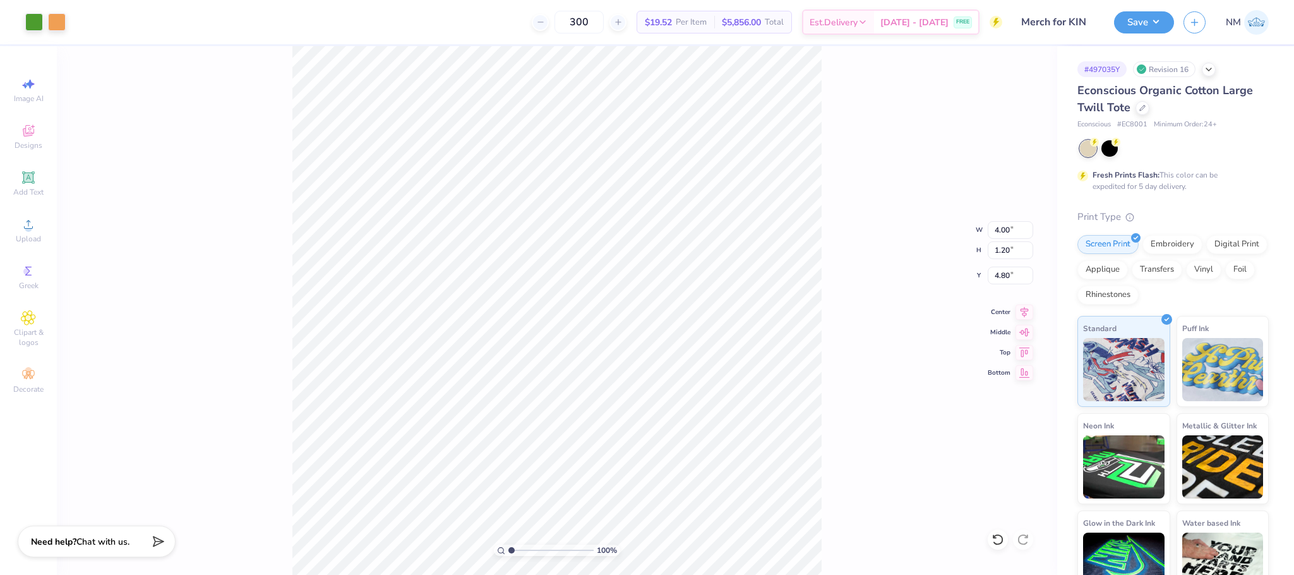
type input "4.80"
type input "7.04"
type input "2.12"
type input "4.26"
click at [1110, 156] on div "Fresh Prints Flash: This color can be expedited for 5 day delivery." at bounding box center [1173, 166] width 191 height 52
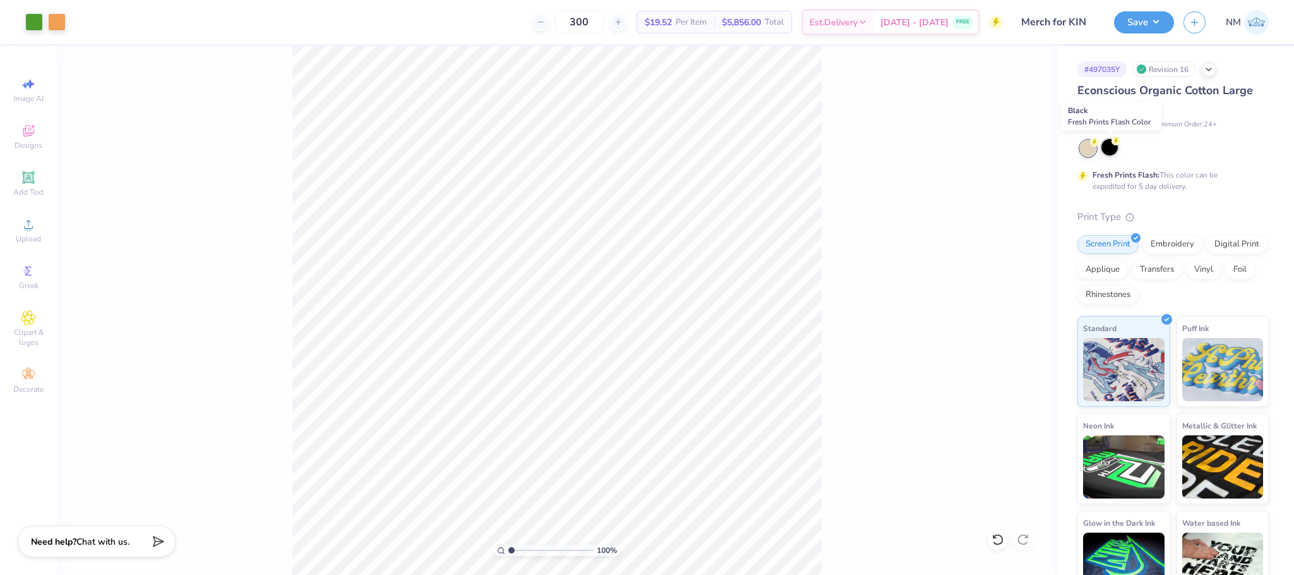
click at [1105, 148] on div at bounding box center [1110, 147] width 16 height 16
type input "4.16"
click at [1146, 25] on button "Save" at bounding box center [1144, 20] width 60 height 22
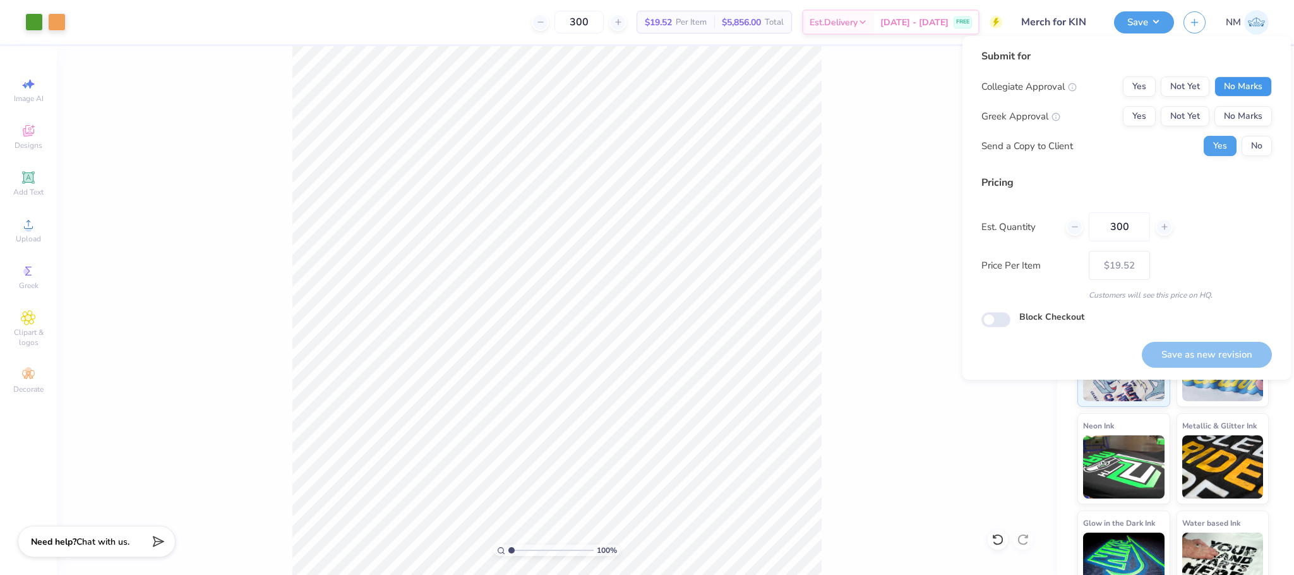
click at [1261, 78] on button "No Marks" at bounding box center [1243, 86] width 57 height 20
click at [1258, 109] on button "No Marks" at bounding box center [1243, 116] width 57 height 20
click at [1261, 138] on button "No" at bounding box center [1257, 146] width 30 height 20
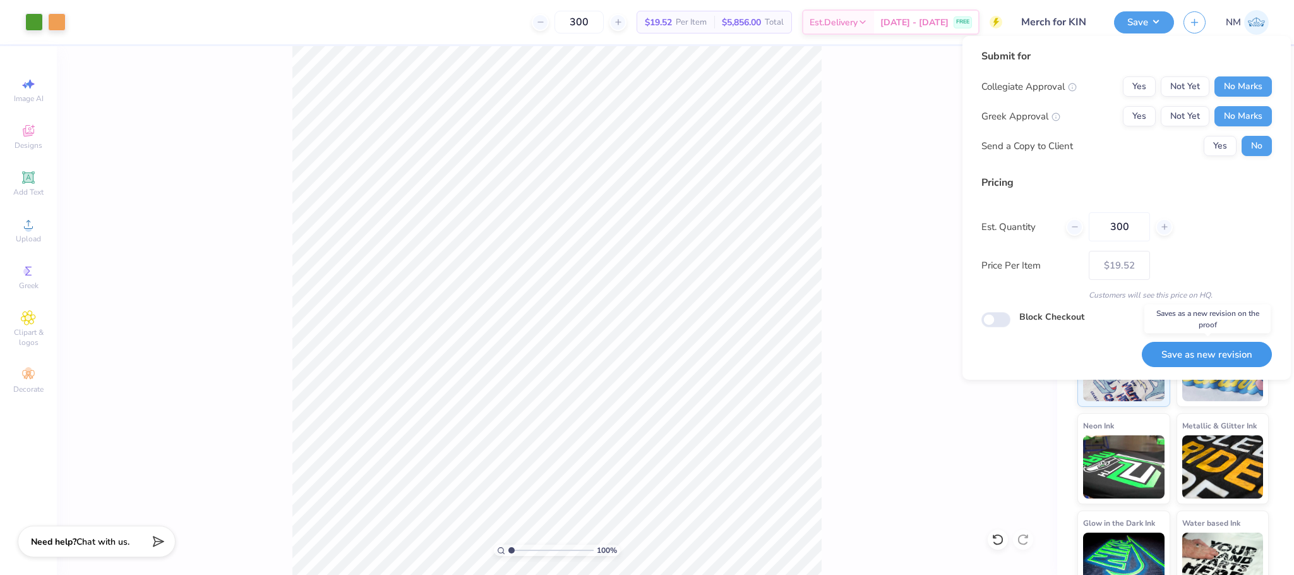
click at [1194, 354] on button "Save as new revision" at bounding box center [1207, 355] width 130 height 26
type input "$19.52"
